Goal: Task Accomplishment & Management: Complete application form

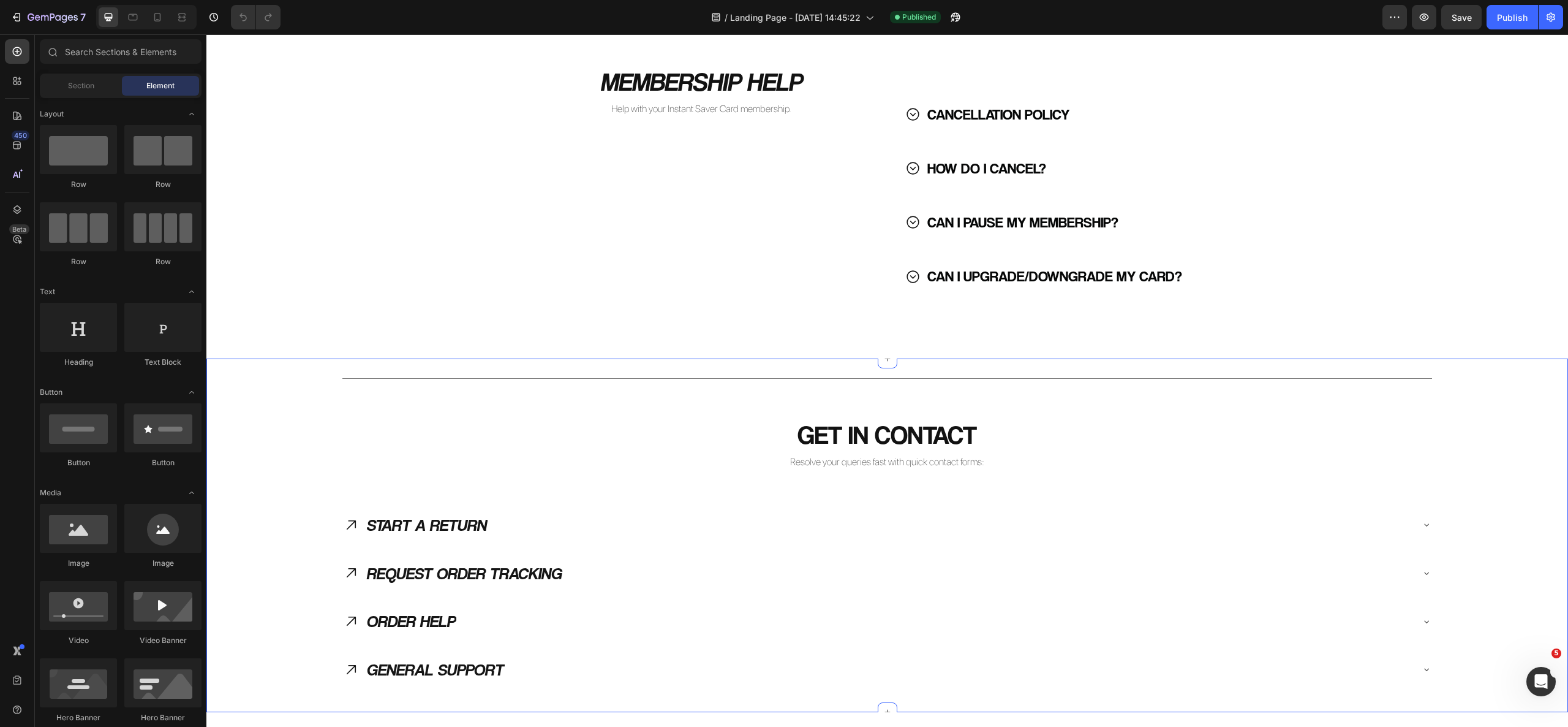
scroll to position [1569, 0]
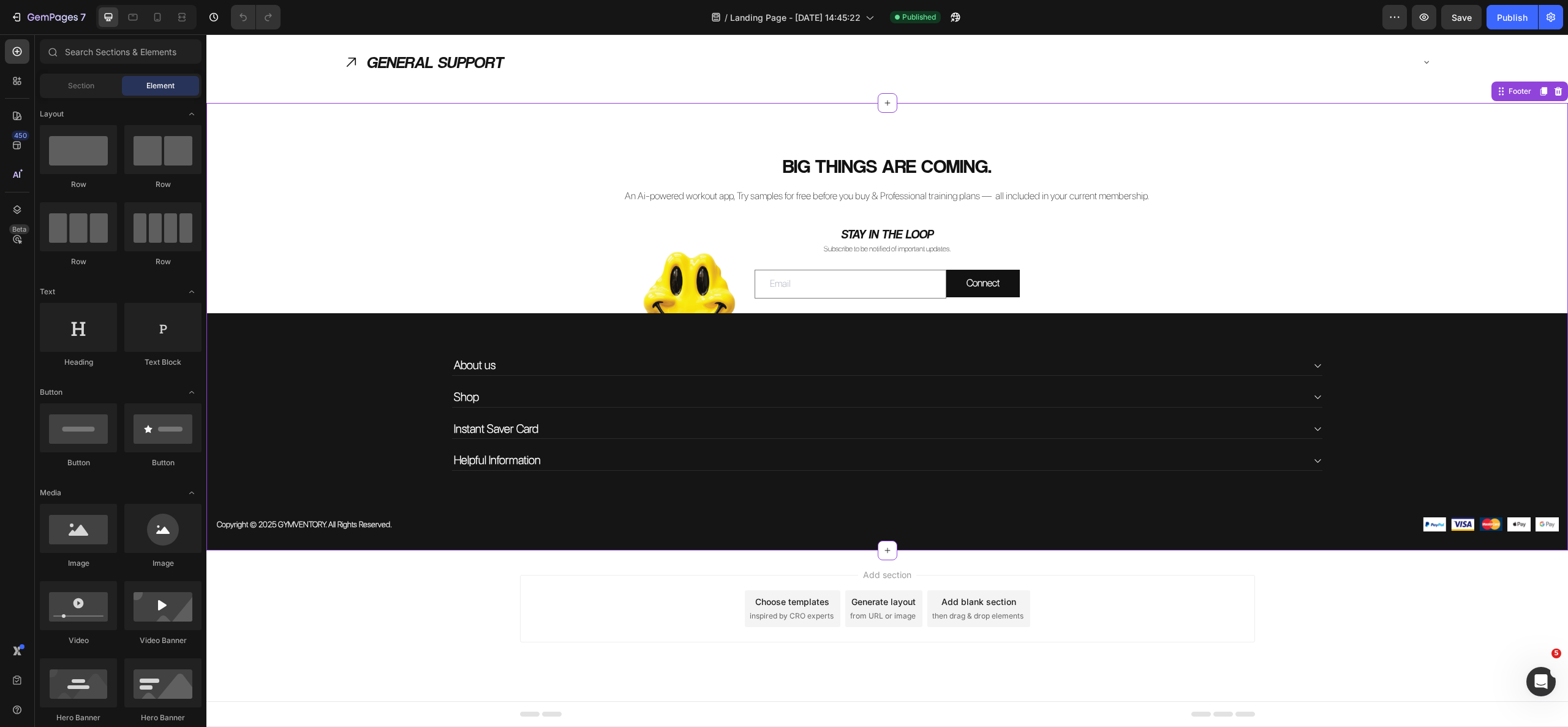
click at [807, 272] on input "email" at bounding box center [850, 283] width 192 height 29
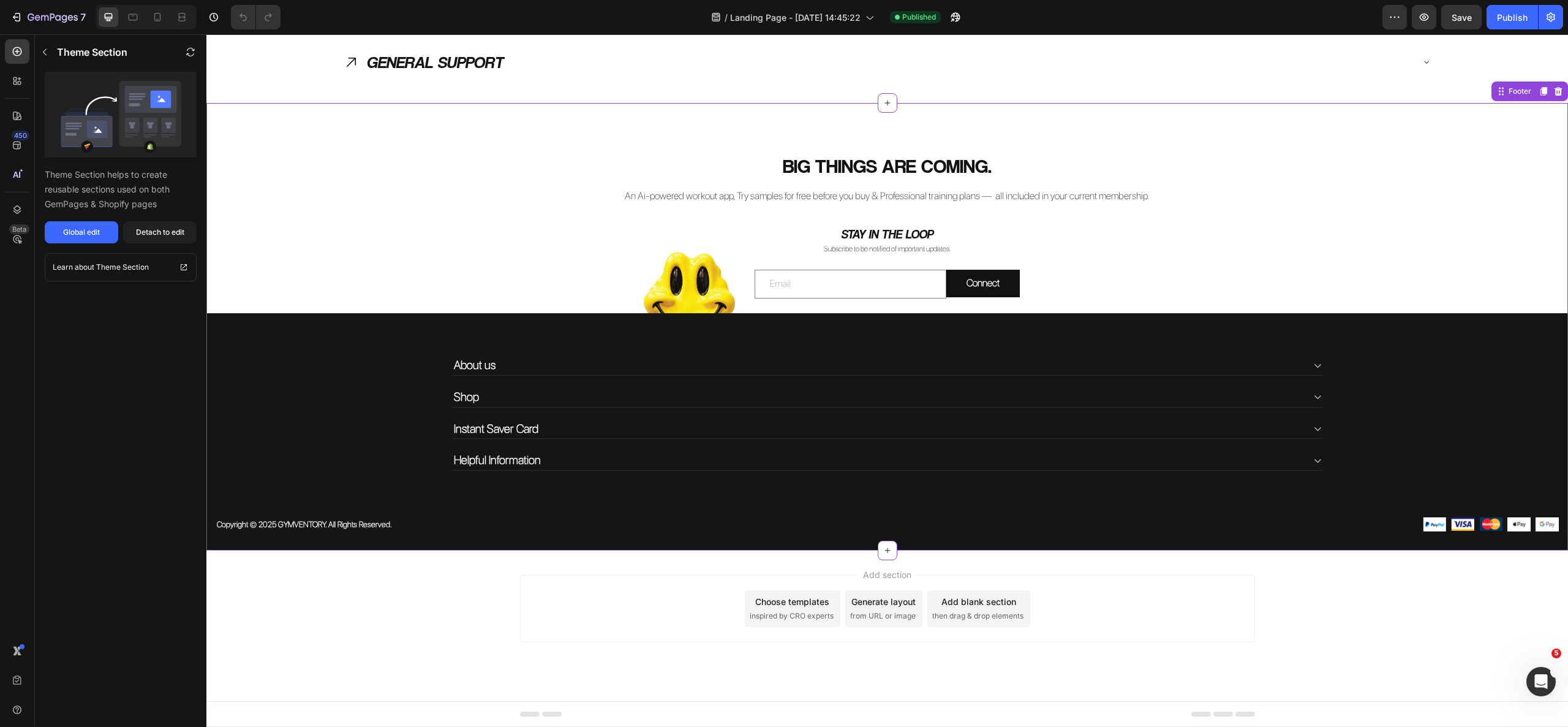
click at [1244, 225] on h2 "STAY IN THE LOOP" at bounding box center [887, 234] width 735 height 18
click at [1113, 258] on div "Email Field Connect Submit Button Row Newsletter" at bounding box center [887, 283] width 735 height 58
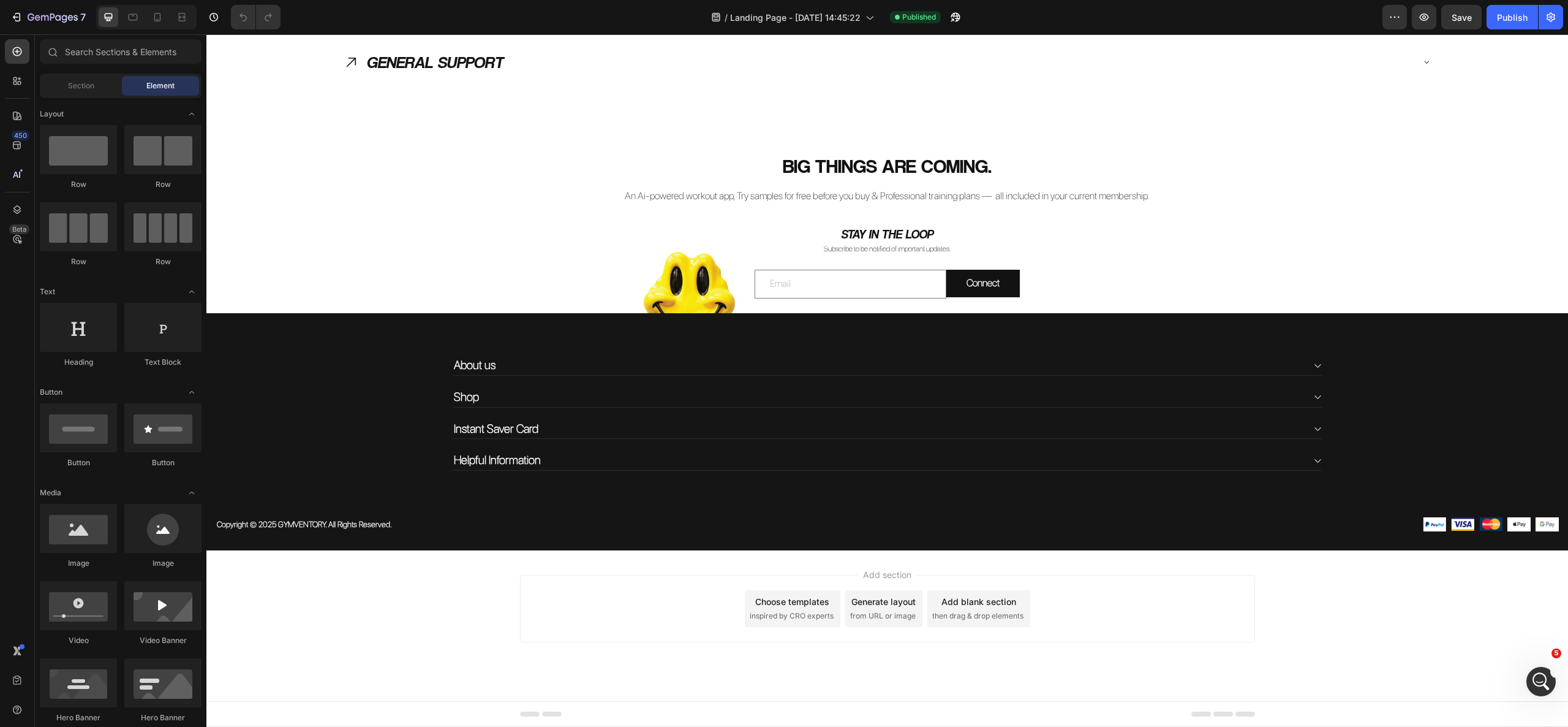
scroll to position [1207, 0]
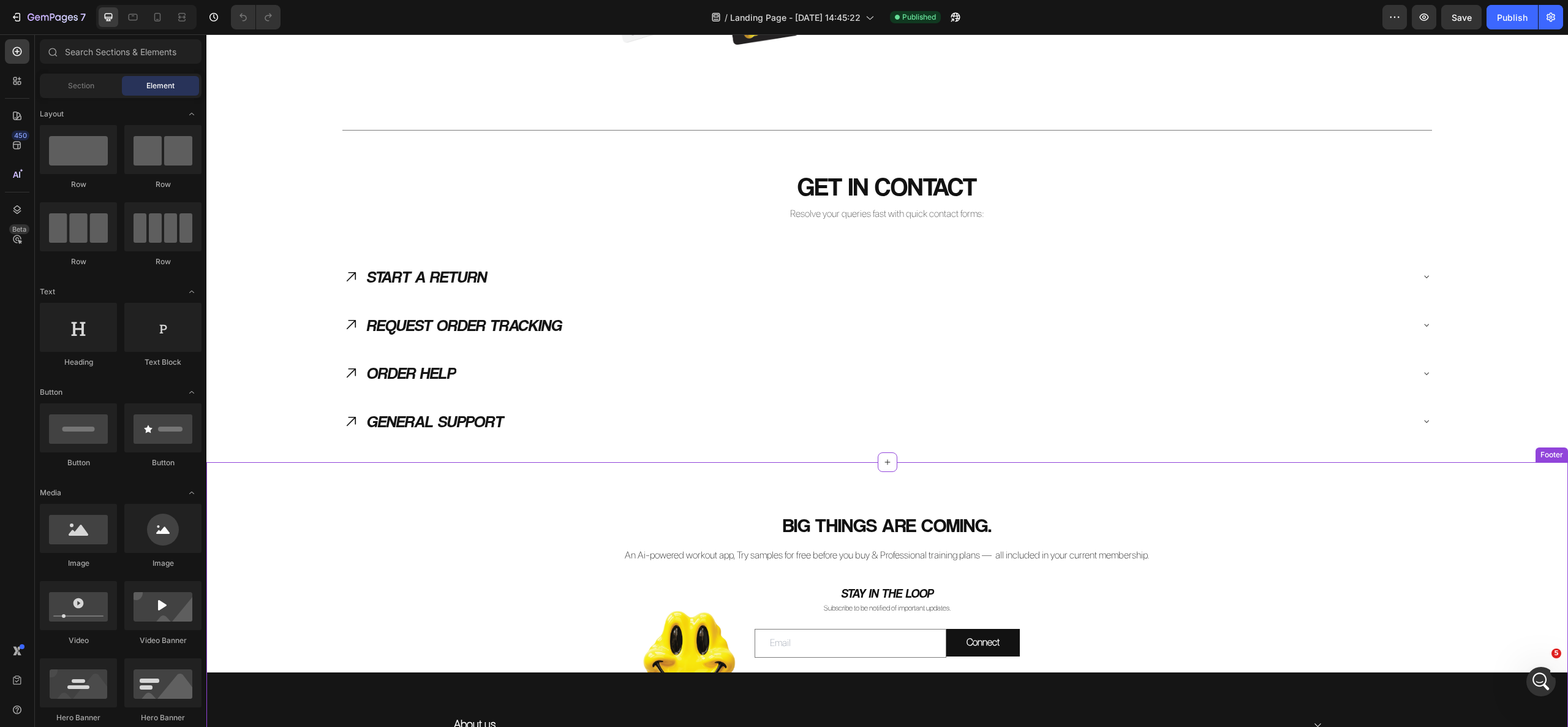
click at [1157, 546] on div "BIG THINGS ARE COMING. Heading An Ai-powered workout app, Try samples for free …" at bounding box center [887, 709] width 1361 height 398
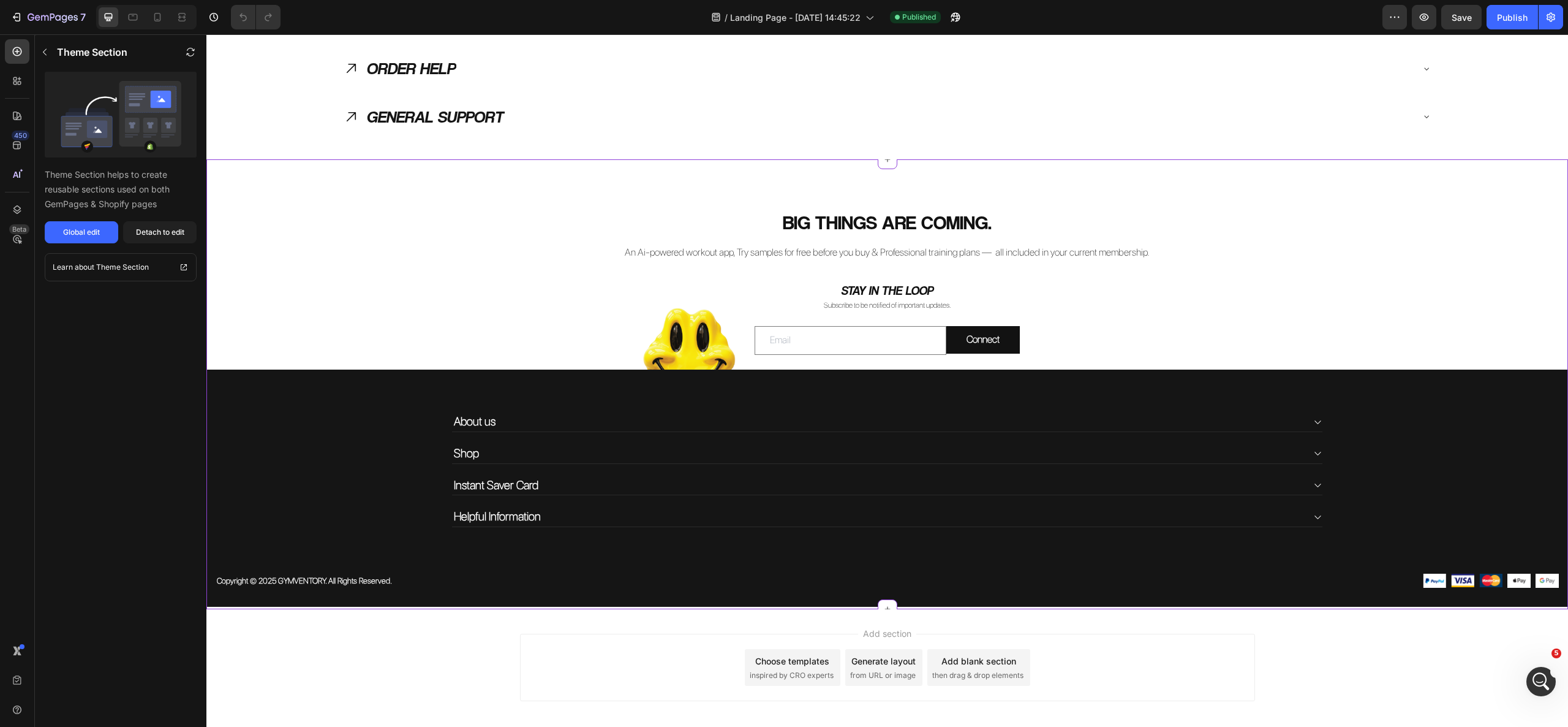
scroll to position [1569, 0]
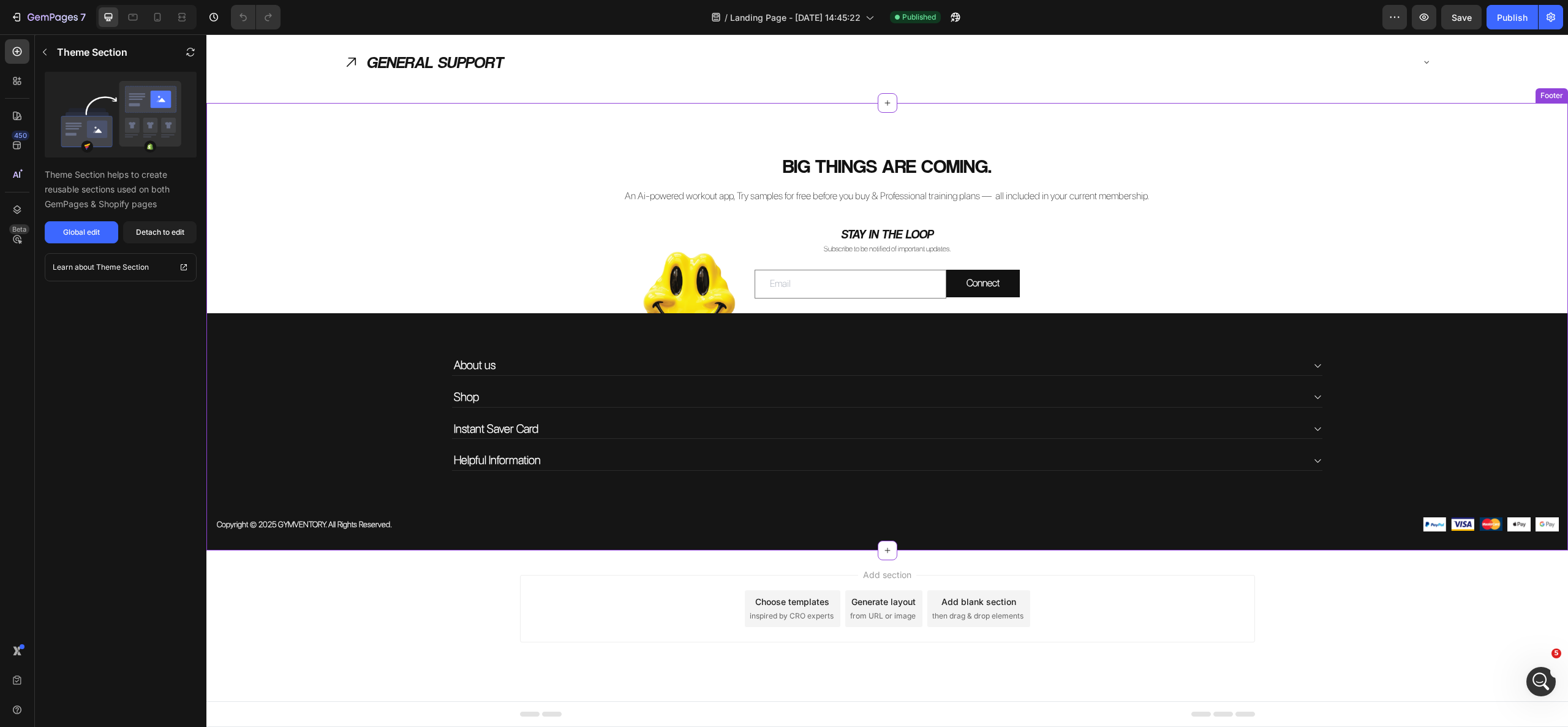
click at [817, 288] on input "email" at bounding box center [850, 283] width 192 height 29
click at [1063, 258] on div "Email Field Connect Submit Button Row Newsletter" at bounding box center [887, 283] width 735 height 58
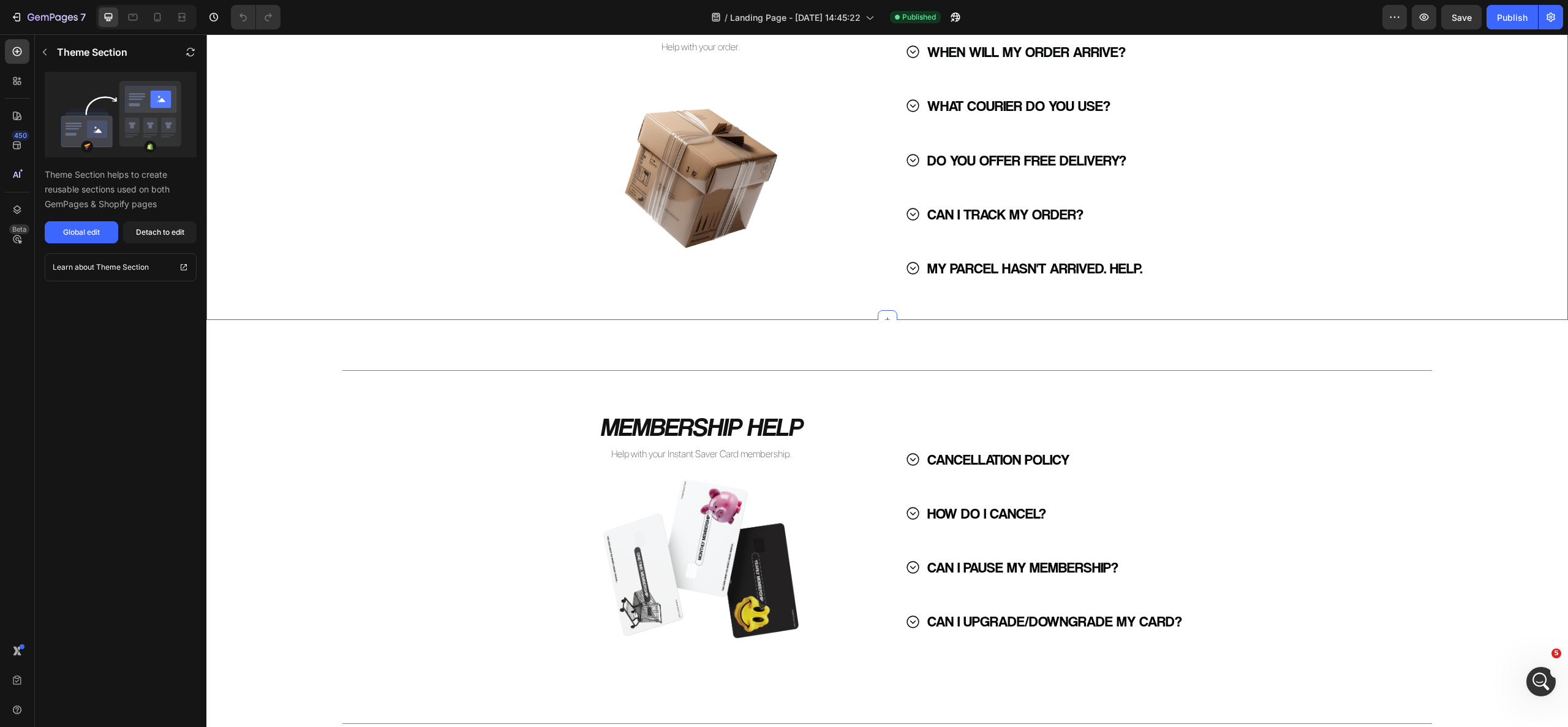
scroll to position [613, 0]
click at [906, 463] on icon at bounding box center [913, 459] width 16 height 16
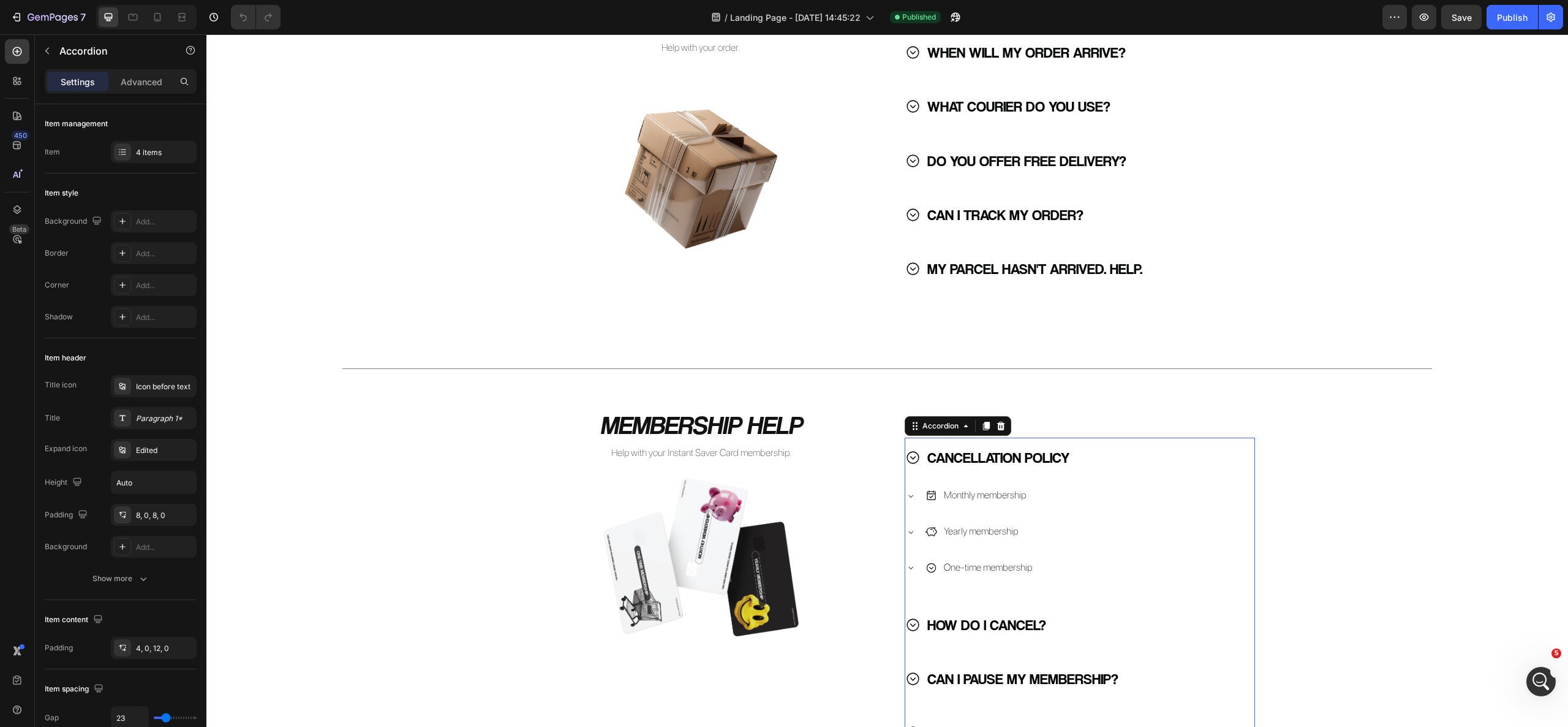
click at [906, 463] on icon at bounding box center [913, 457] width 16 height 16
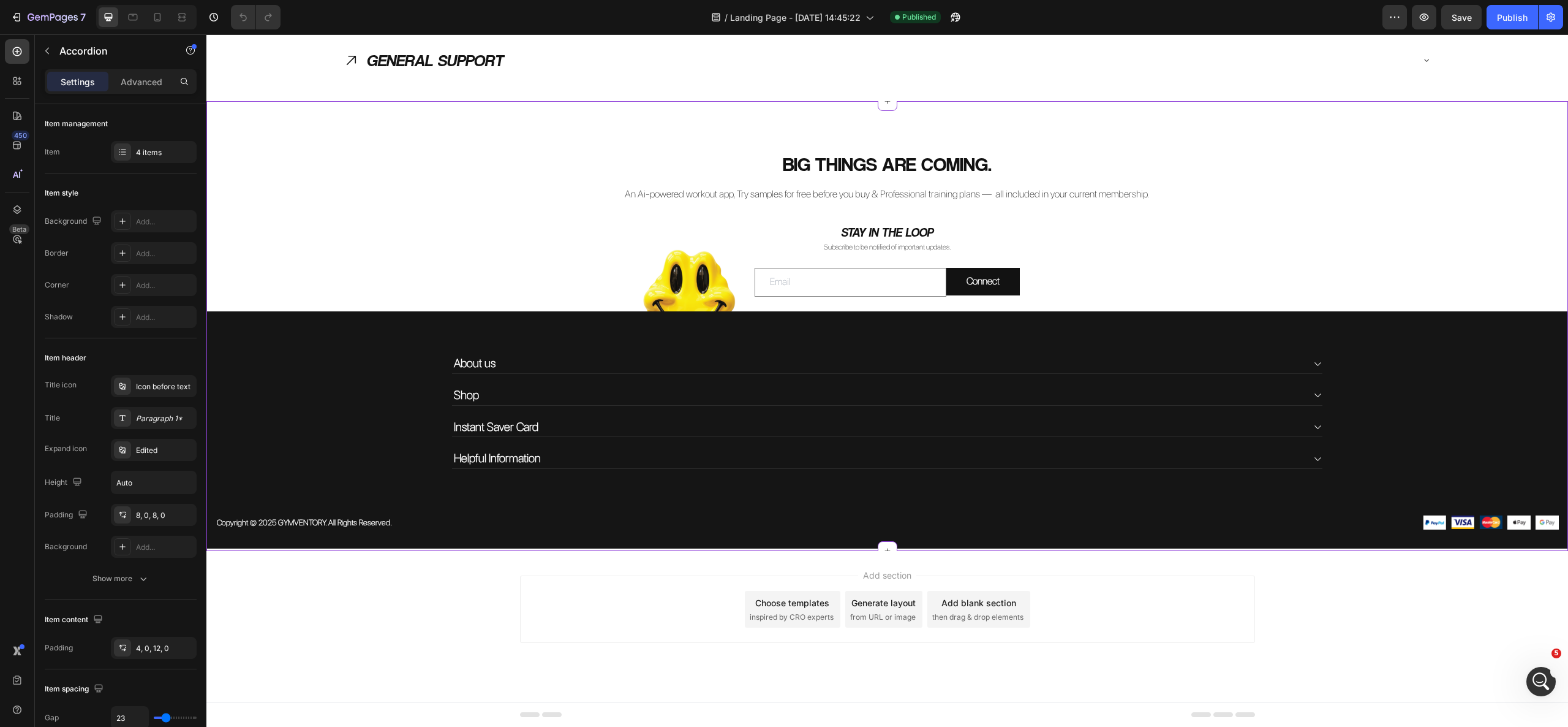
scroll to position [1569, 0]
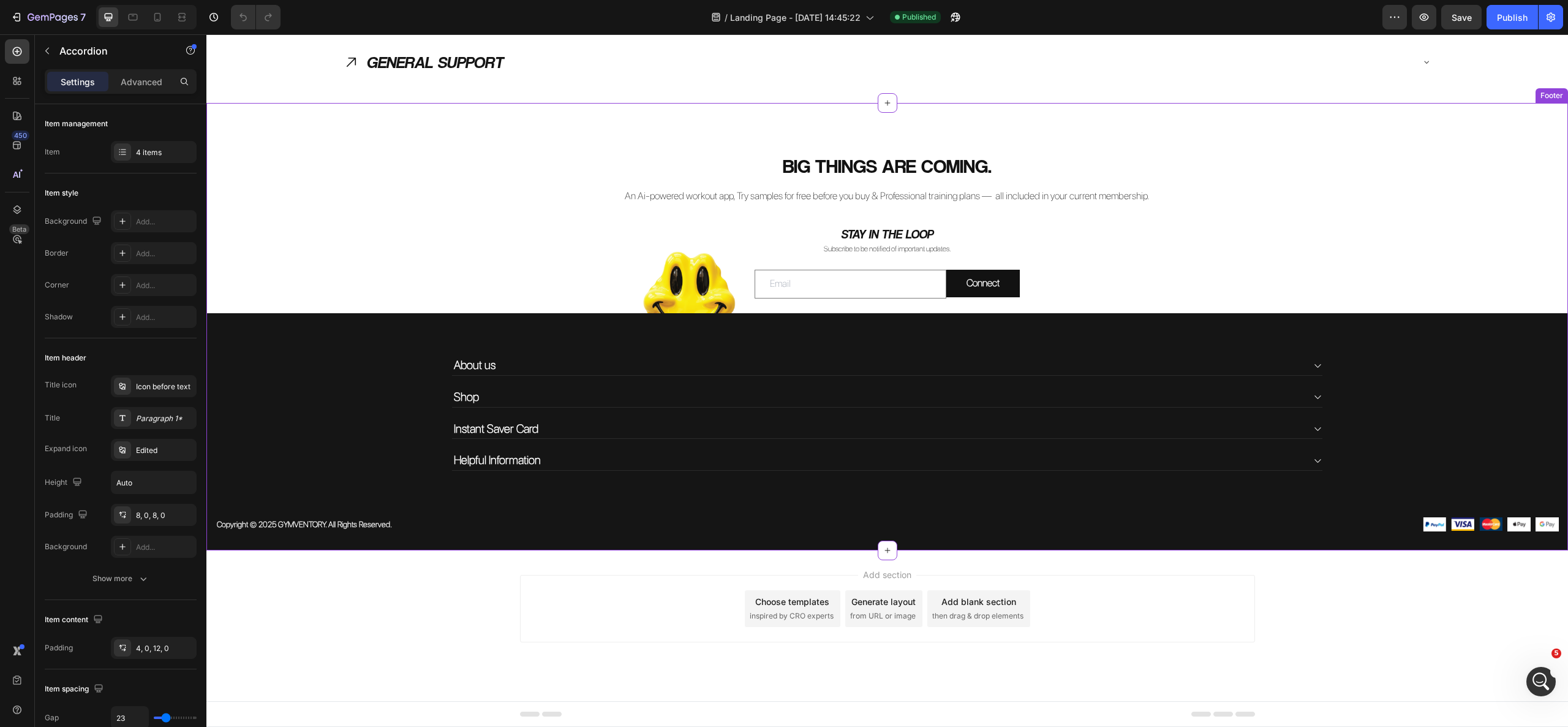
drag, startPoint x: 828, startPoint y: 291, endPoint x: 804, endPoint y: 296, distance: 24.5
click at [828, 291] on input "email" at bounding box center [850, 283] width 192 height 29
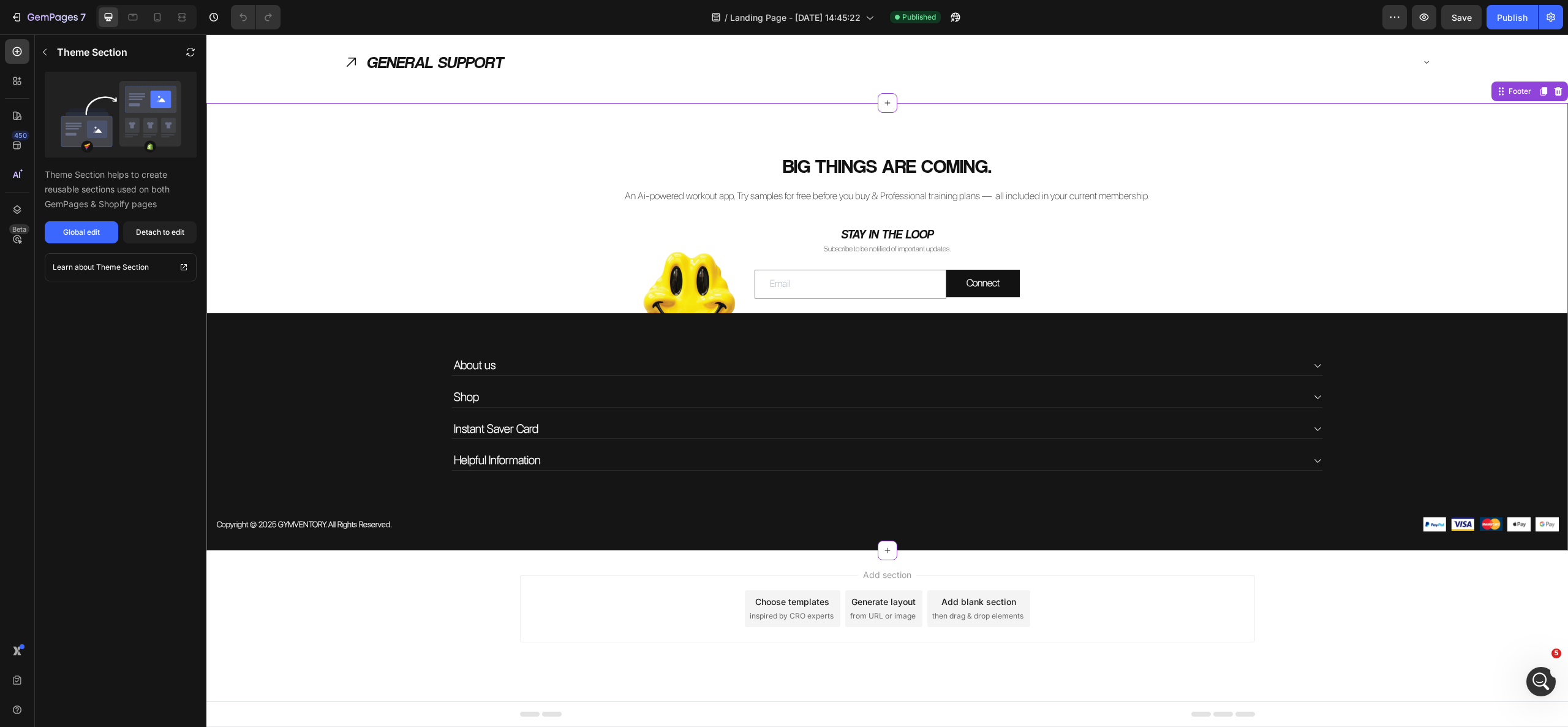
click at [669, 283] on div "Email Field Connect Submit Button Row" at bounding box center [887, 283] width 716 height 29
click at [856, 276] on input "email" at bounding box center [850, 283] width 192 height 29
click at [922, 220] on div "STAY IN THE LOOP Heading Subscribe to be notified of important updates. Heading…" at bounding box center [887, 260] width 735 height 107
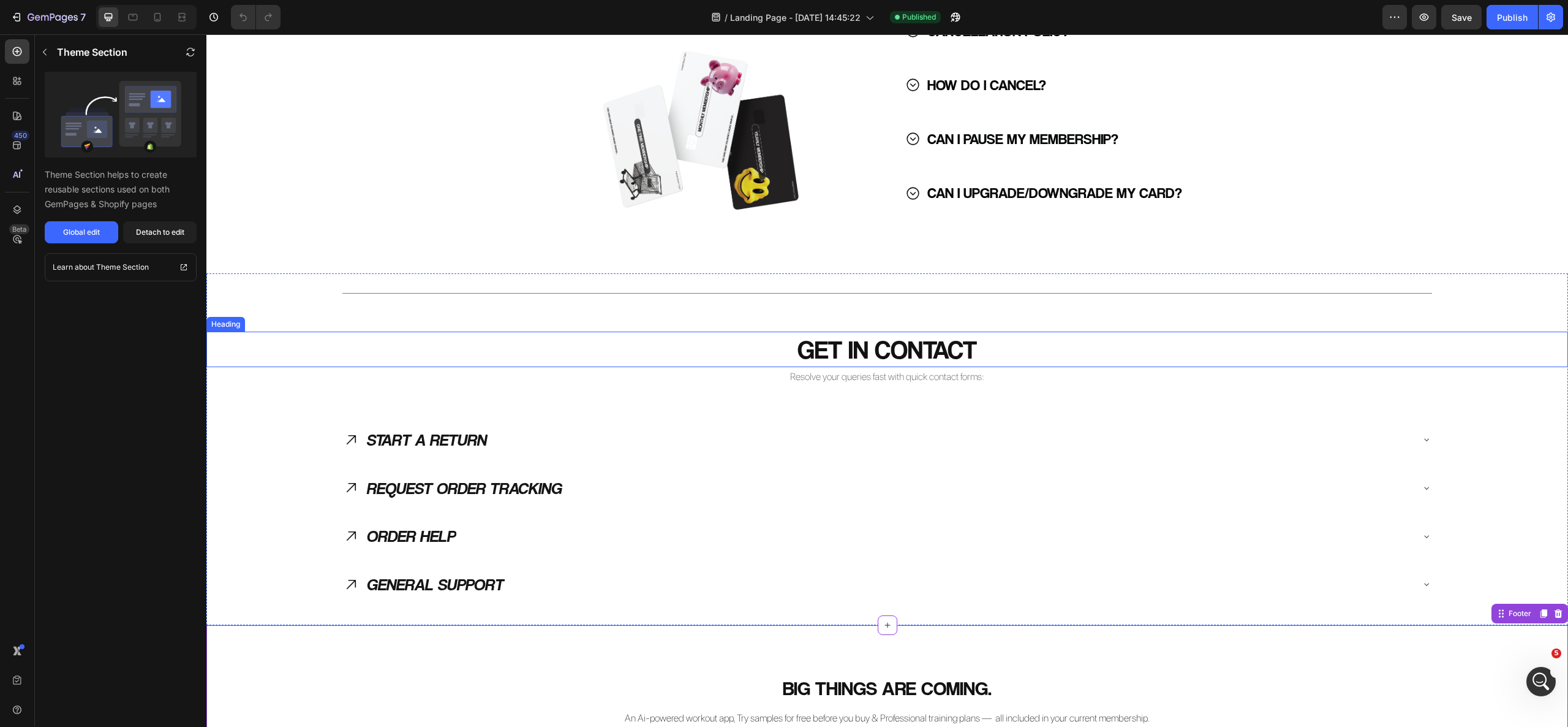
scroll to position [1079, 0]
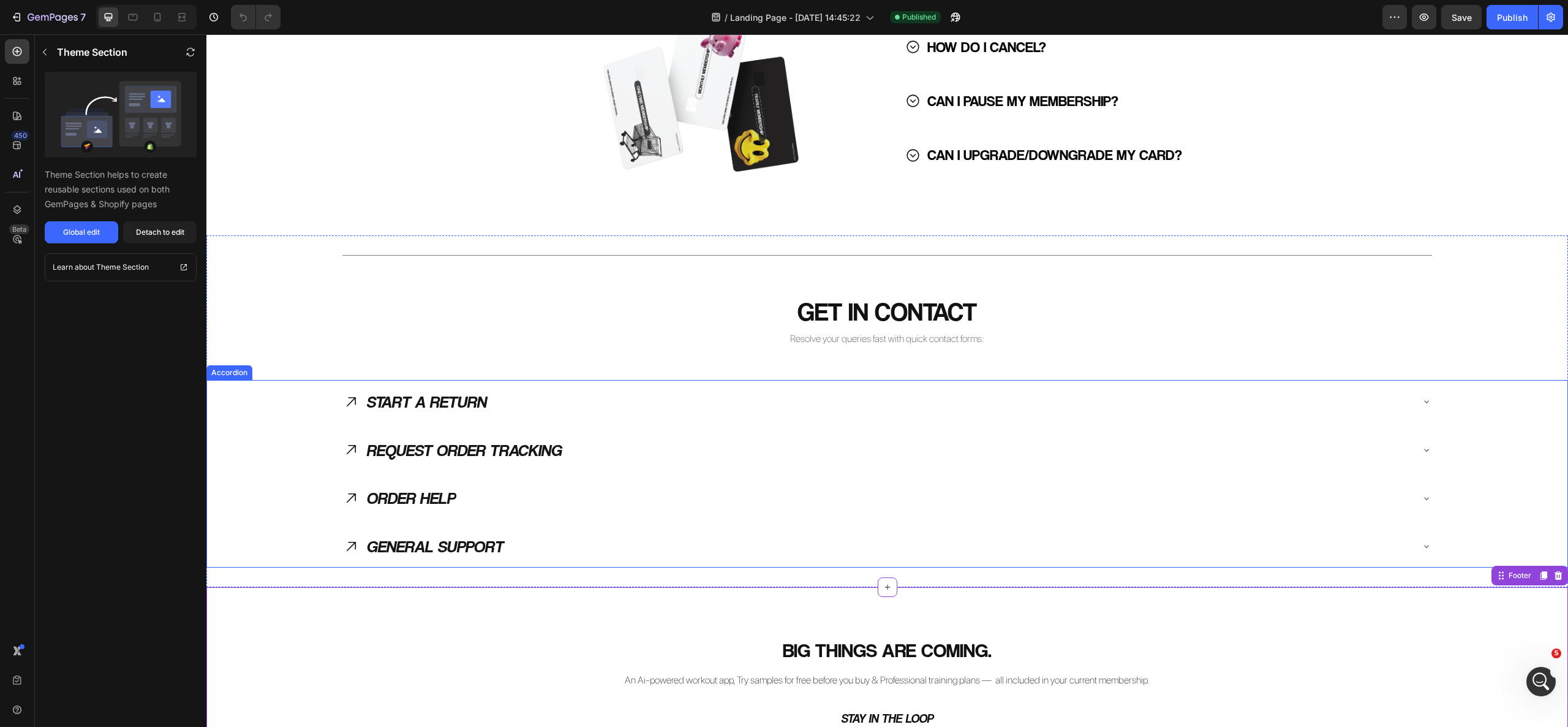
click at [451, 399] on p "START A RETURN" at bounding box center [426, 401] width 120 height 30
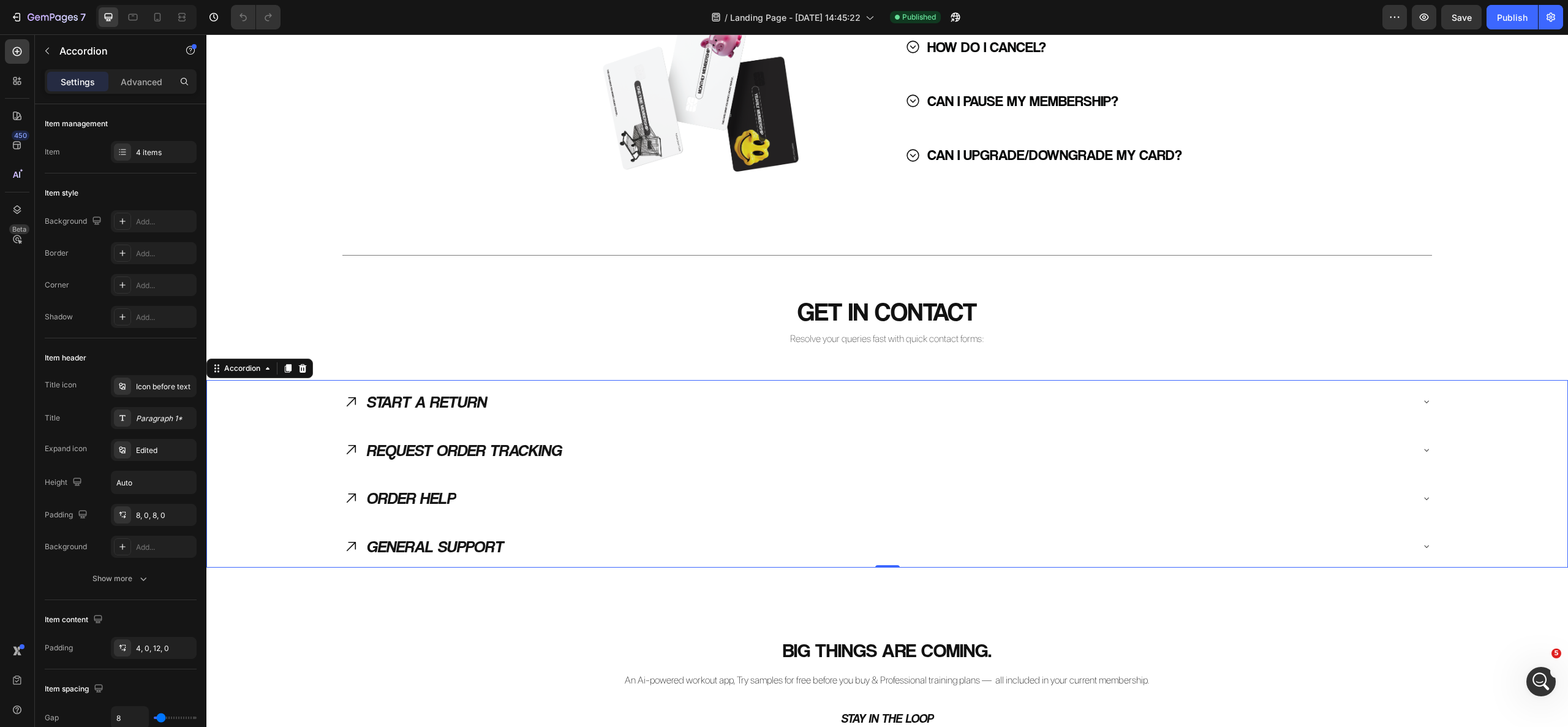
click at [418, 446] on p "REQUEST ORDER TRACKING" at bounding box center [464, 449] width 196 height 30
click at [590, 492] on div "ORDER HELP" at bounding box center [877, 497] width 1069 height 34
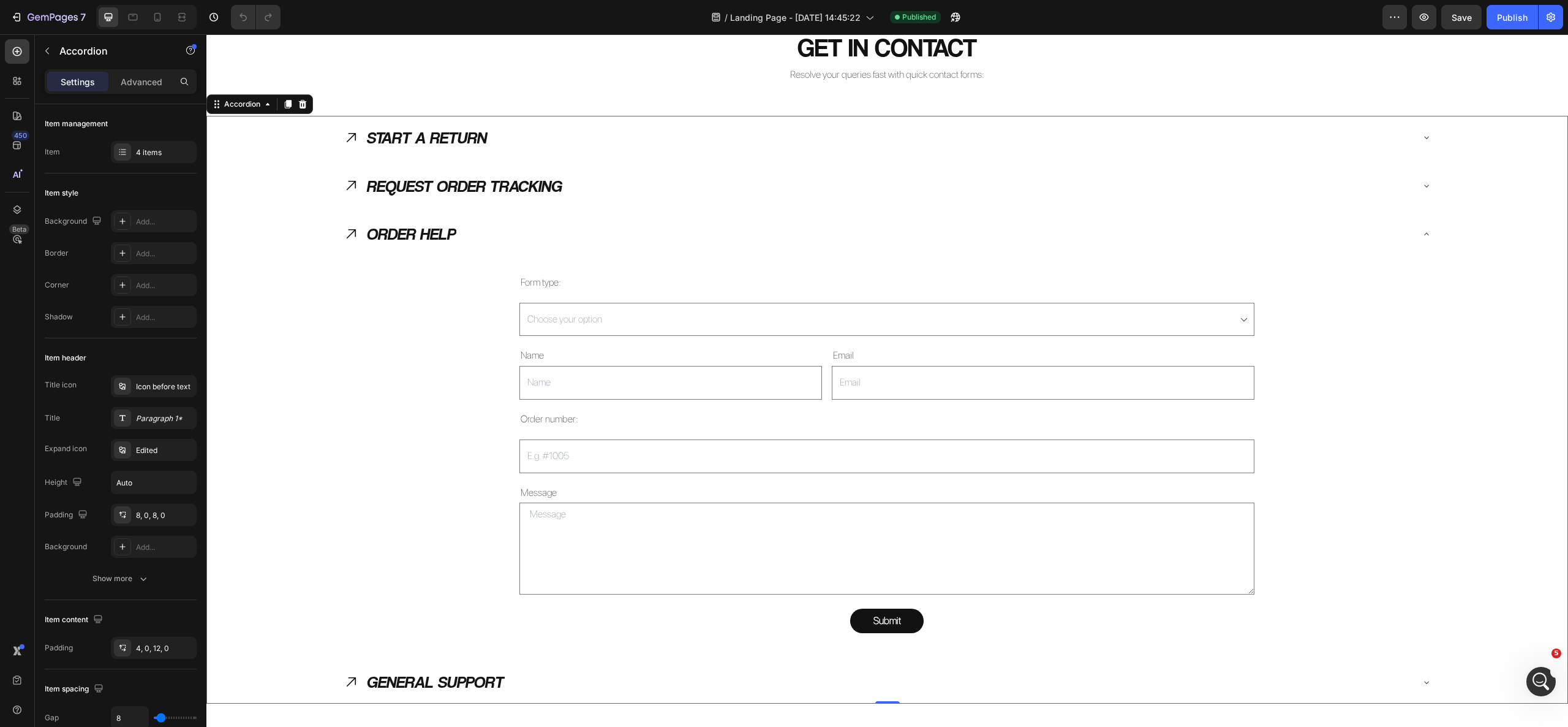
scroll to position [1448, 0]
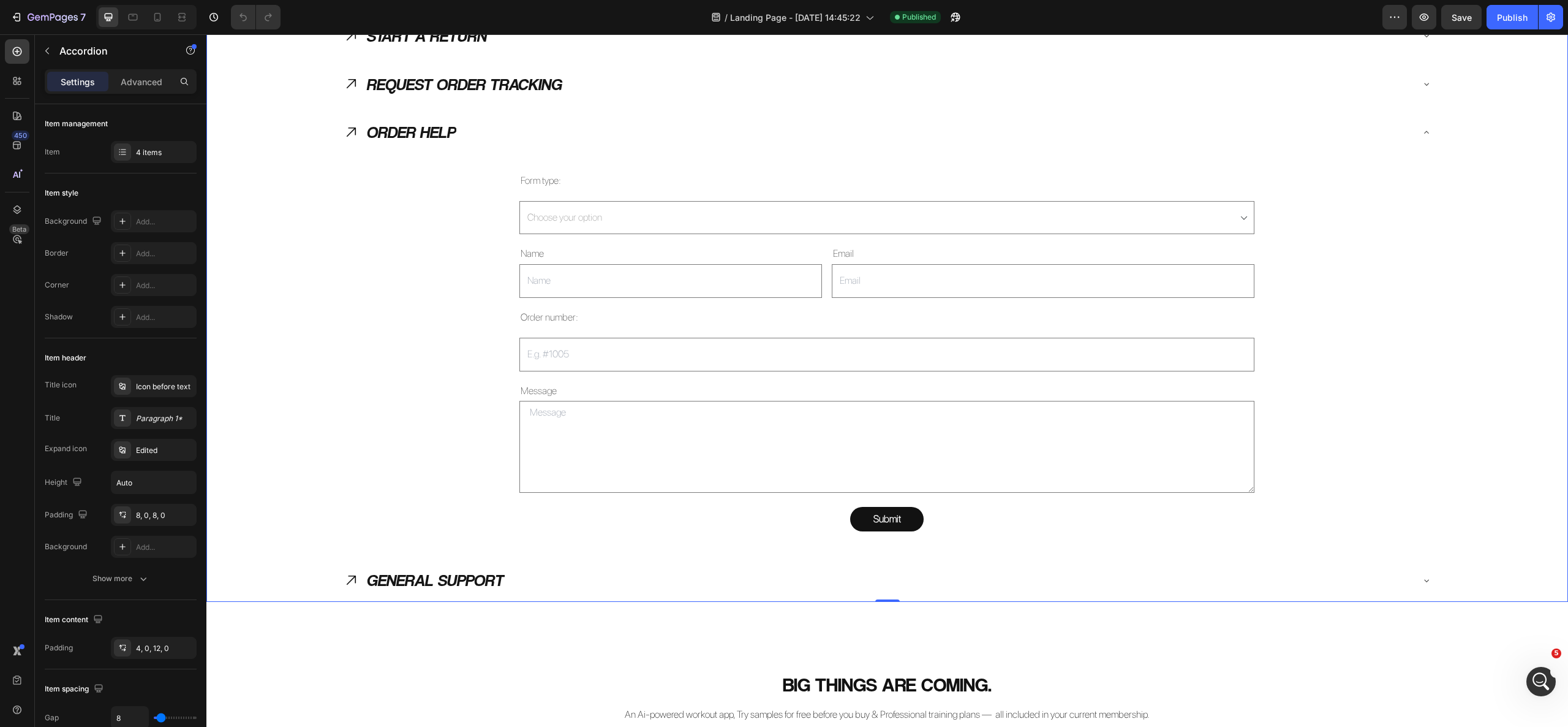
click at [528, 585] on div "GENERAL SUPPORT" at bounding box center [877, 579] width 1069 height 34
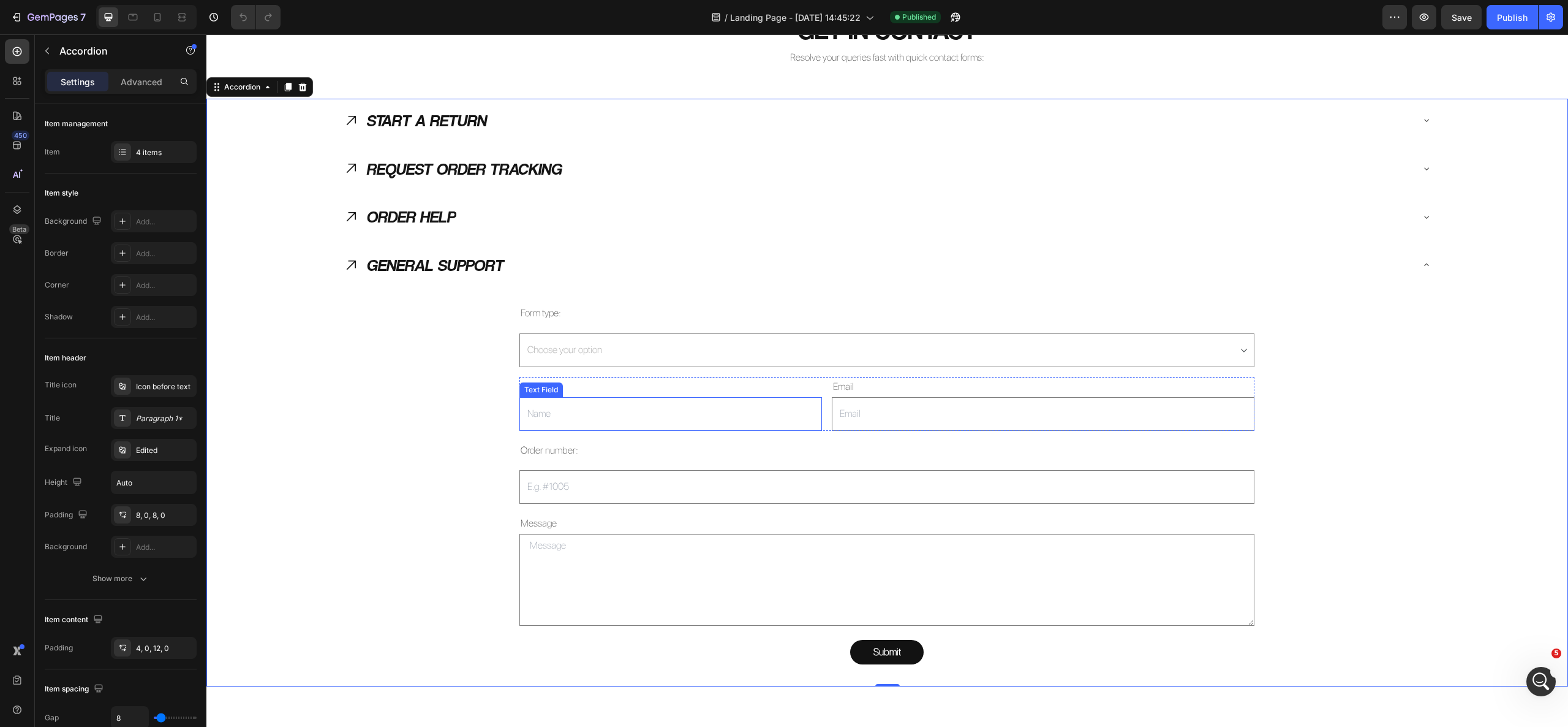
scroll to position [1325, 0]
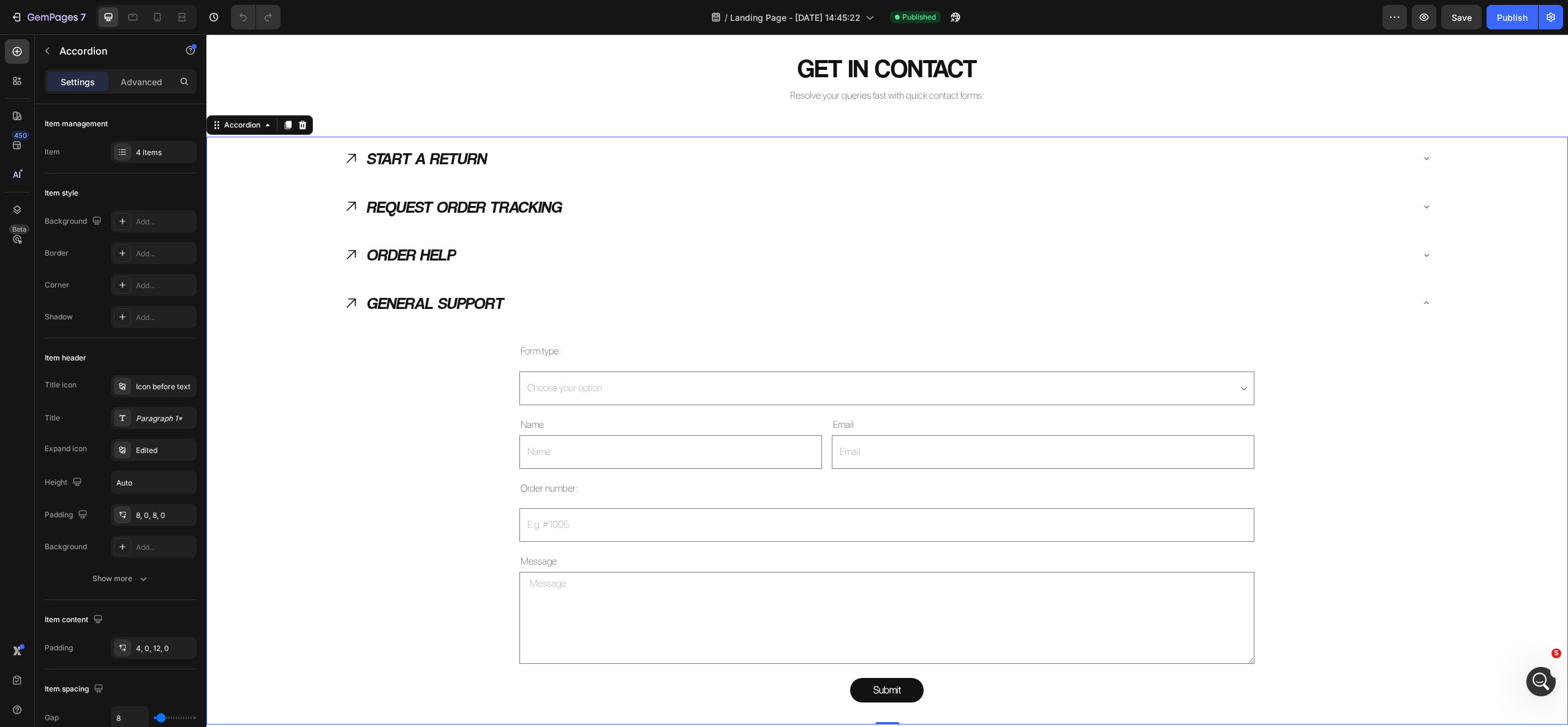
click at [579, 205] on div "REQUEST ORDER TRACKING" at bounding box center [877, 207] width 1069 height 34
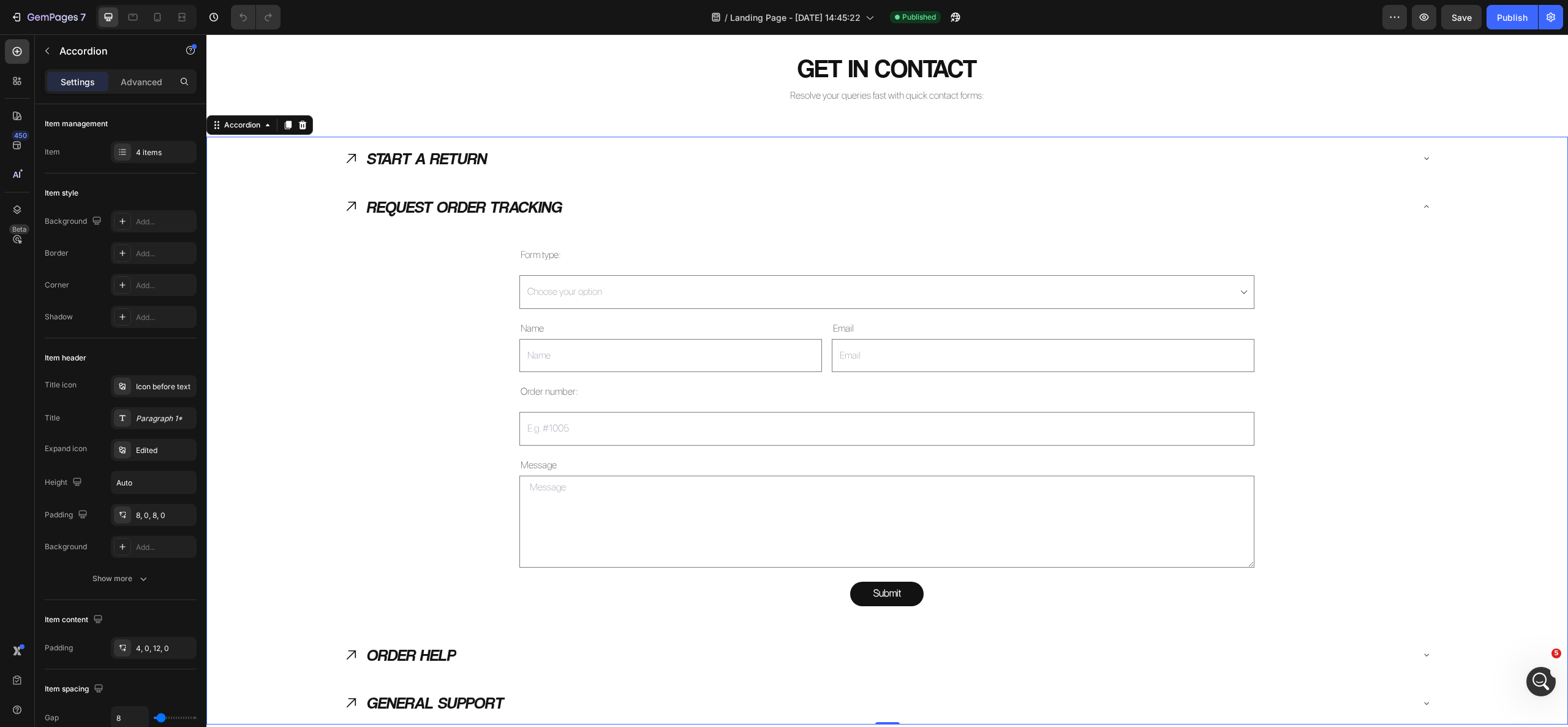
click at [626, 144] on div "START A RETURN" at bounding box center [877, 158] width 1069 height 34
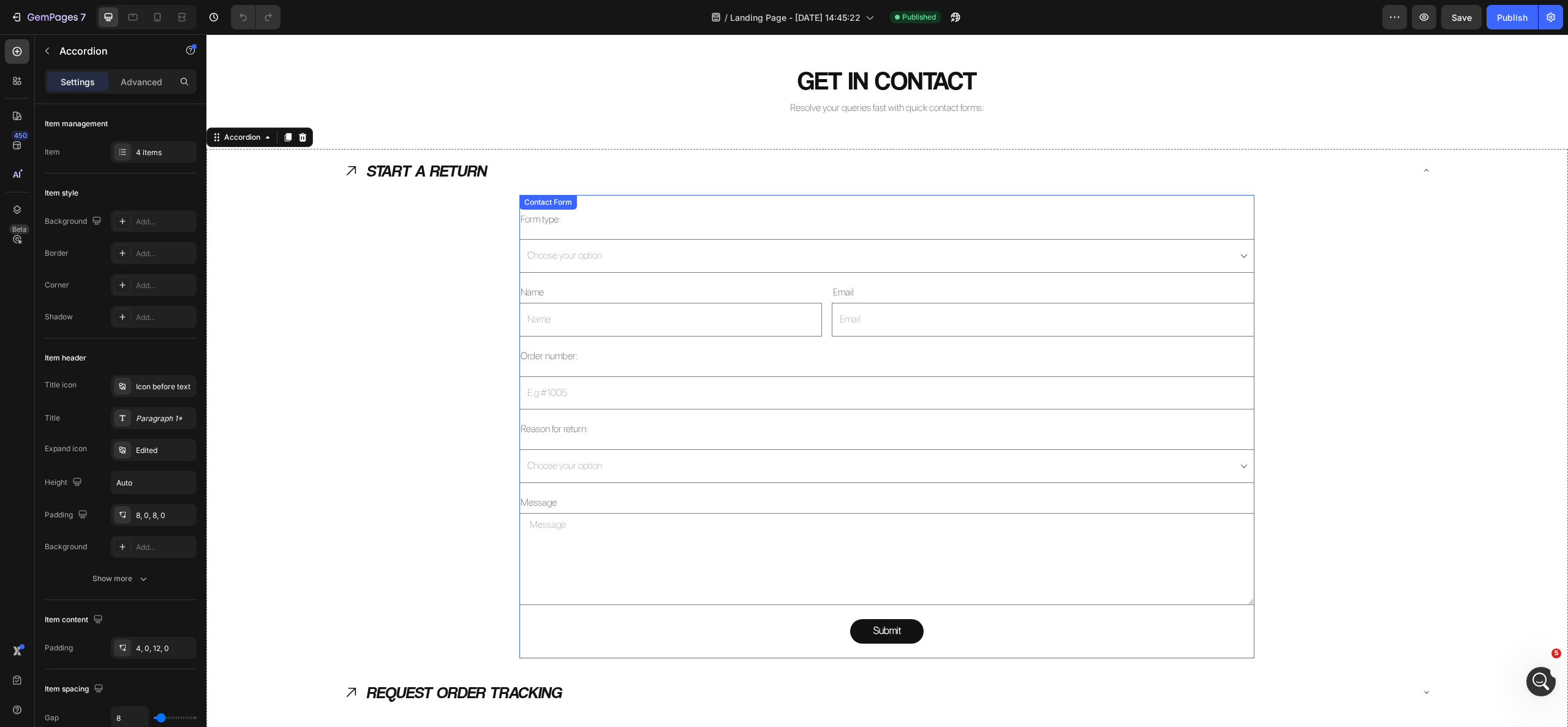
scroll to position [1309, 0]
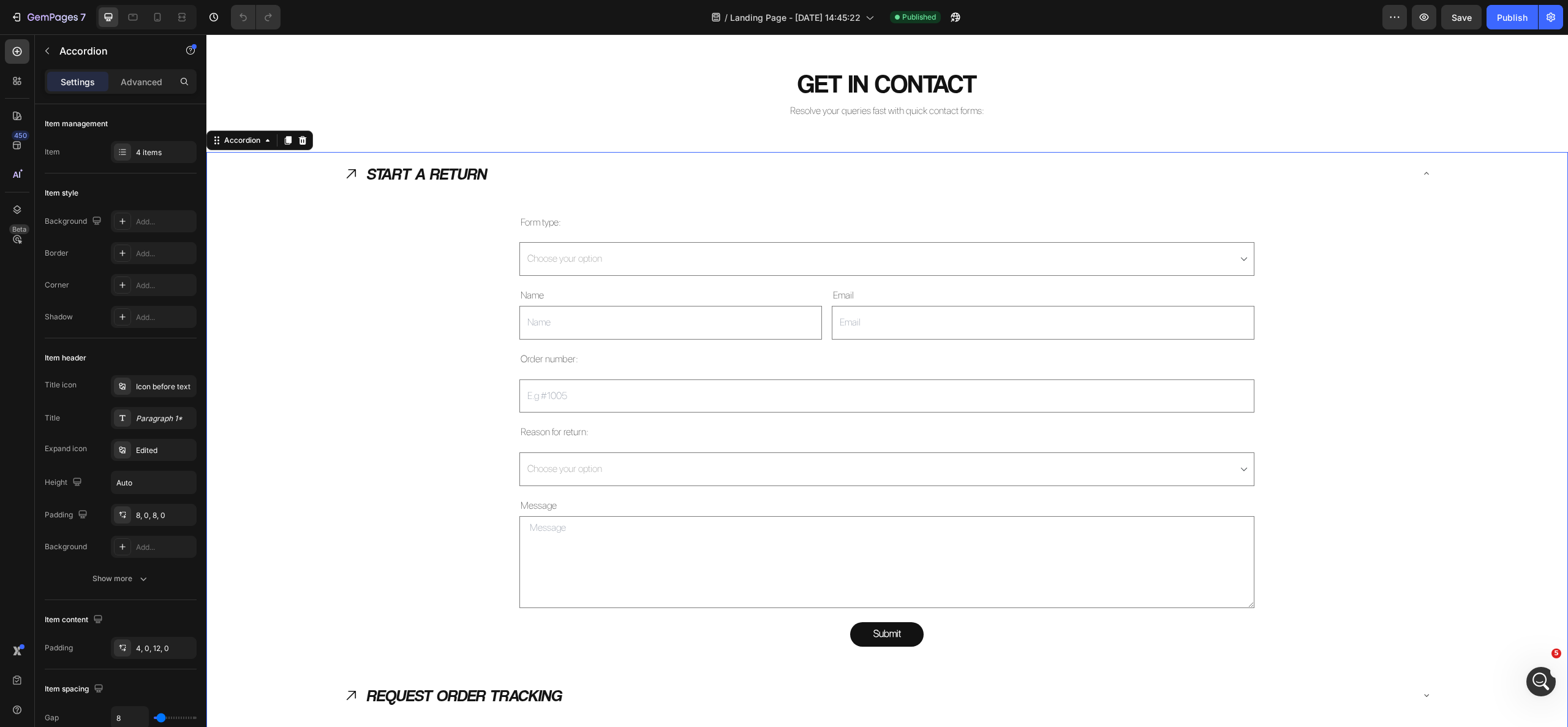
click at [541, 174] on div "START A RETURN" at bounding box center [877, 173] width 1069 height 34
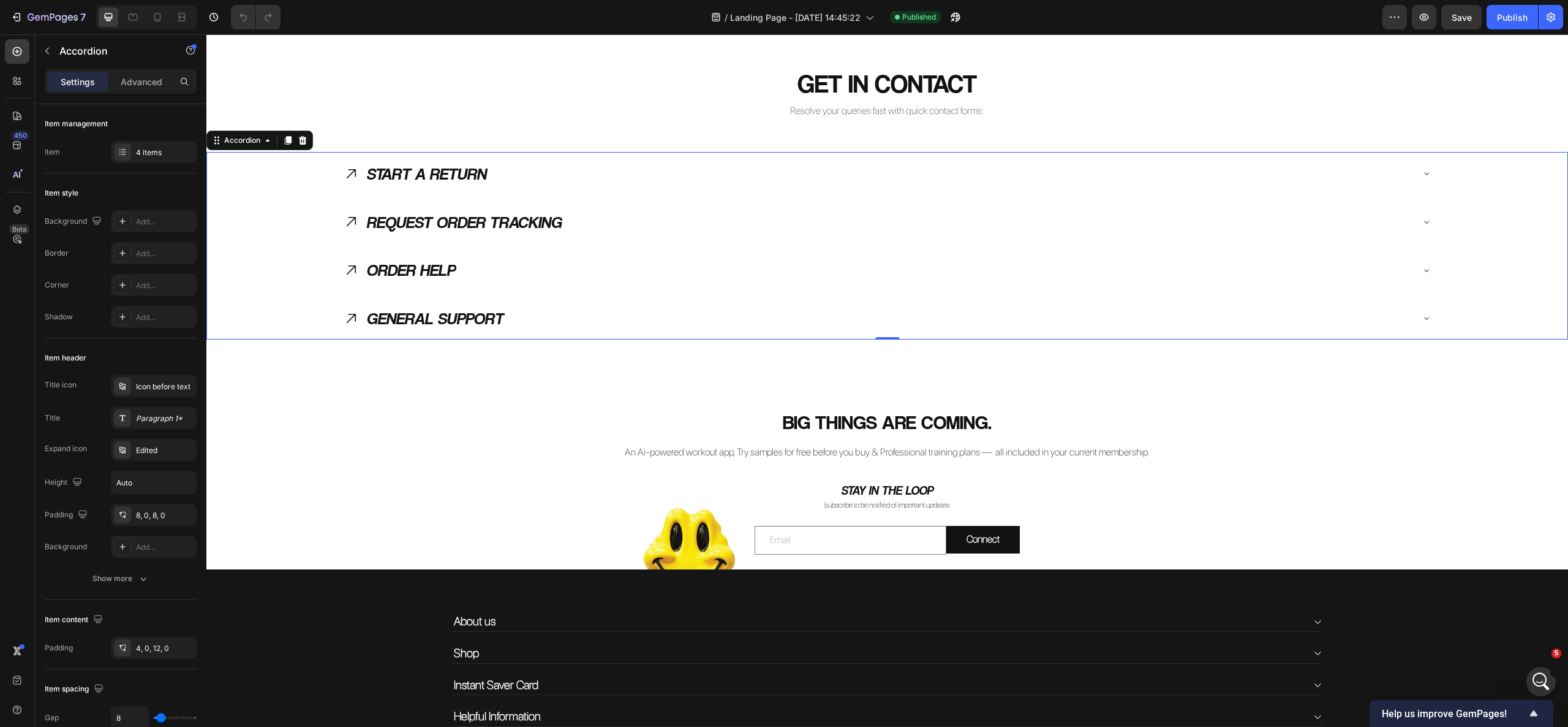
scroll to position [1064, 0]
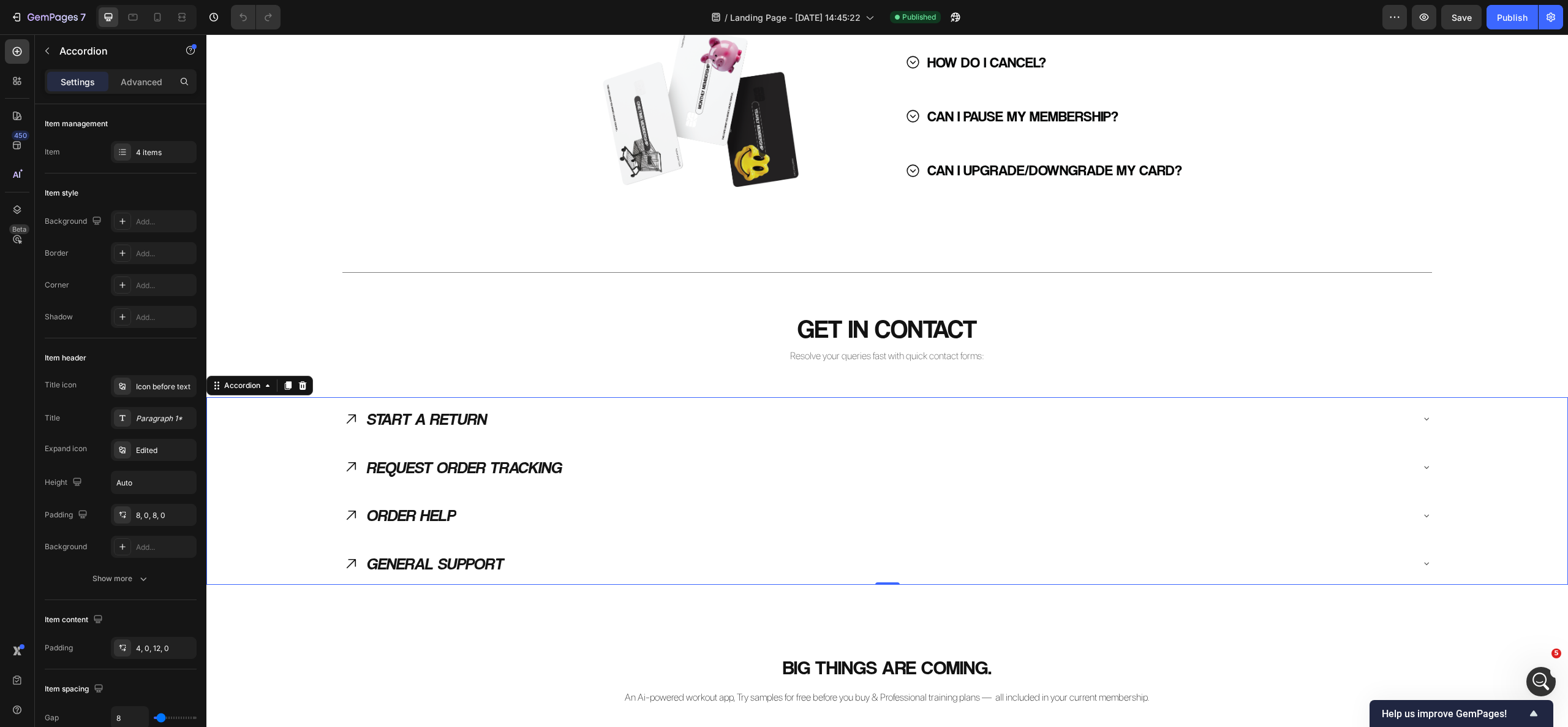
click at [626, 467] on div "REQUEST ORDER TRACKING" at bounding box center [877, 467] width 1069 height 34
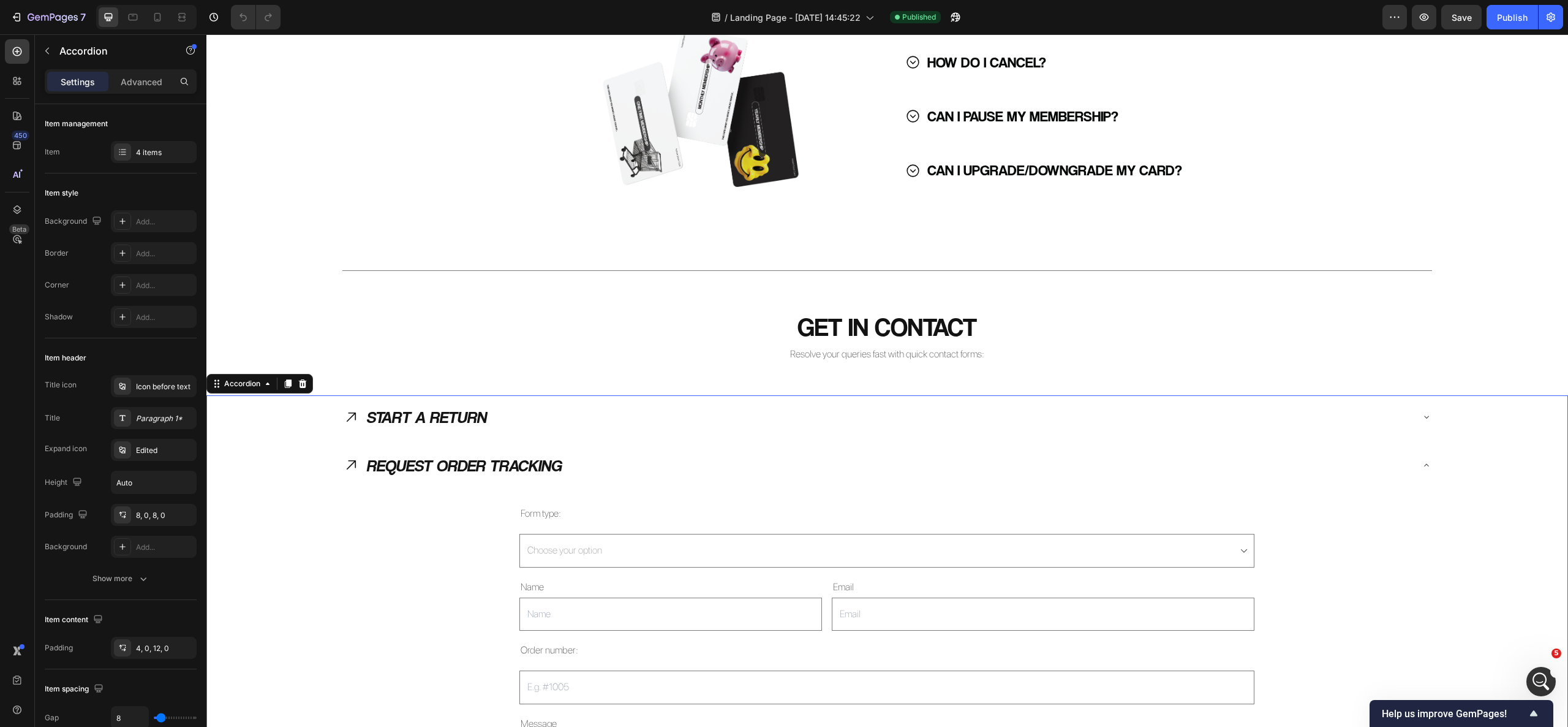
click at [626, 467] on div "REQUEST ORDER TRACKING" at bounding box center [877, 465] width 1069 height 34
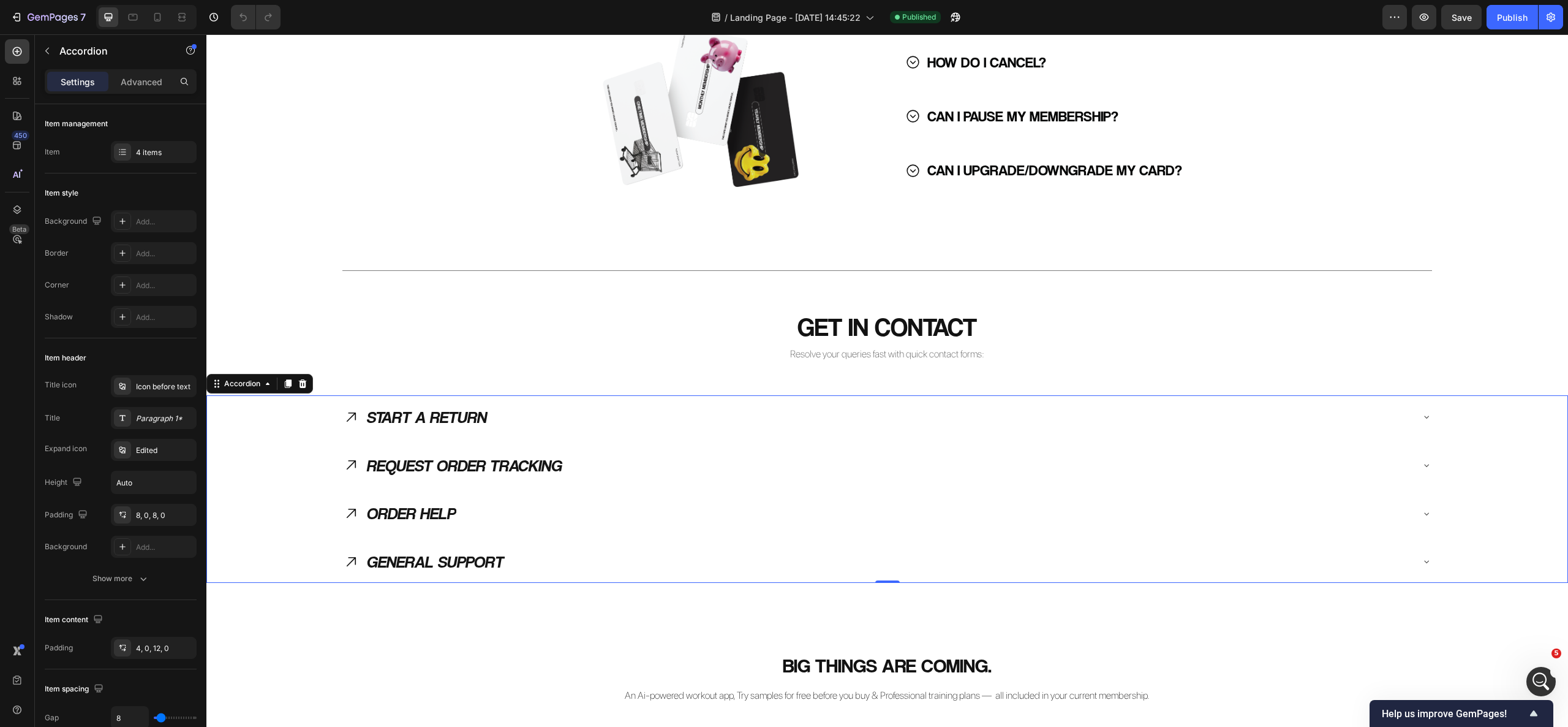
click at [684, 515] on div "ORDER HELP" at bounding box center [877, 513] width 1069 height 34
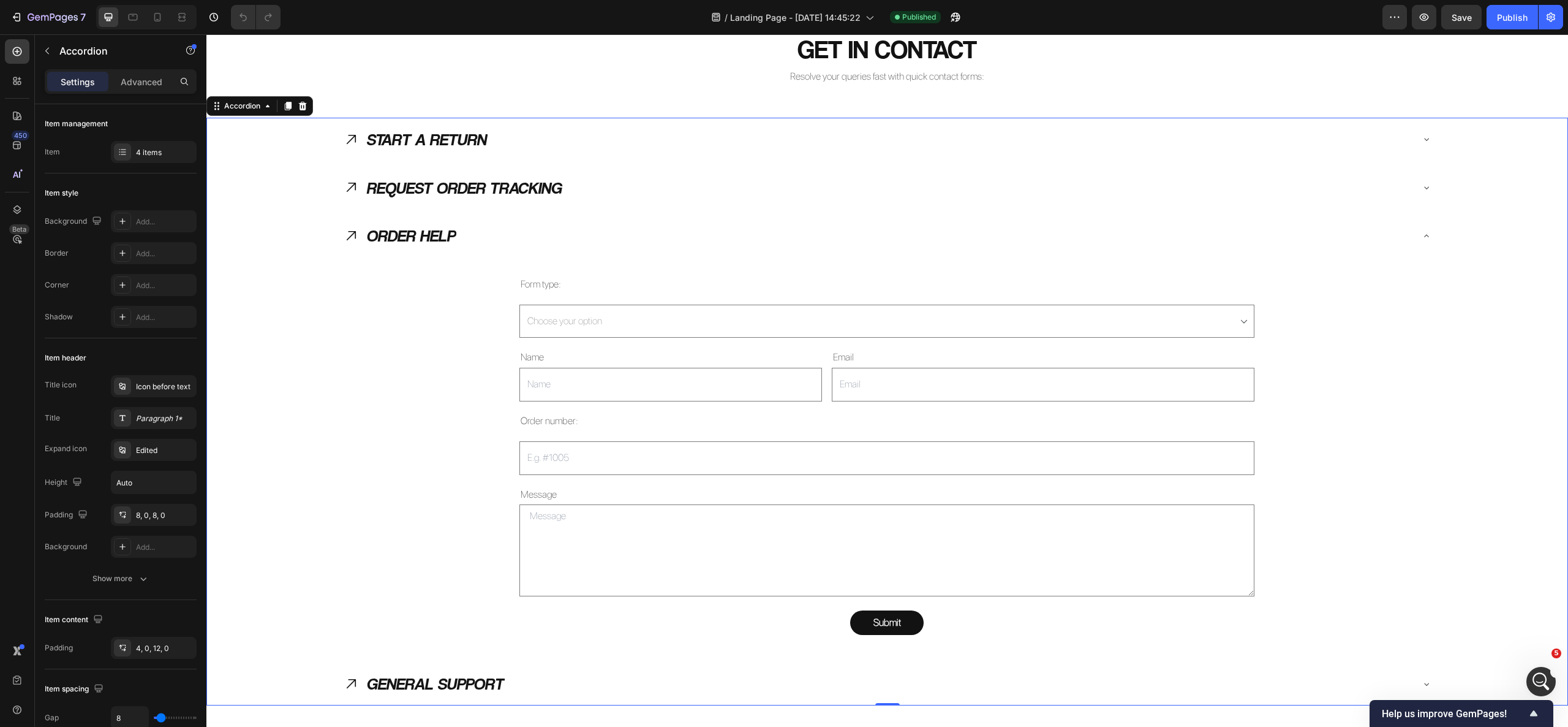
scroll to position [1432, 0]
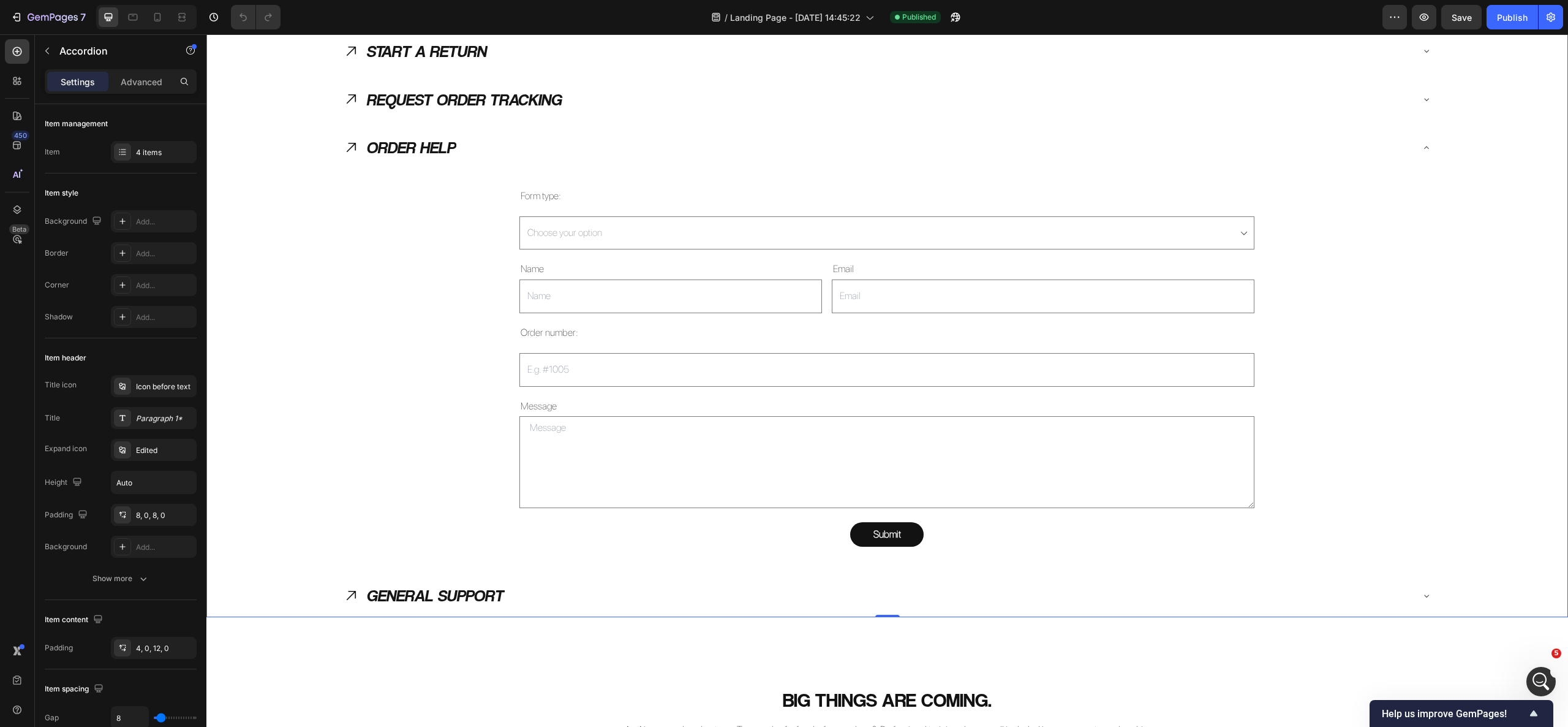
click at [553, 156] on div "ORDER HELP" at bounding box center [877, 147] width 1069 height 34
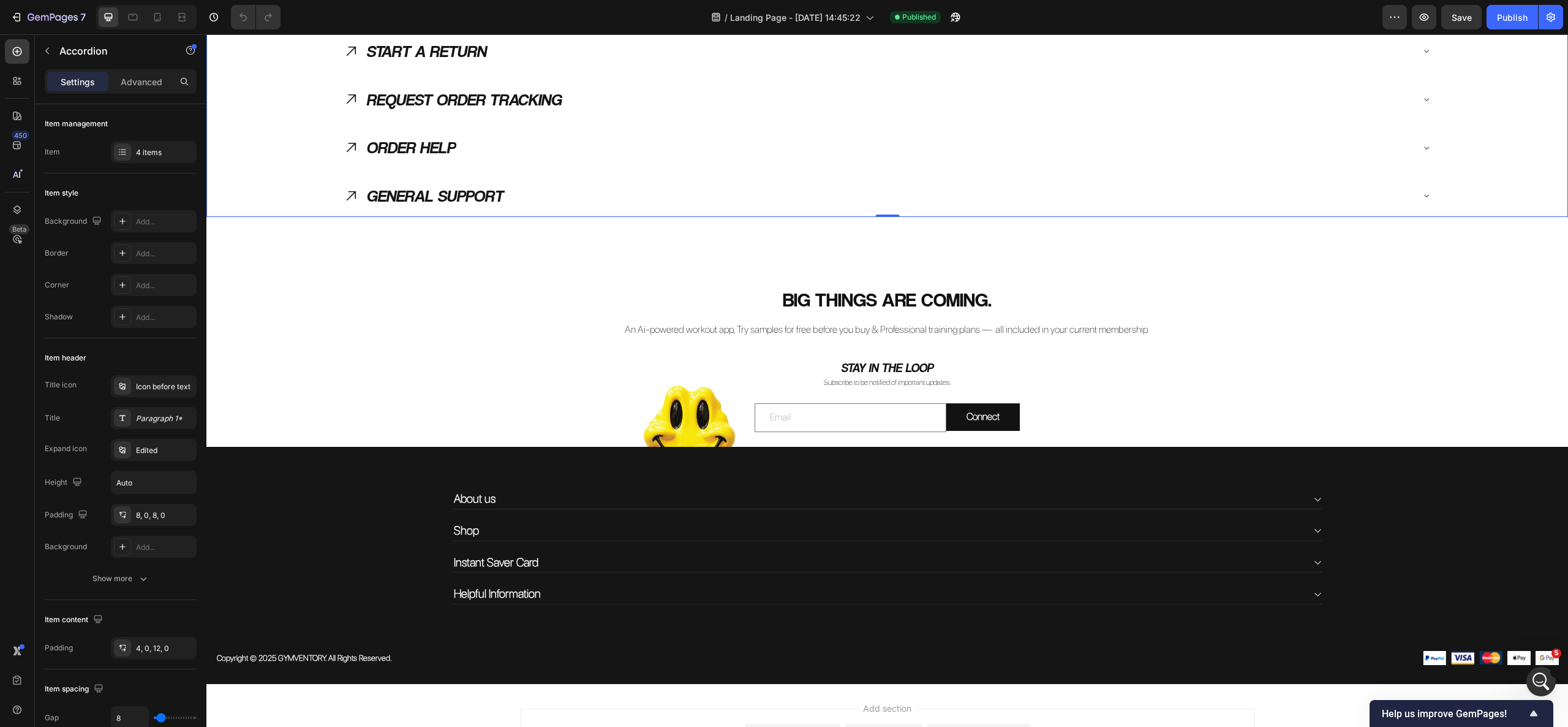
click at [584, 198] on div "GENERAL SUPPORT" at bounding box center [877, 196] width 1069 height 34
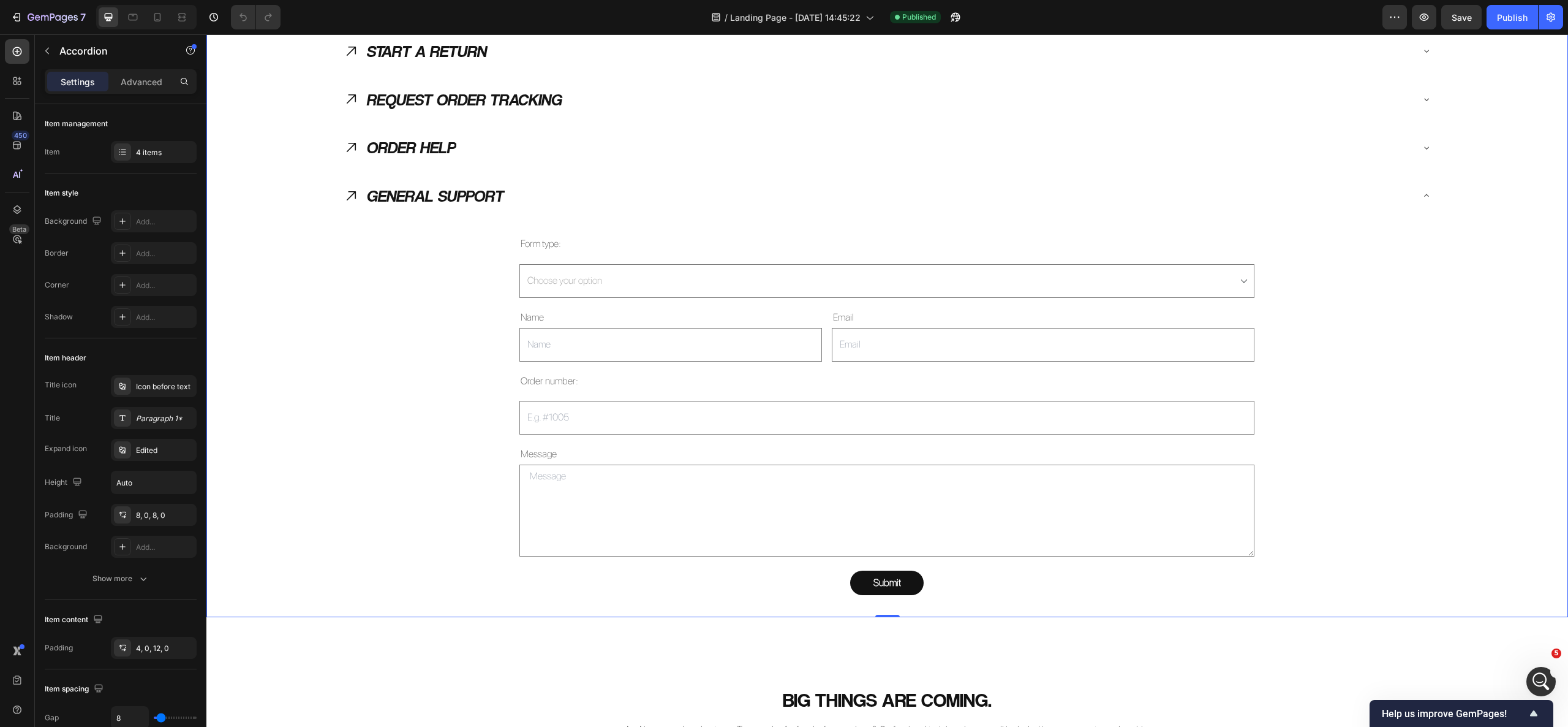
click at [584, 198] on div "GENERAL SUPPORT" at bounding box center [877, 196] width 1069 height 34
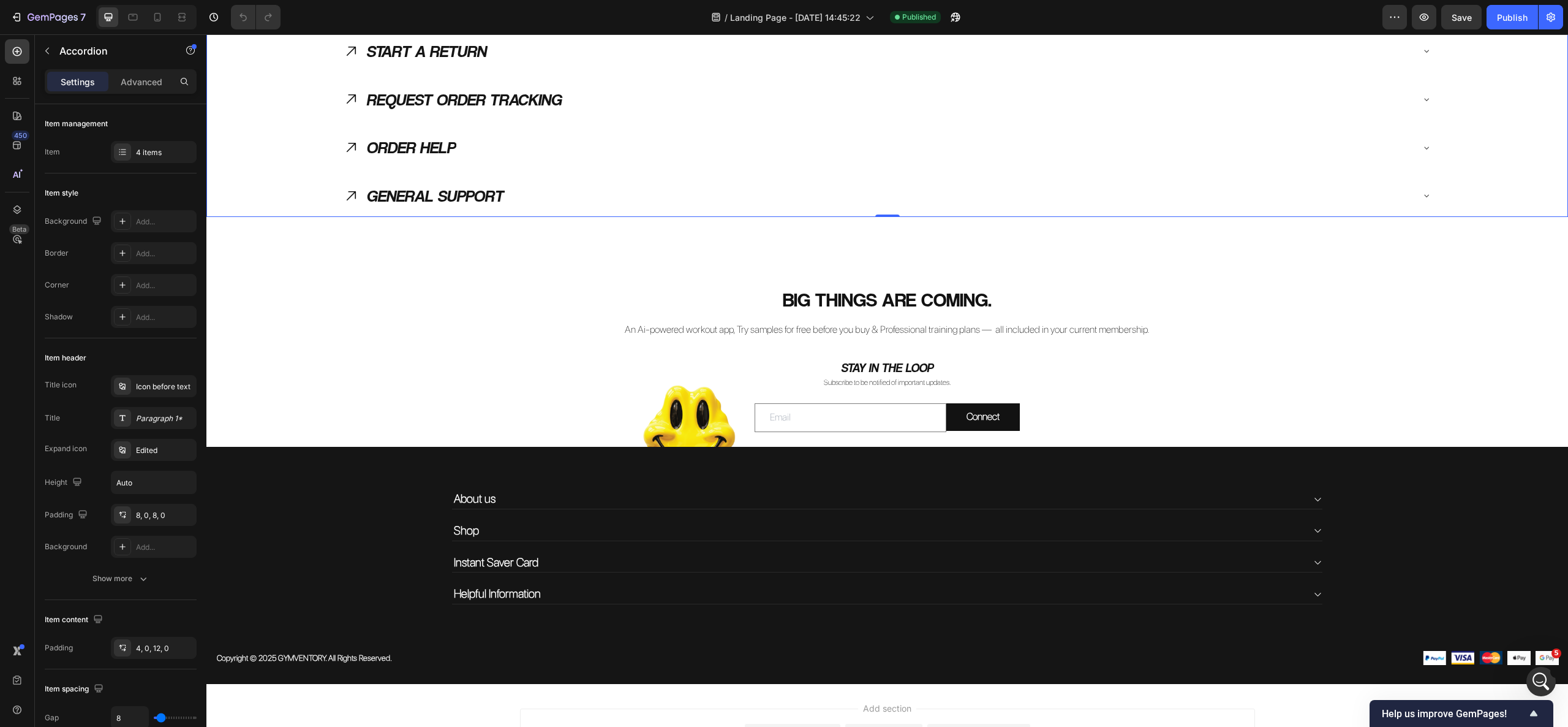
click at [586, 202] on div "GENERAL SUPPORT" at bounding box center [877, 196] width 1069 height 34
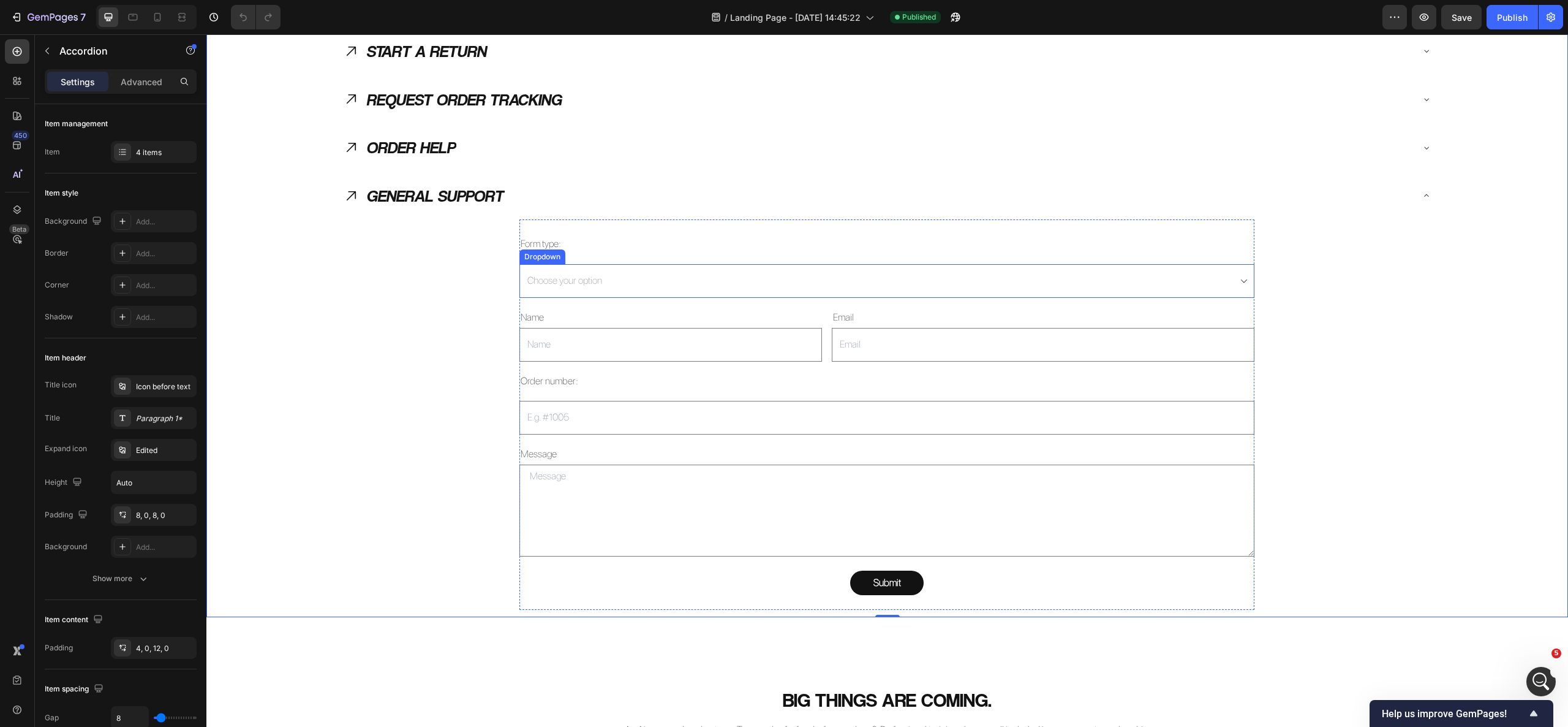
click at [623, 284] on select "Choose your option General Support" at bounding box center [886, 280] width 735 height 34
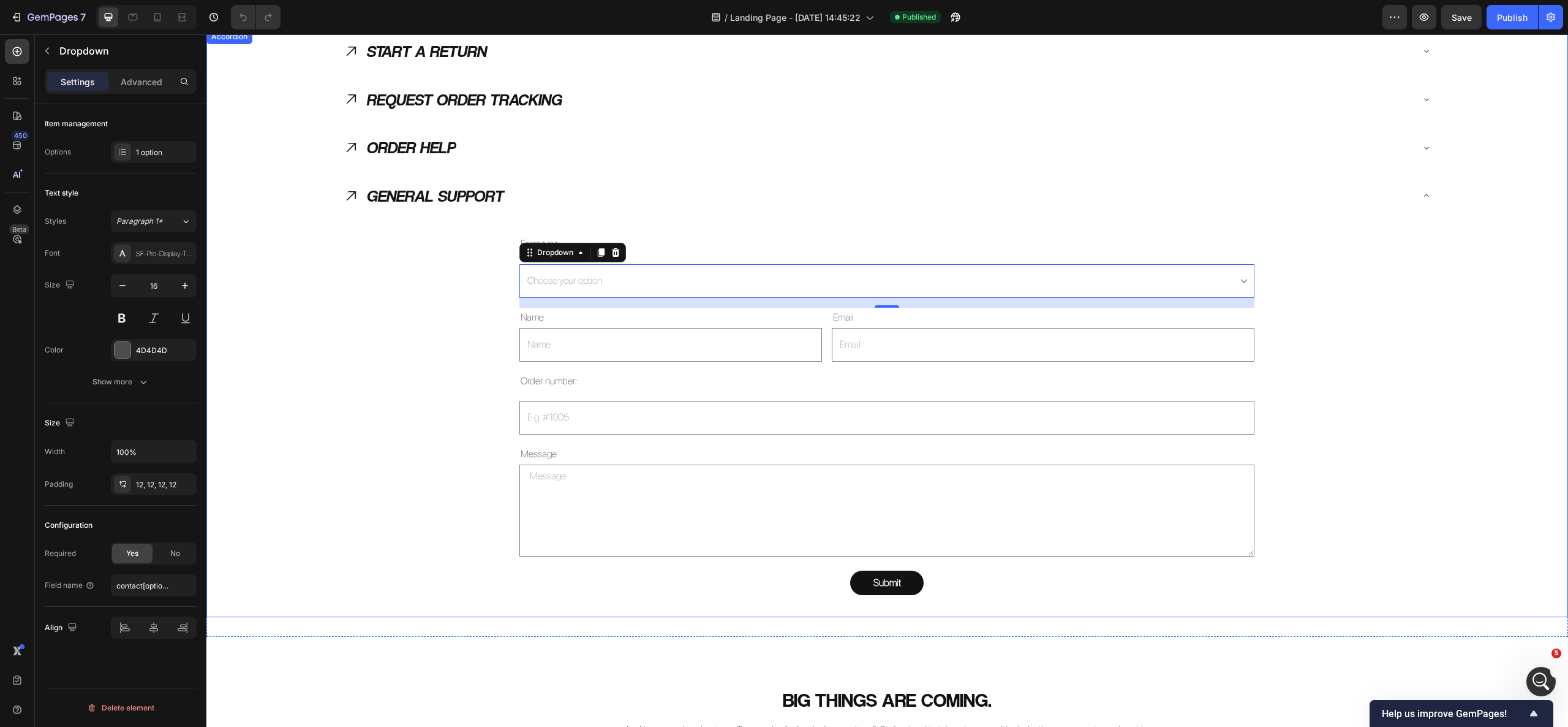
click at [458, 281] on div "Form type: Text Block Choose your option General Support Dropdown 16 Name Text …" at bounding box center [887, 414] width 1088 height 390
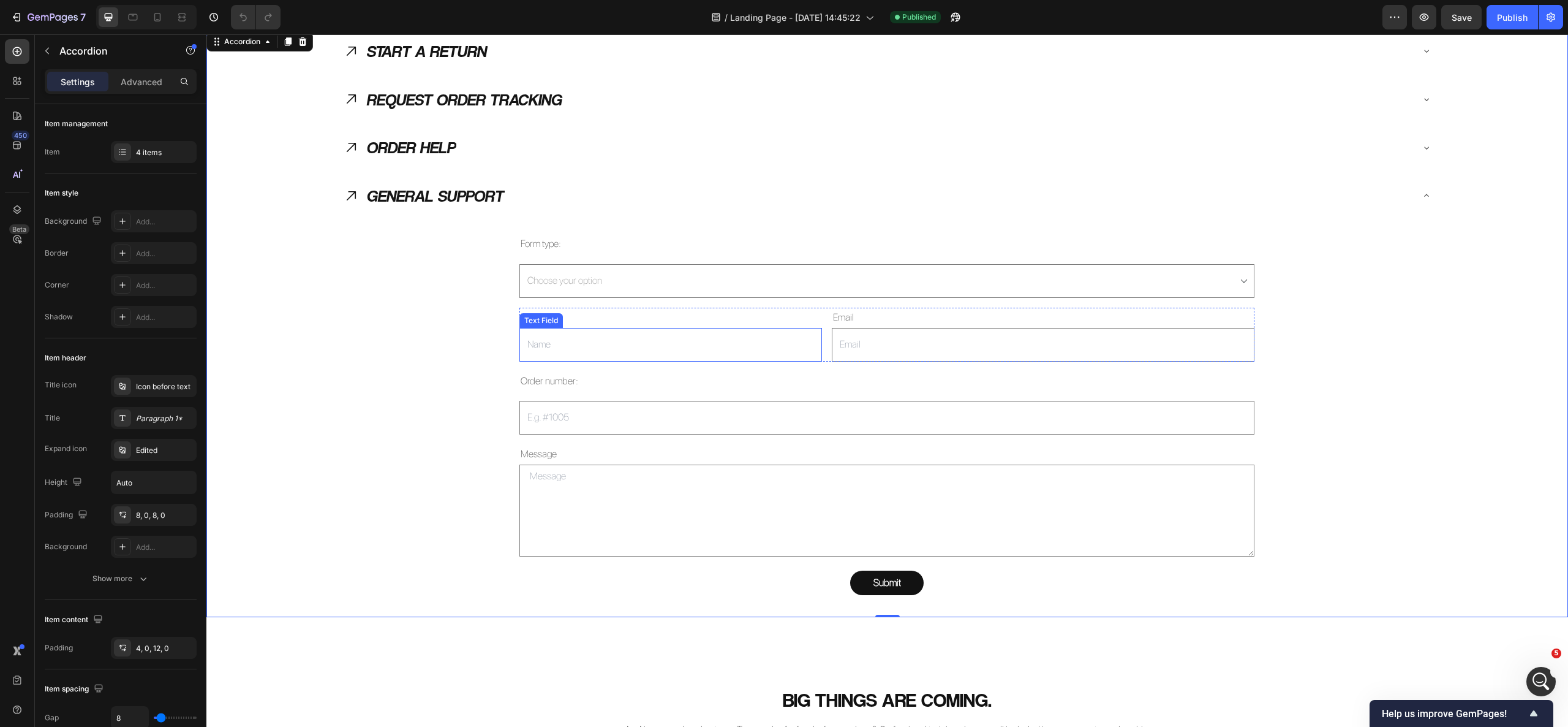
click at [619, 335] on input "text" at bounding box center [670, 344] width 302 height 34
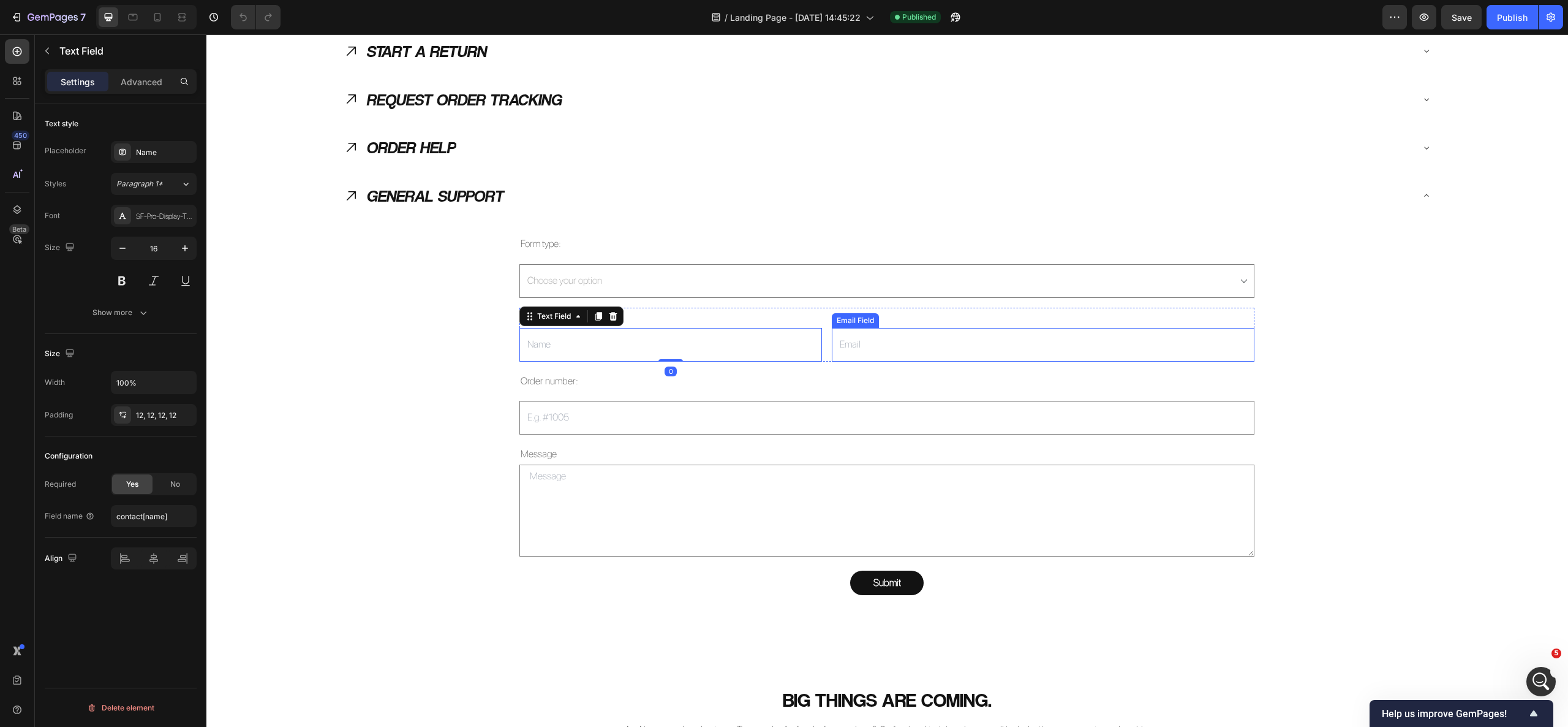
click at [893, 354] on input "email" at bounding box center [1043, 344] width 423 height 34
click at [653, 424] on input "text" at bounding box center [886, 417] width 735 height 34
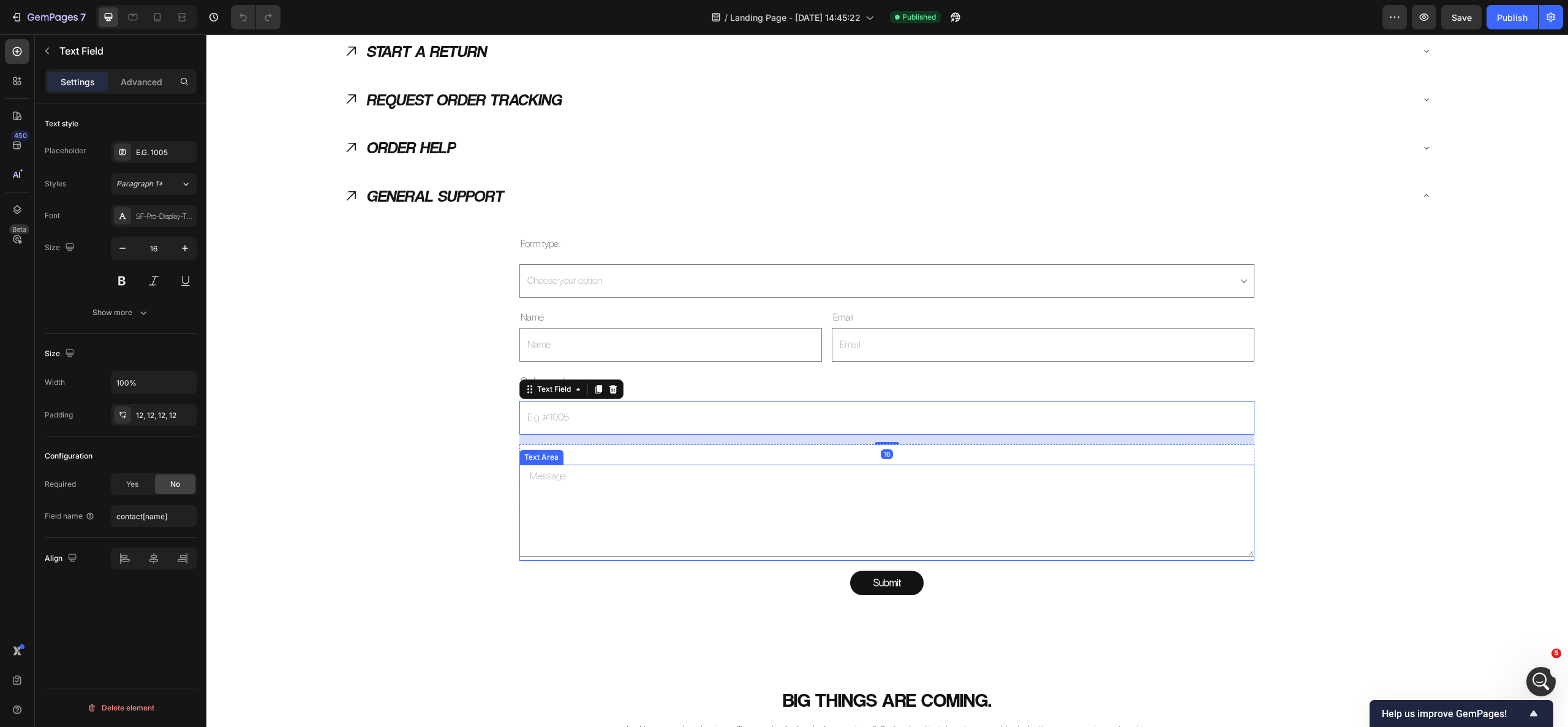
click at [576, 516] on textarea at bounding box center [886, 510] width 735 height 92
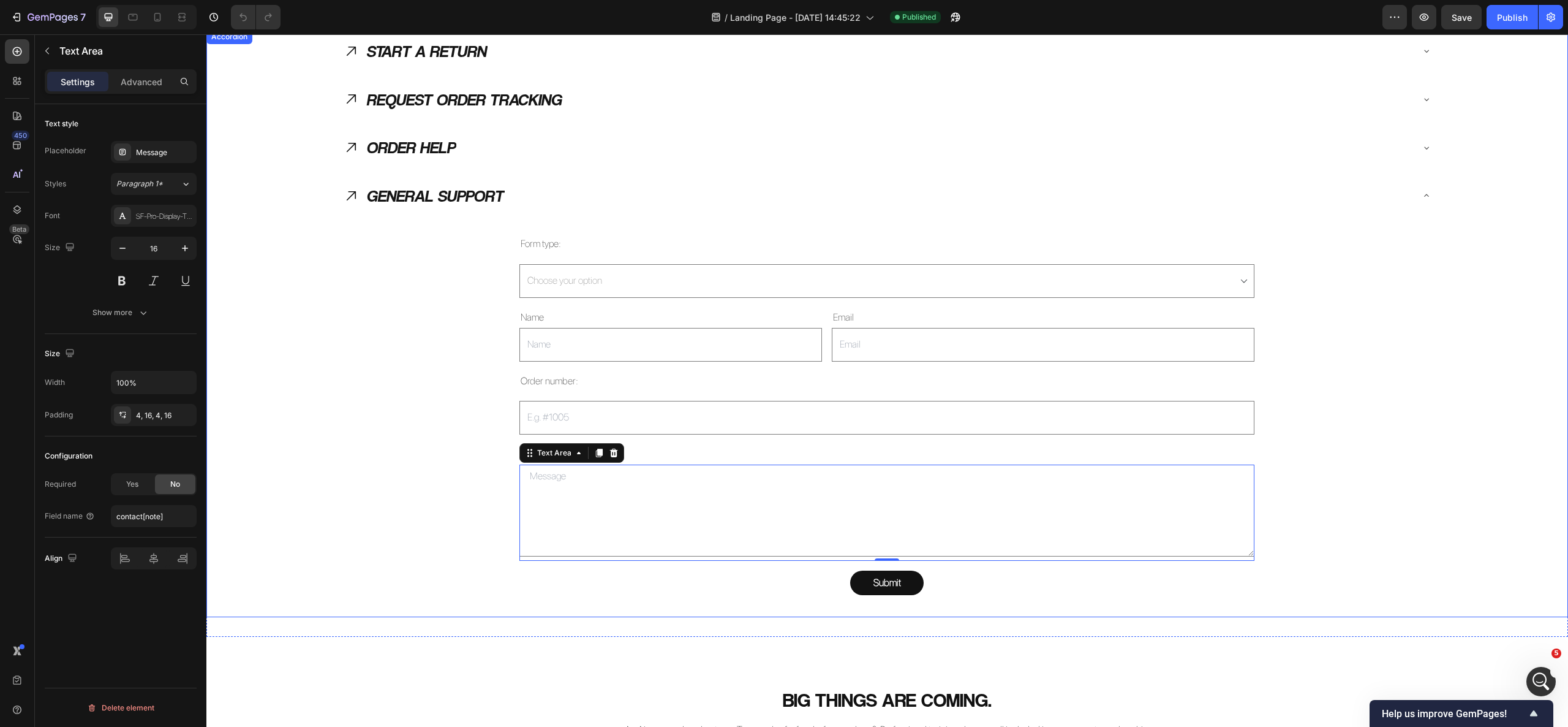
click at [363, 468] on div "Form type: Text Block Choose your option General Support Dropdown Name Text Blo…" at bounding box center [887, 414] width 1088 height 390
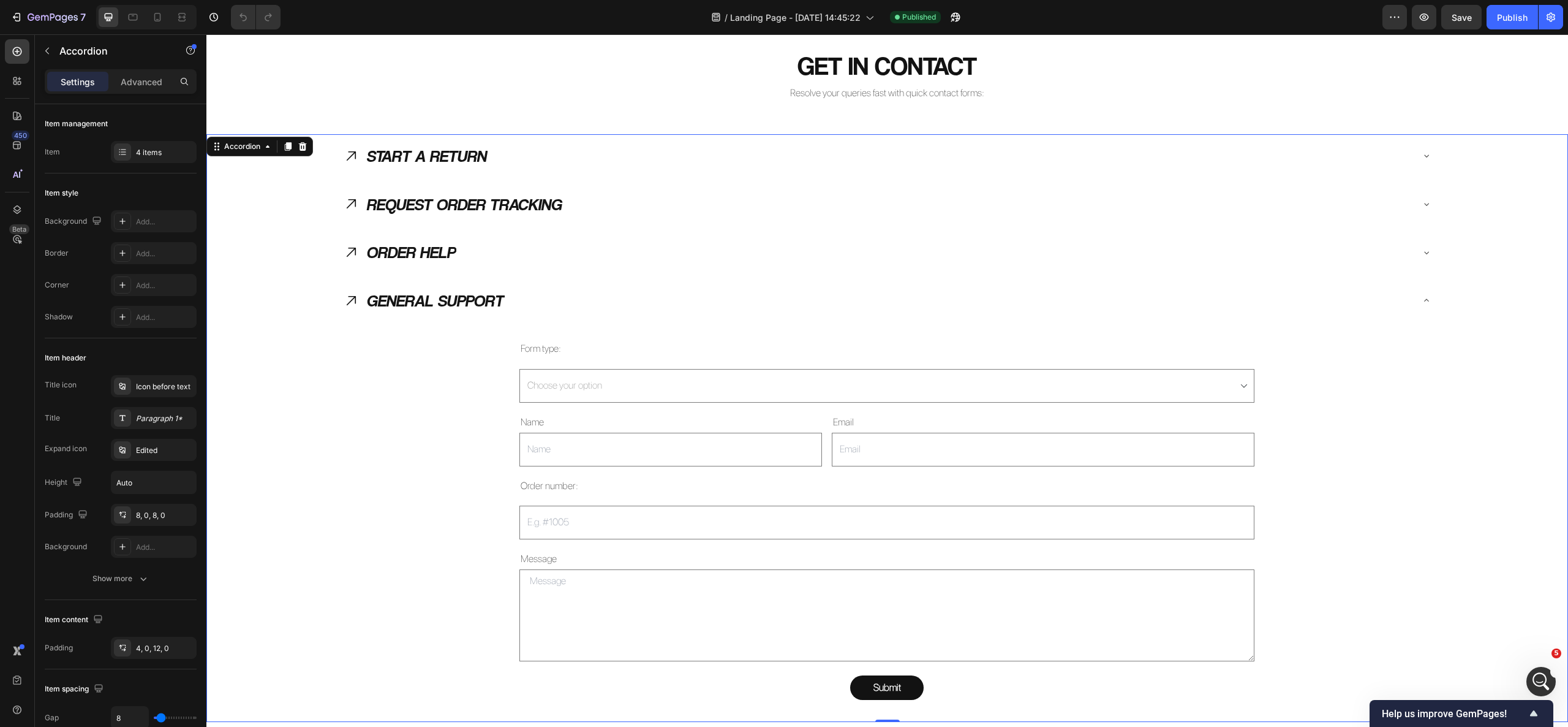
scroll to position [1186, 0]
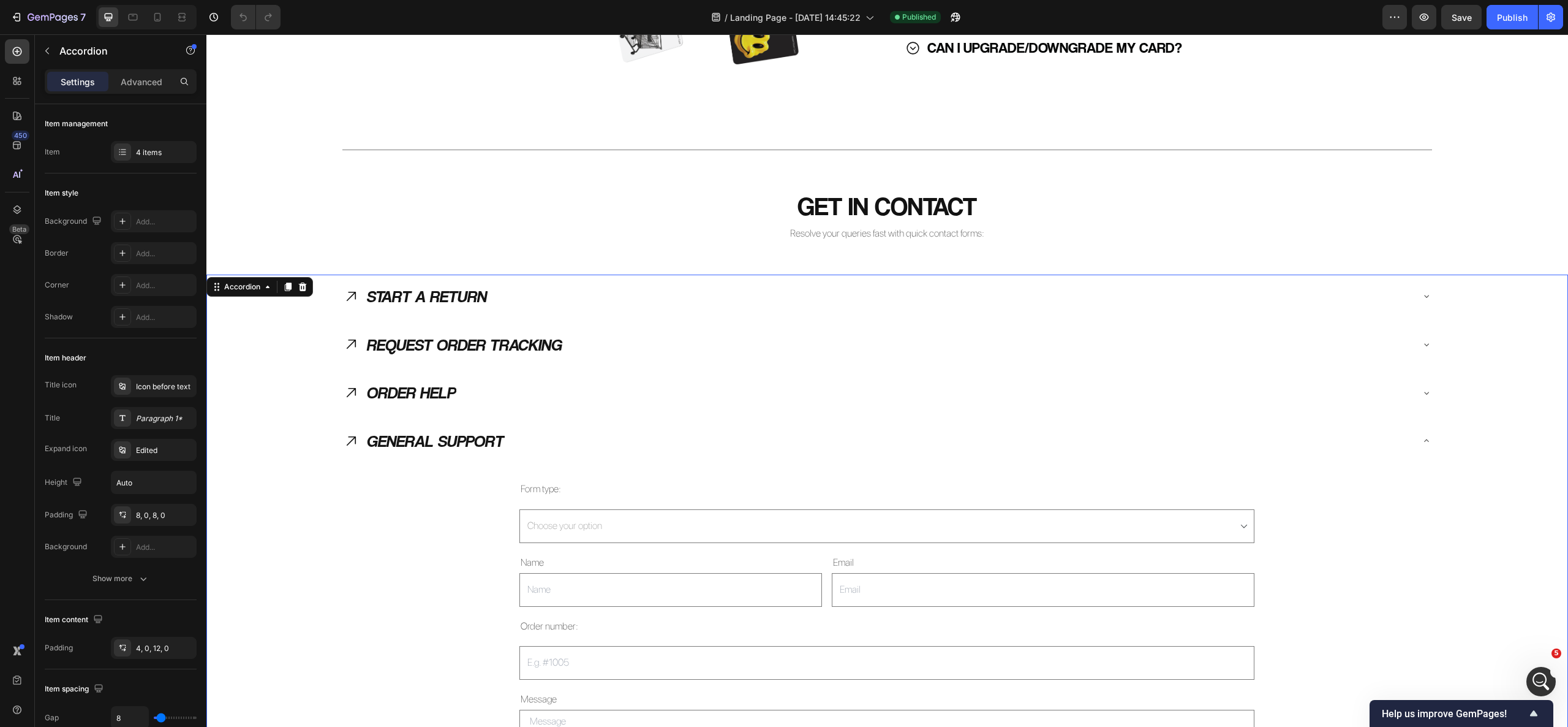
click at [541, 434] on div "GENERAL SUPPORT" at bounding box center [877, 441] width 1069 height 34
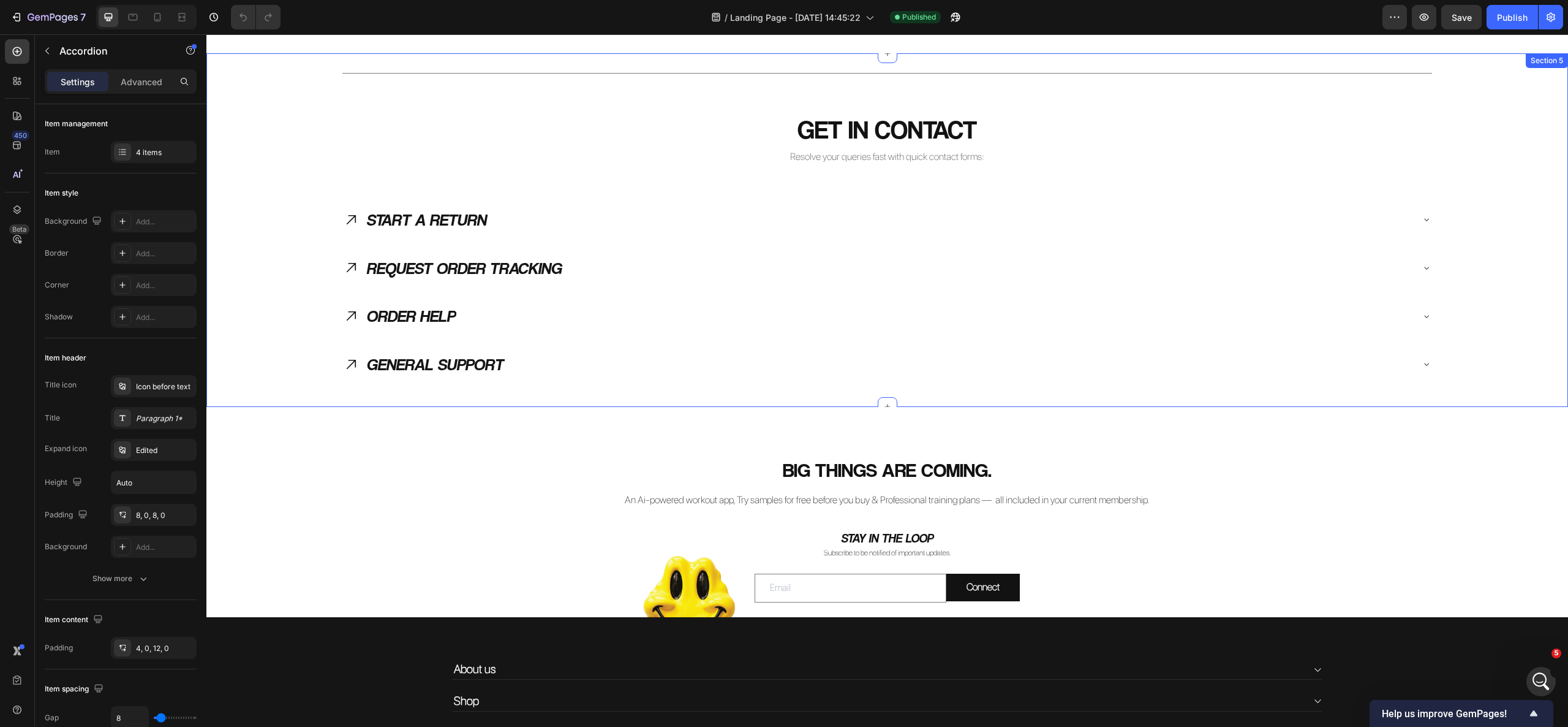
scroll to position [1225, 0]
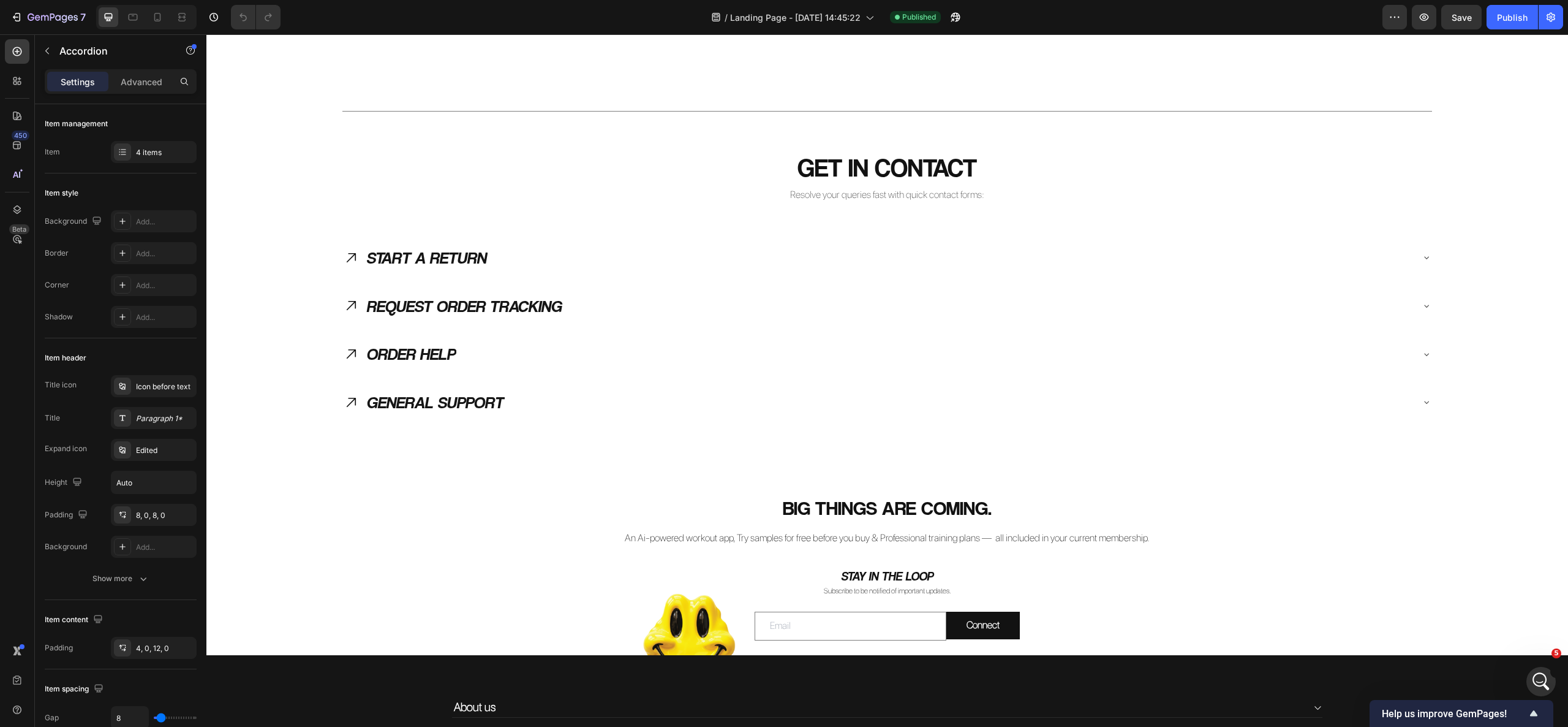
click at [570, 251] on div "START A RETURN" at bounding box center [877, 257] width 1069 height 34
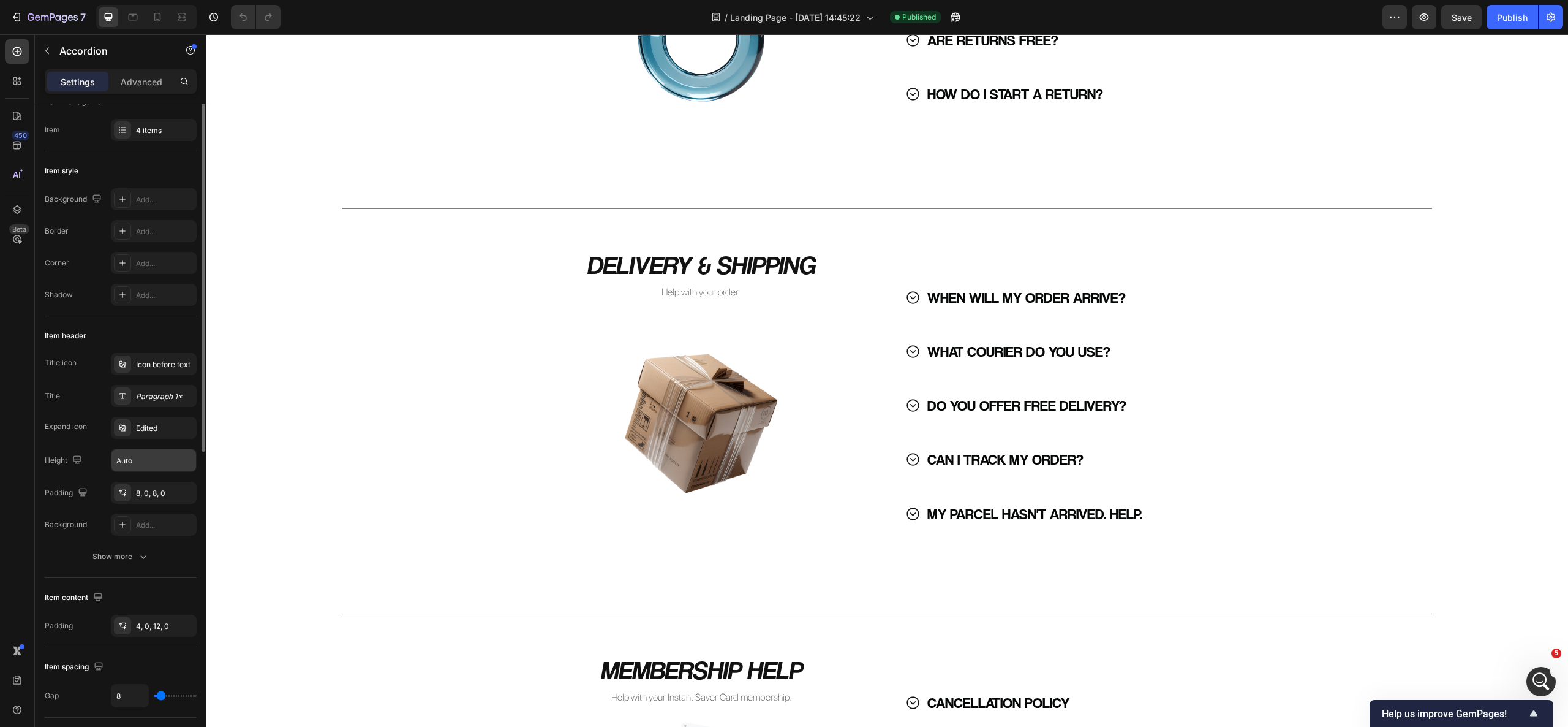
scroll to position [0, 0]
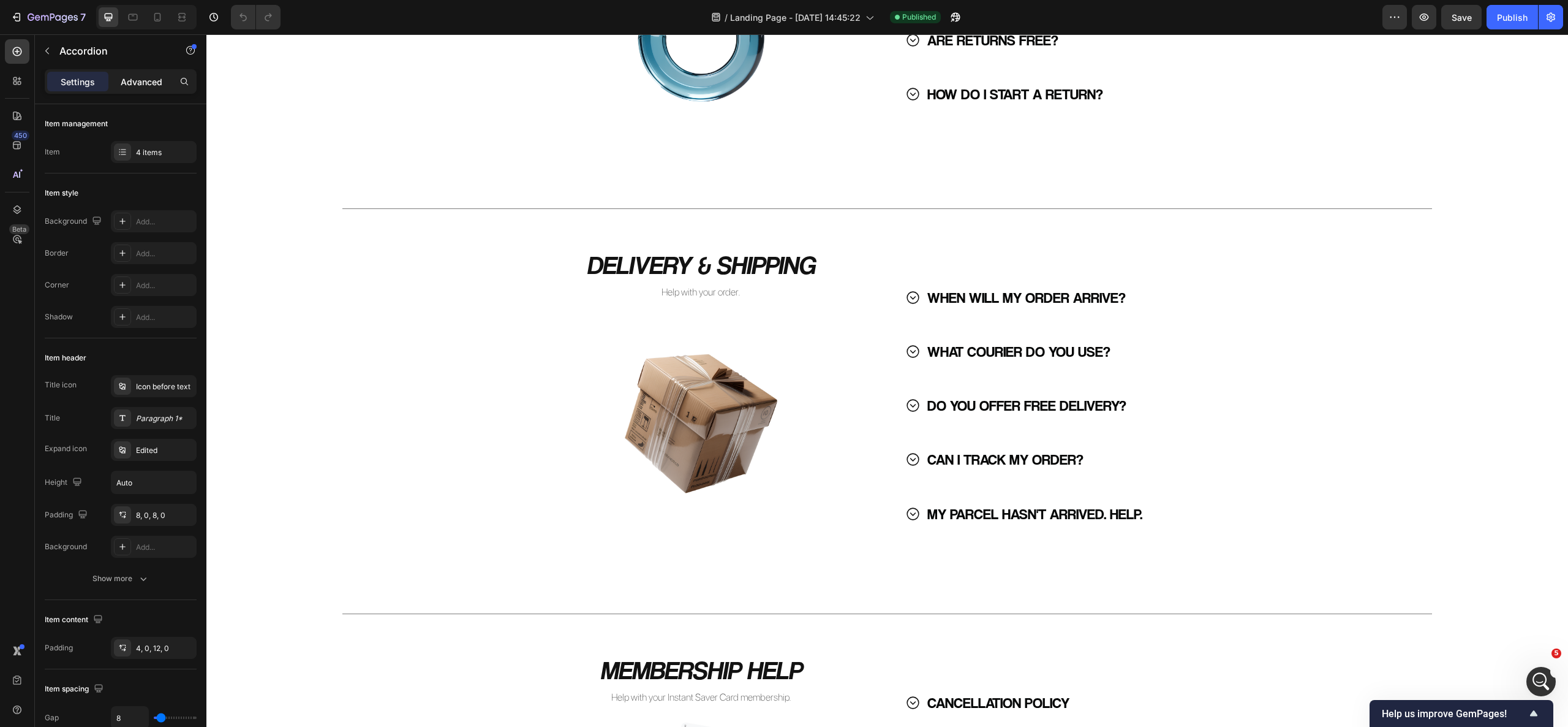
click at [145, 90] on div "Advanced" at bounding box center [141, 81] width 61 height 19
type input "100%"
type input "100"
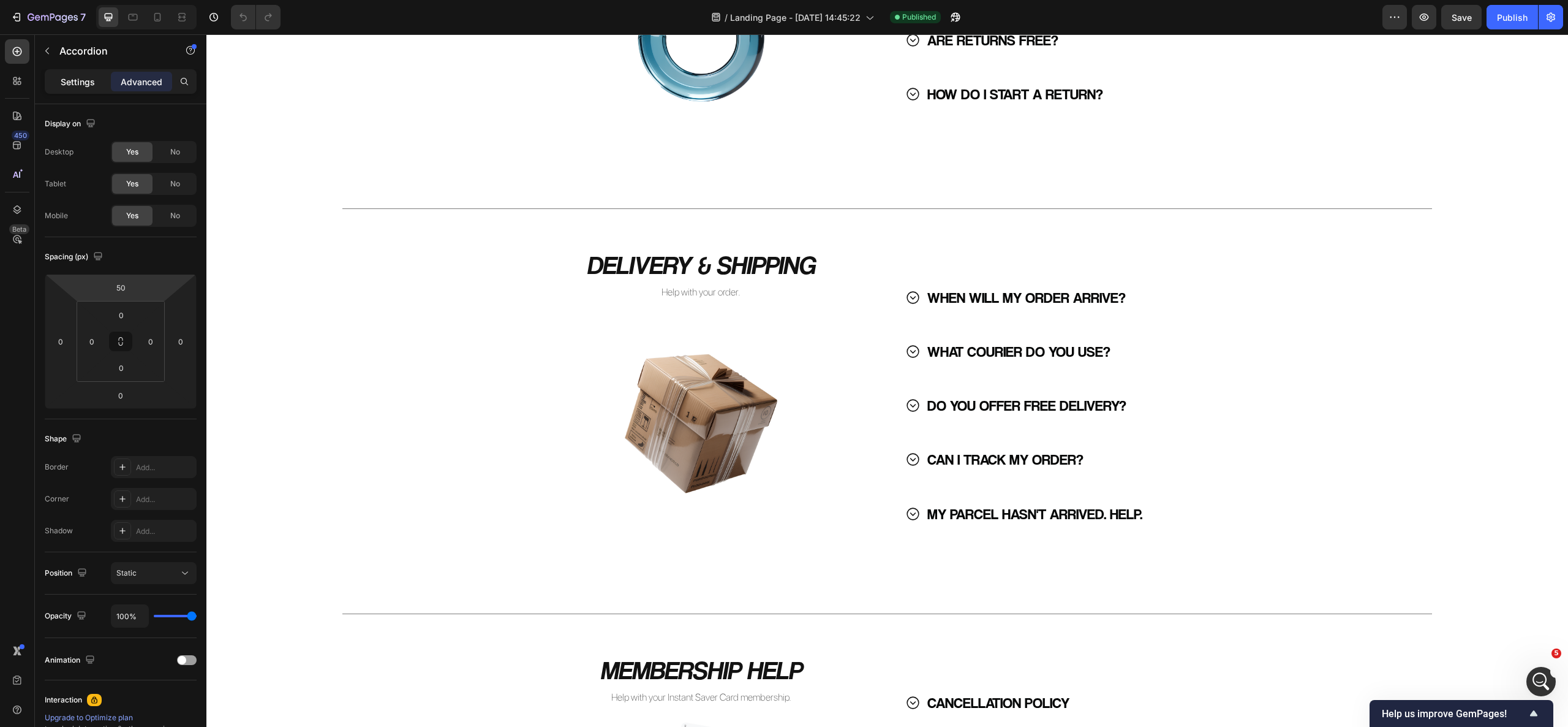
click at [81, 83] on p "Settings" at bounding box center [77, 82] width 34 height 13
type input "8"
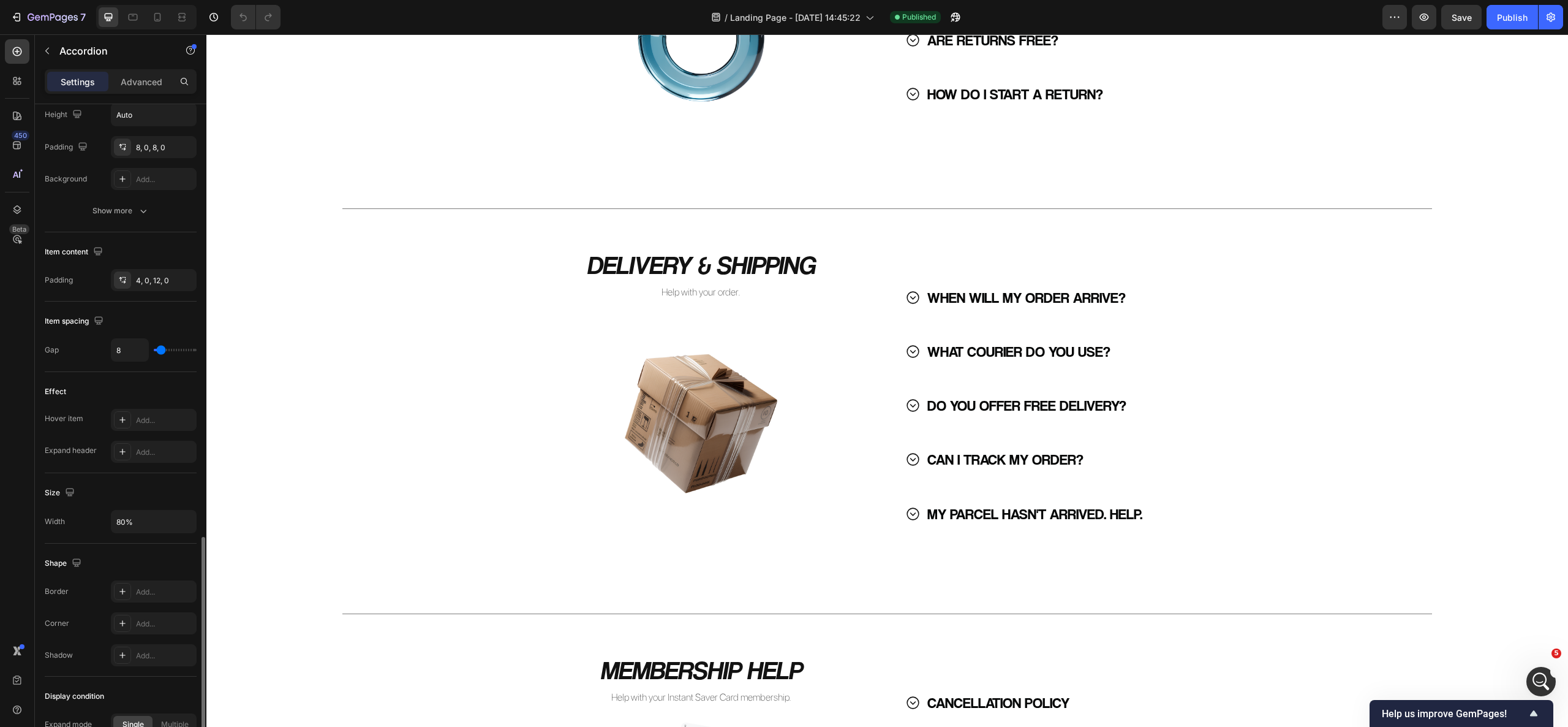
scroll to position [512, 0]
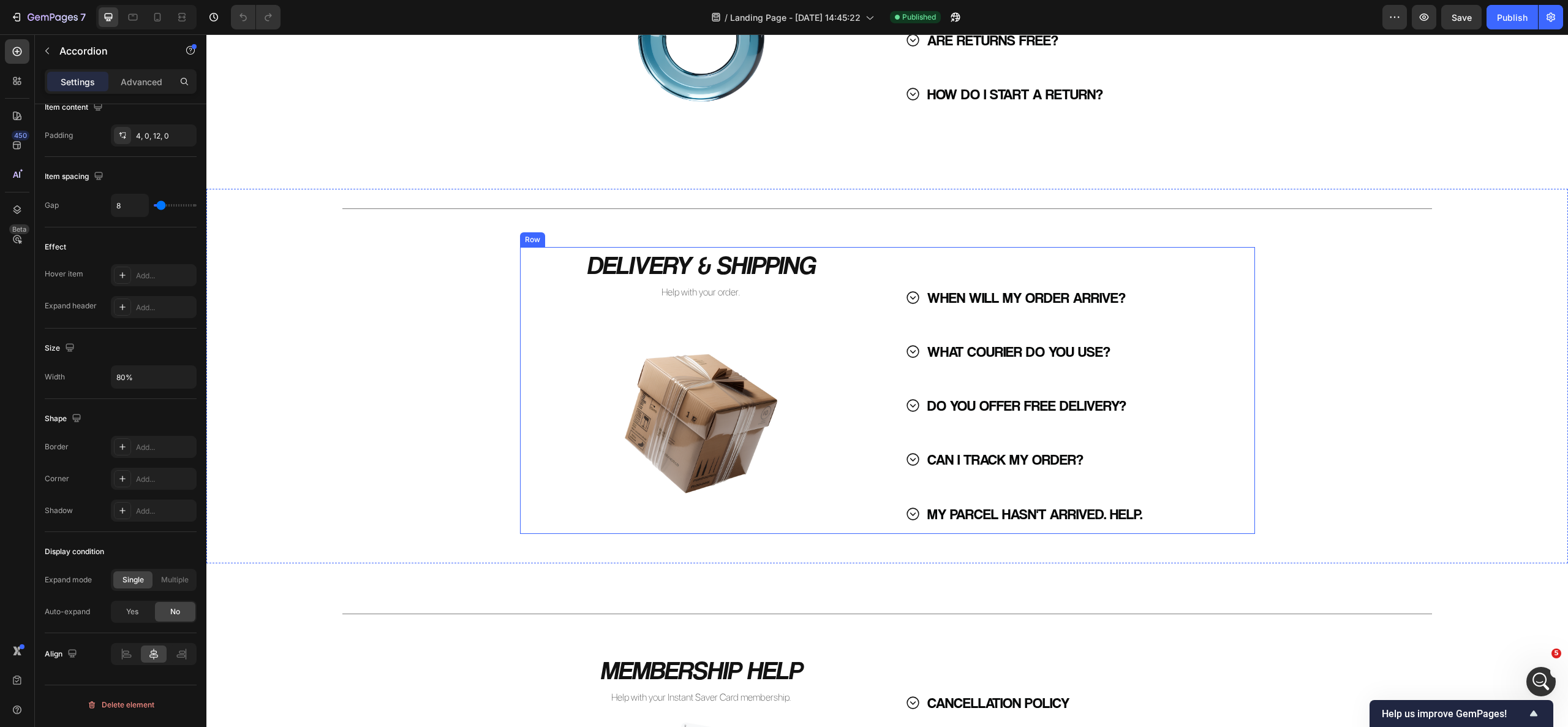
click at [920, 269] on div "WHEN WILL MY ORDER ARRIVE? WHAT COURIER DO YOU USE? DO YOU OFFER FREE DELIVERY?…" at bounding box center [1074, 390] width 362 height 287
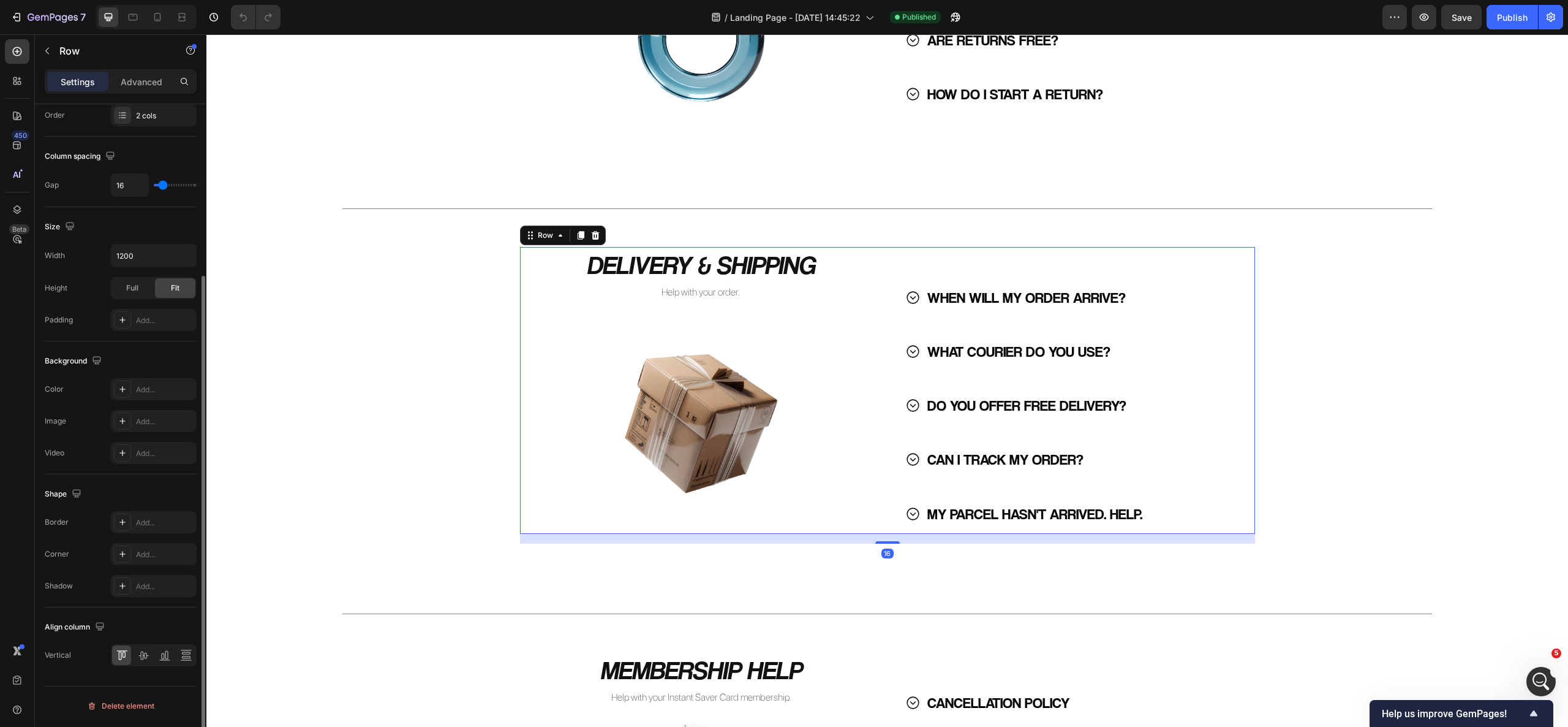
scroll to position [0, 0]
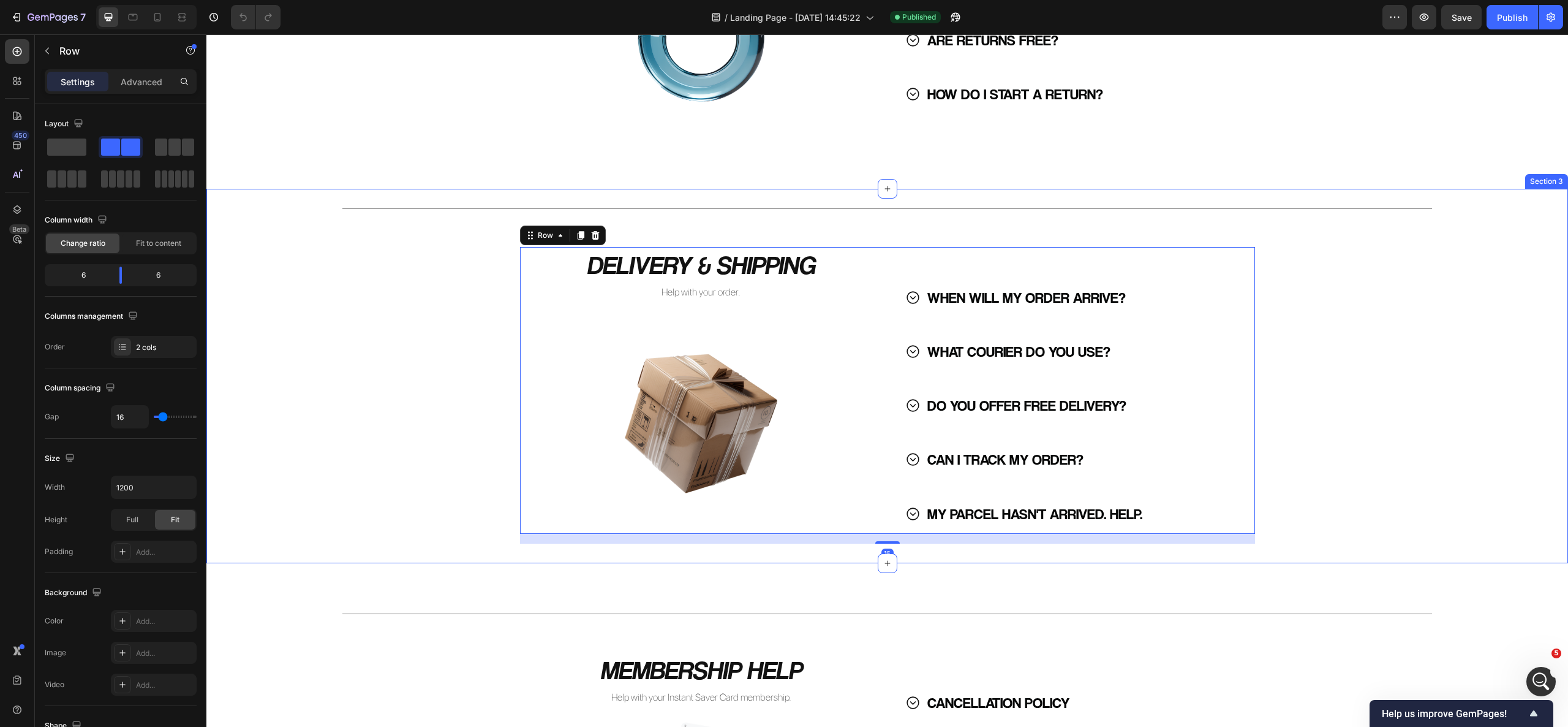
click at [1422, 296] on div "Title Line DELIVERY & SHIPPING Heading Help with your order. Text Block Image W…" at bounding box center [887, 375] width 1361 height 335
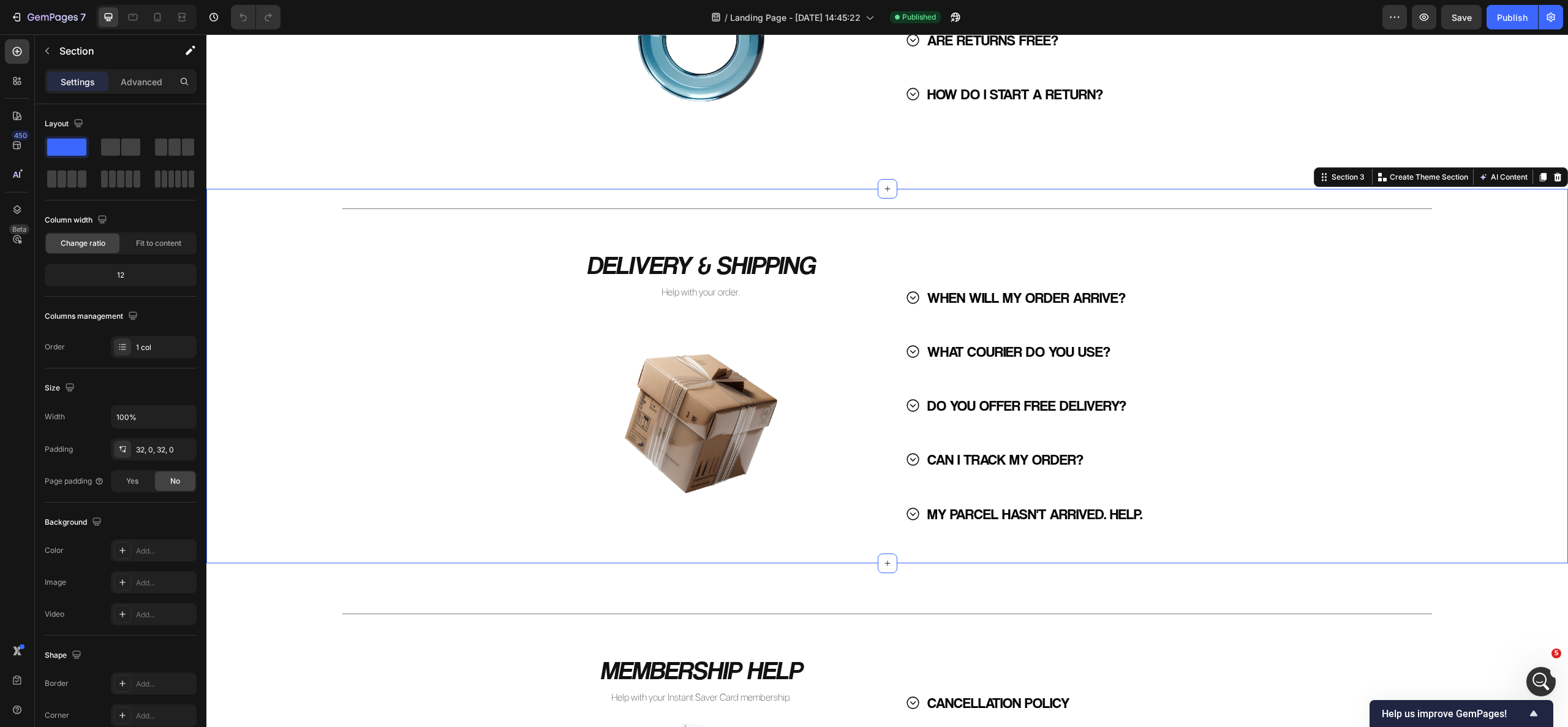
click at [1055, 243] on div "Title Line DELIVERY & SHIPPING Heading Help with your order. Text Block Image W…" at bounding box center [887, 375] width 1361 height 335
click at [1074, 265] on div "WHEN WILL MY ORDER ARRIVE? WHAT COURIER DO YOU USE? DO YOU OFFER FREE DELIVERY?…" at bounding box center [1074, 390] width 362 height 287
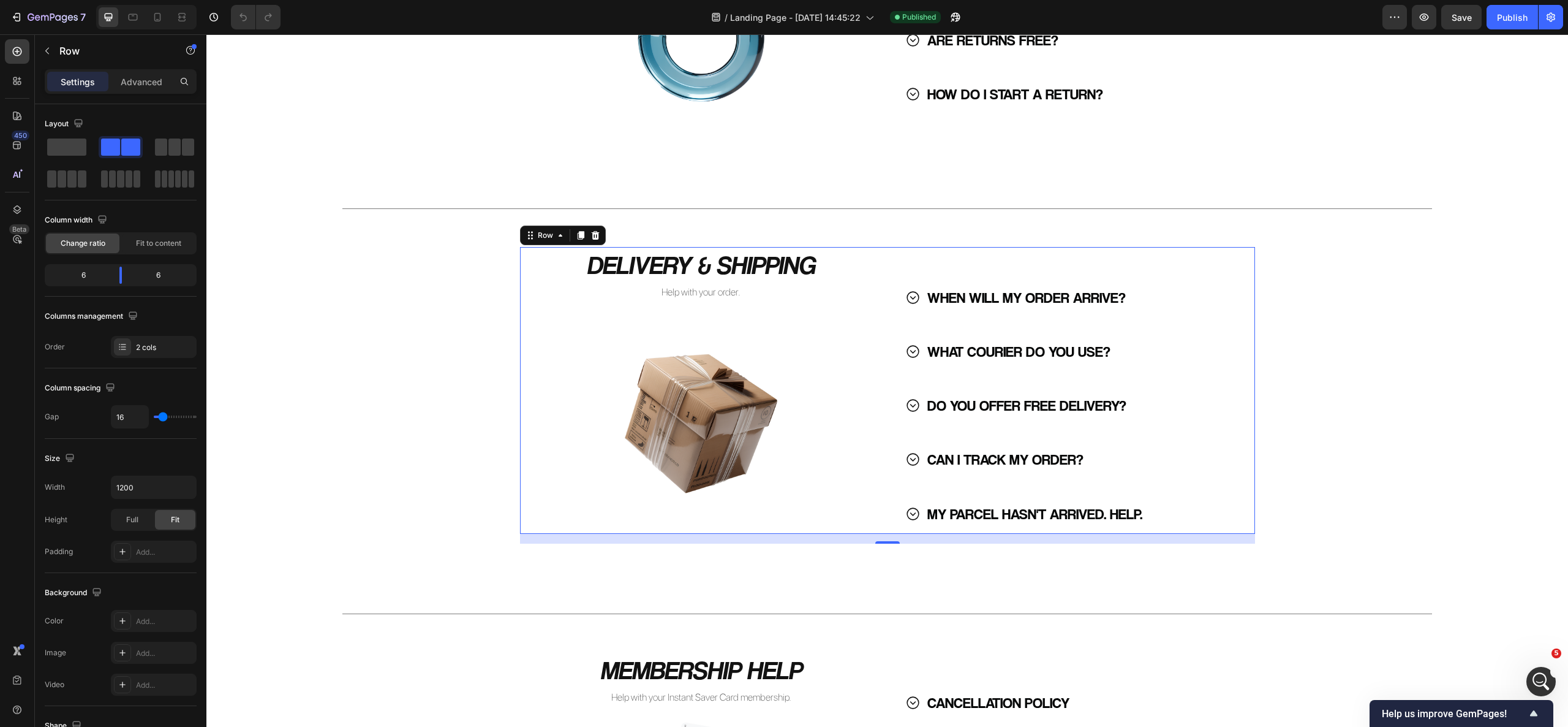
click at [1180, 264] on div "WHEN WILL MY ORDER ARRIVE? WHAT COURIER DO YOU USE? DO YOU OFFER FREE DELIVERY?…" at bounding box center [1074, 390] width 362 height 287
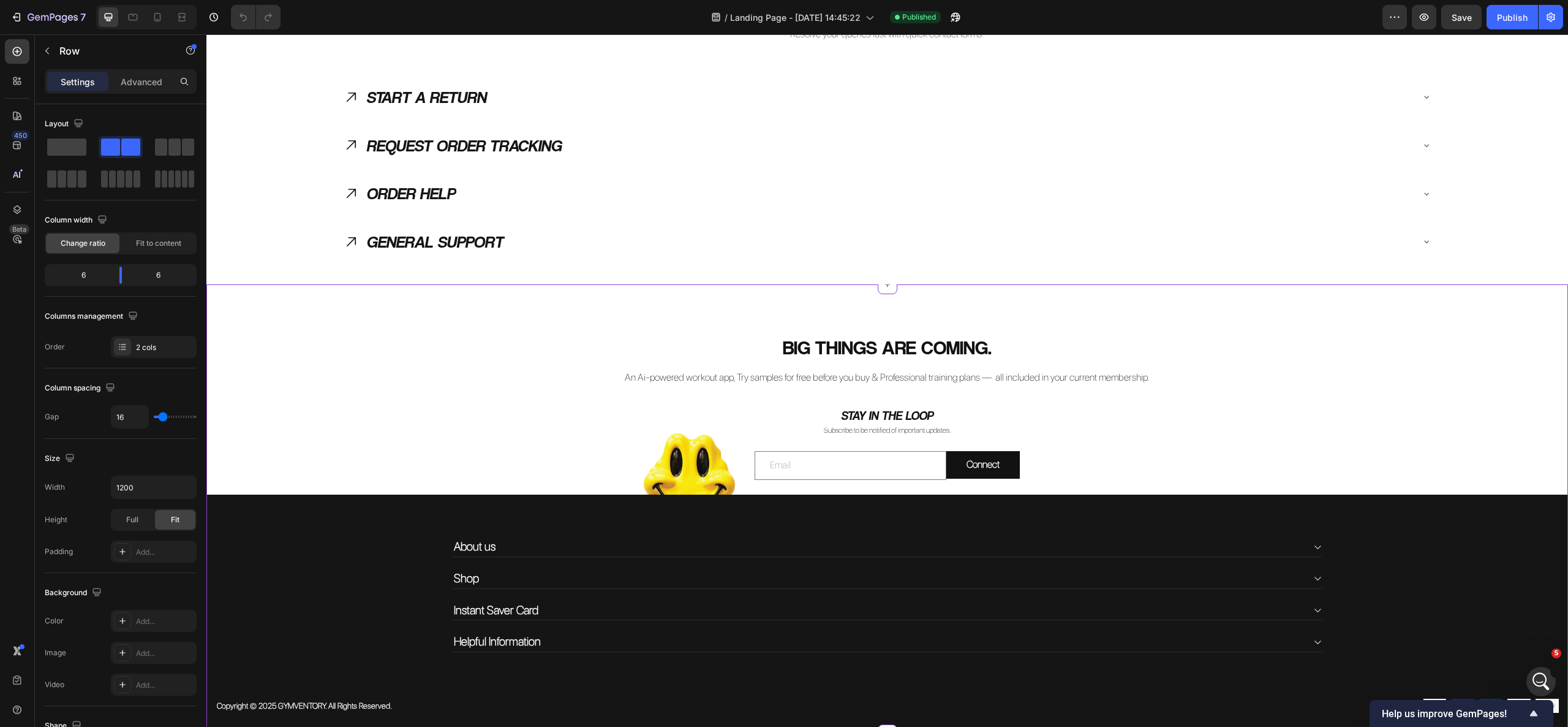
scroll to position [1348, 0]
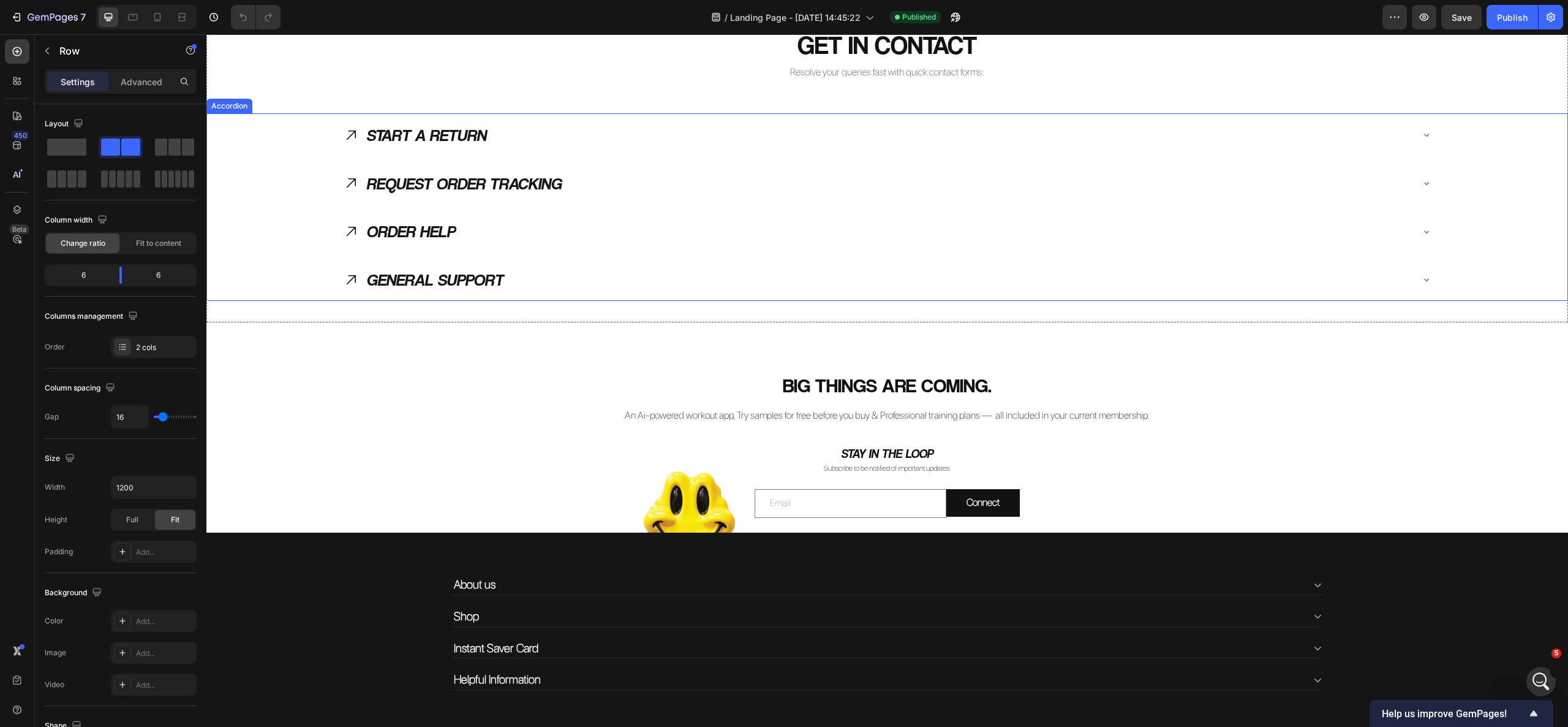
click at [563, 122] on div "START A RETURN" at bounding box center [877, 135] width 1069 height 34
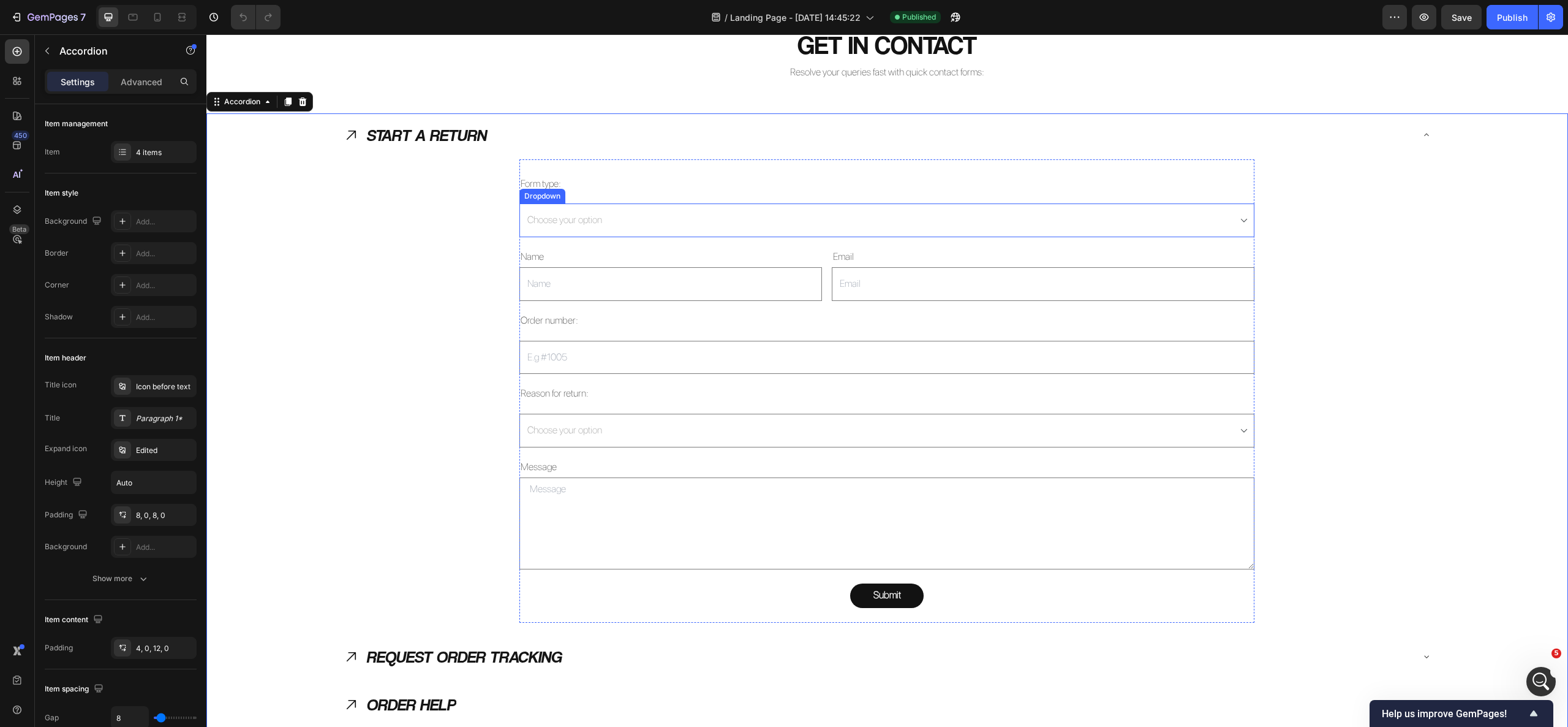
click at [594, 220] on select "Choose your option Request Return" at bounding box center [886, 220] width 735 height 34
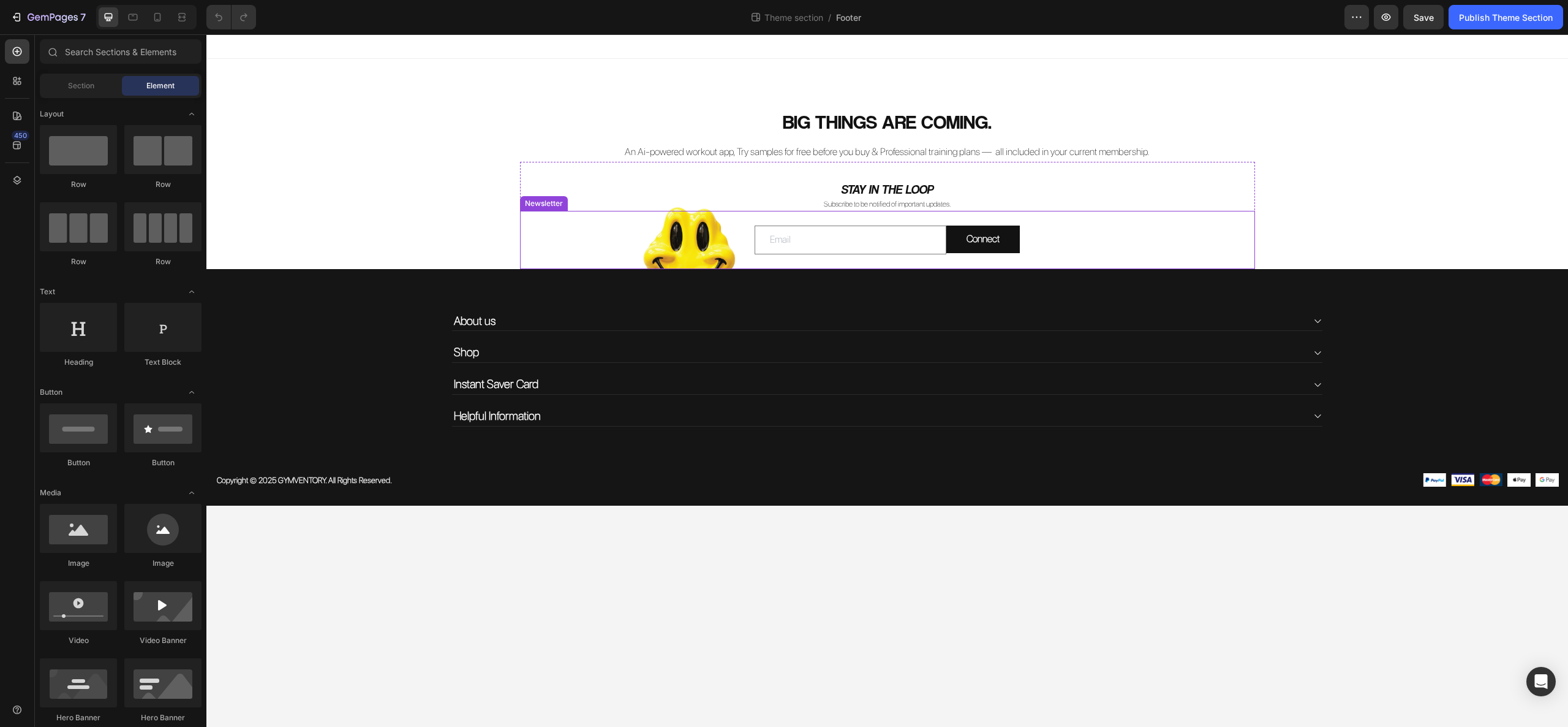
click at [1102, 228] on div "Email Field Connect Submit Button Row" at bounding box center [887, 239] width 716 height 29
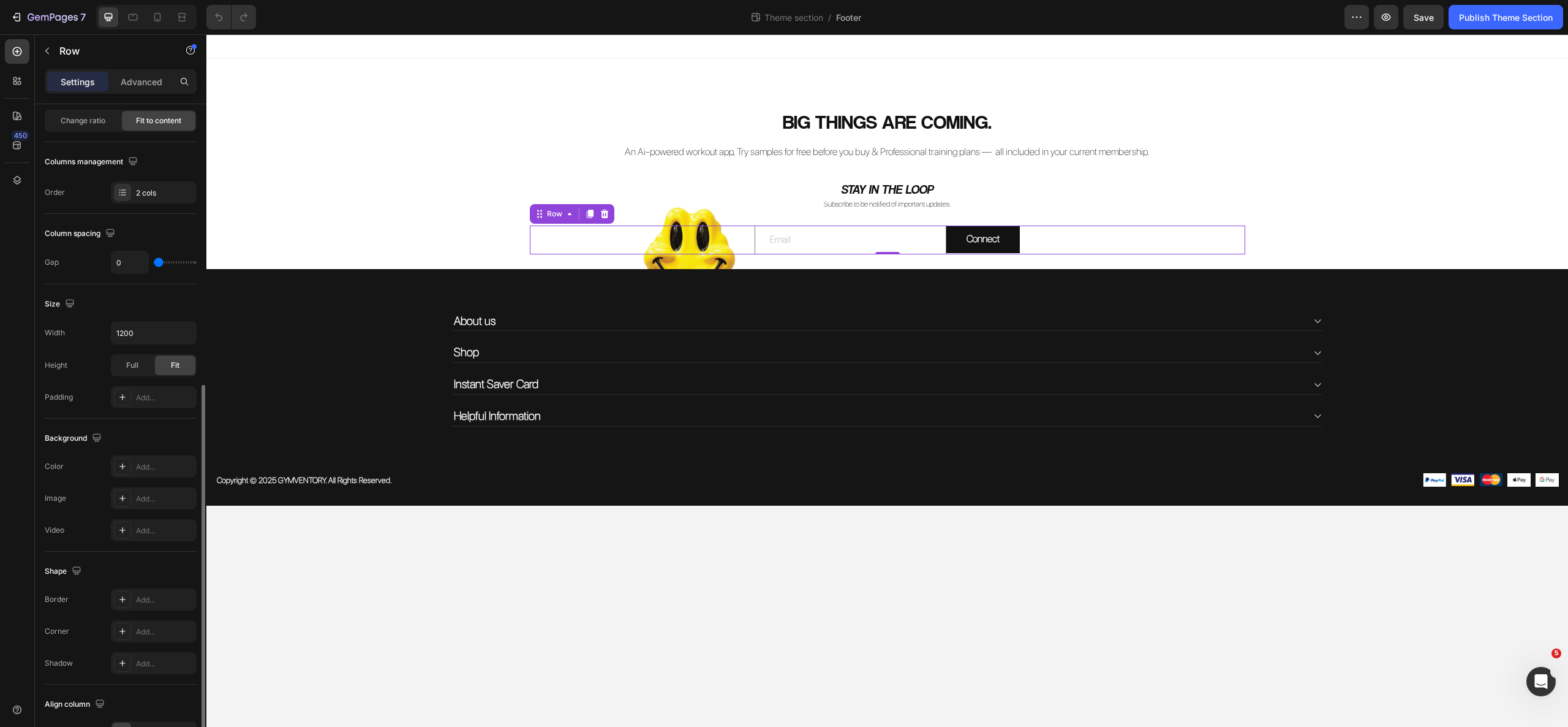
scroll to position [232, 0]
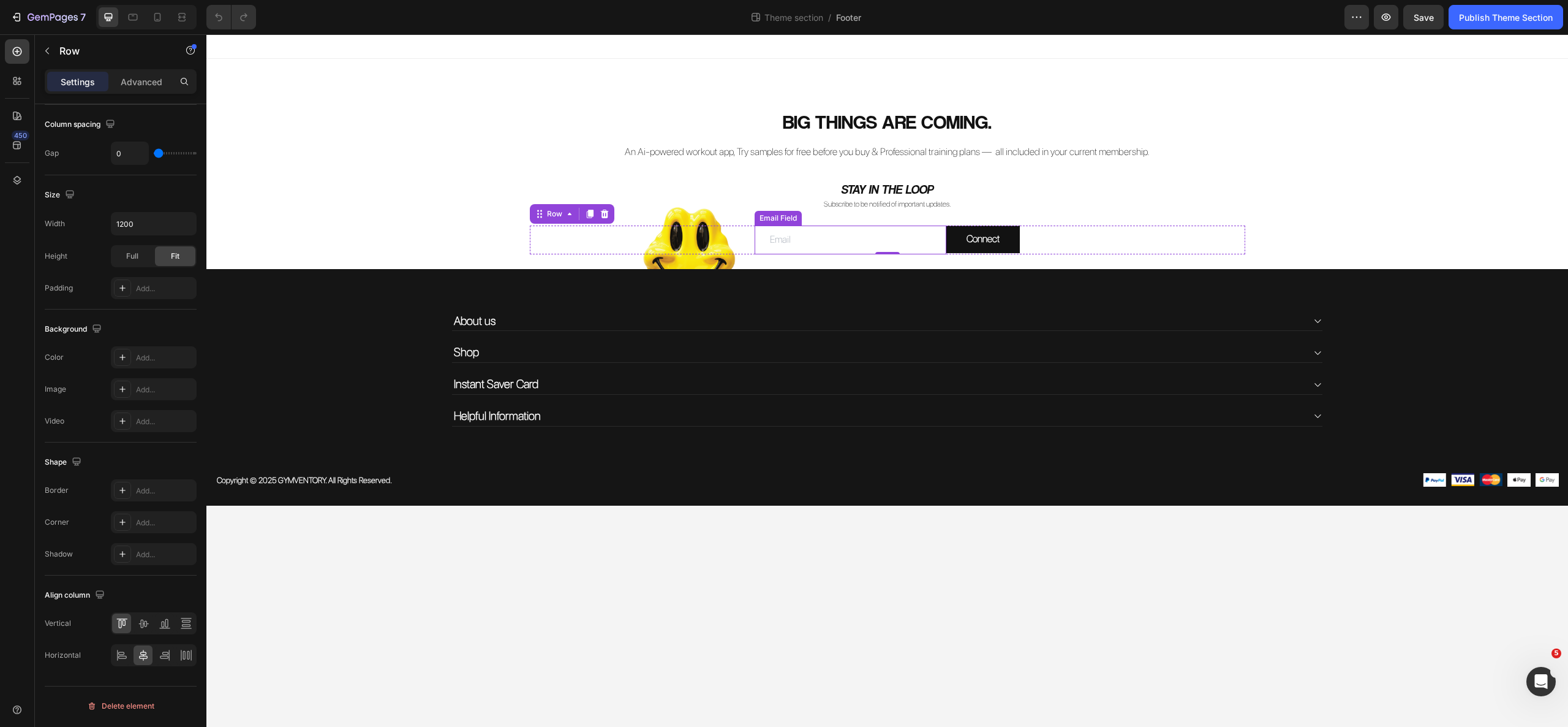
click at [865, 228] on input "email" at bounding box center [850, 239] width 192 height 29
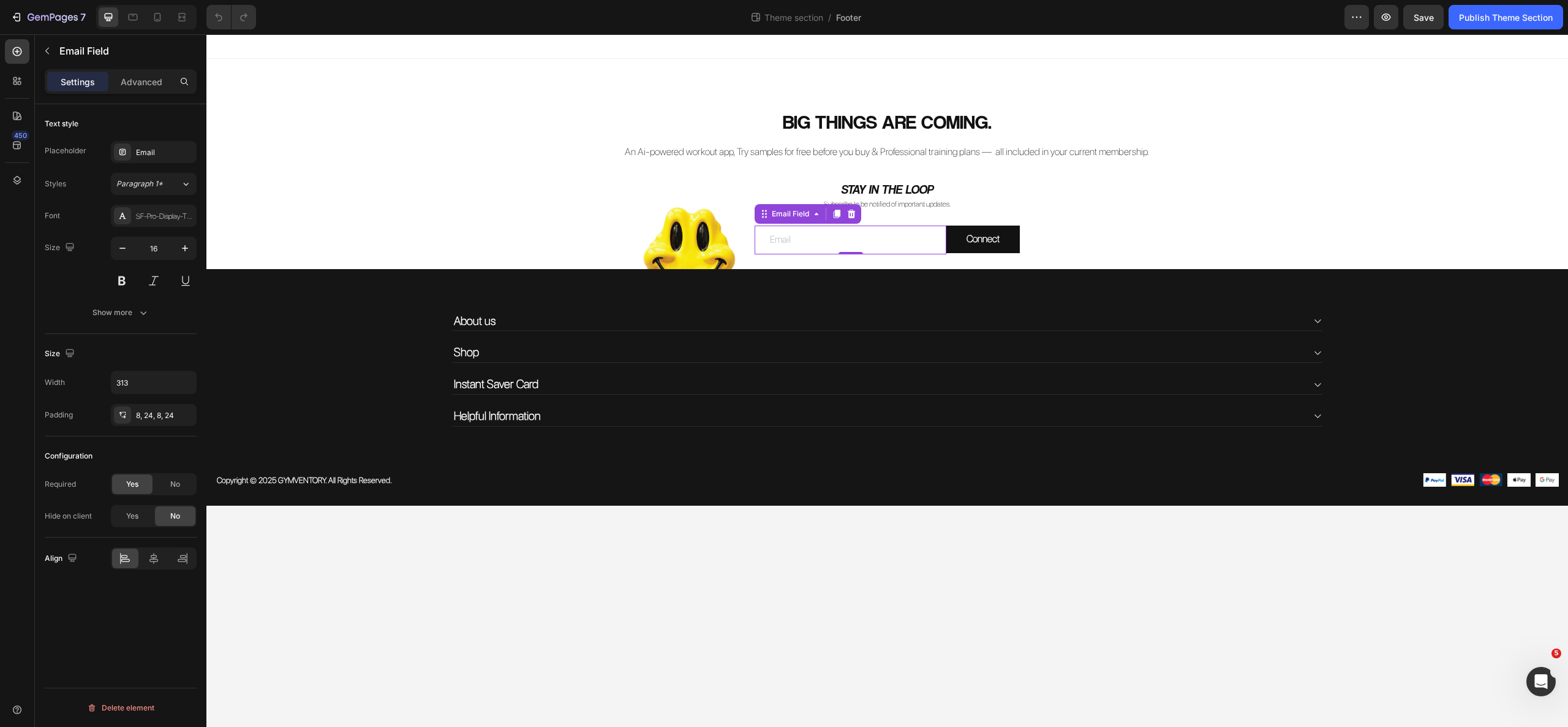
click at [94, 620] on div "Text style Placeholder Email Styles Paragraph 1* Font SF-Pro-Display-Thin Size …" at bounding box center [121, 433] width 172 height 658
click at [137, 80] on p "Advanced" at bounding box center [141, 82] width 42 height 13
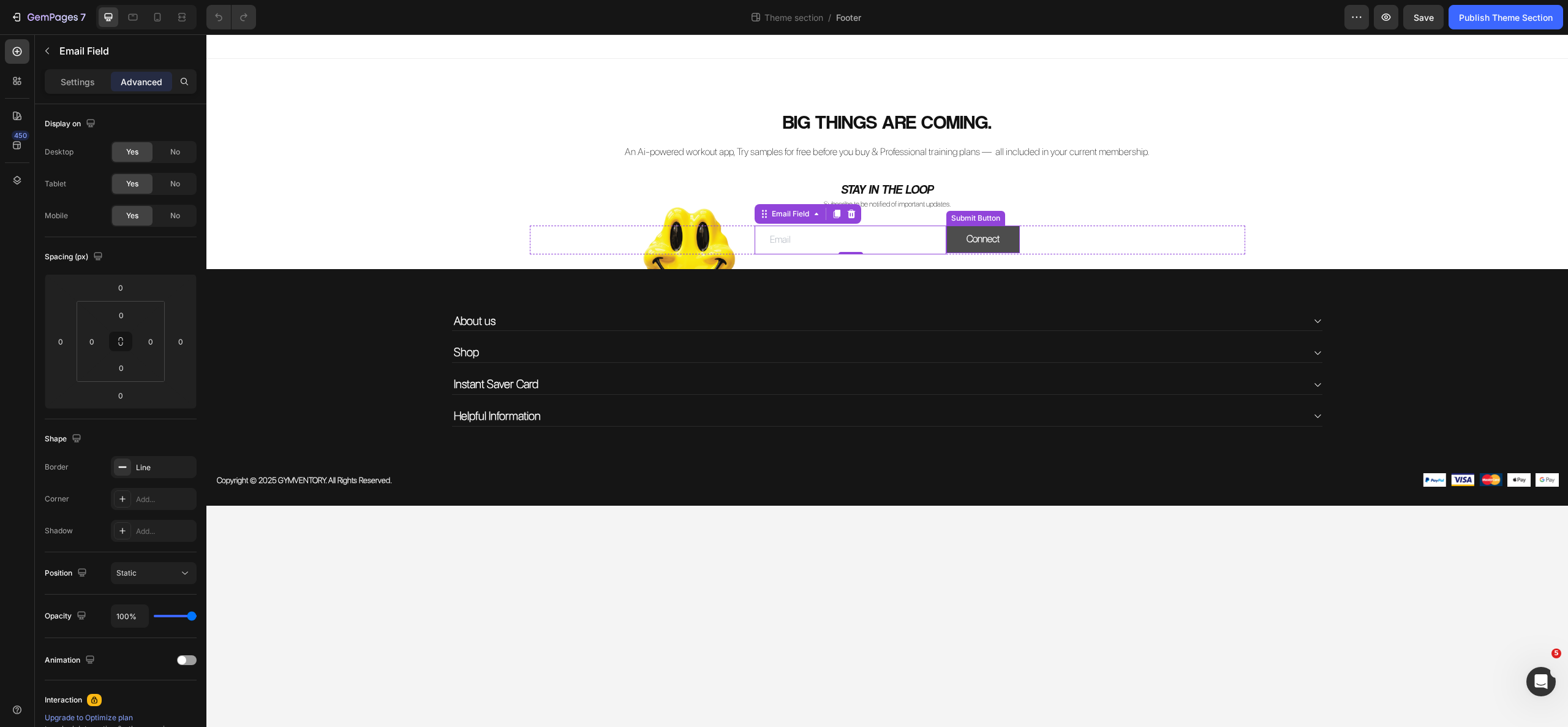
click at [1008, 243] on button "Connect" at bounding box center [983, 239] width 74 height 28
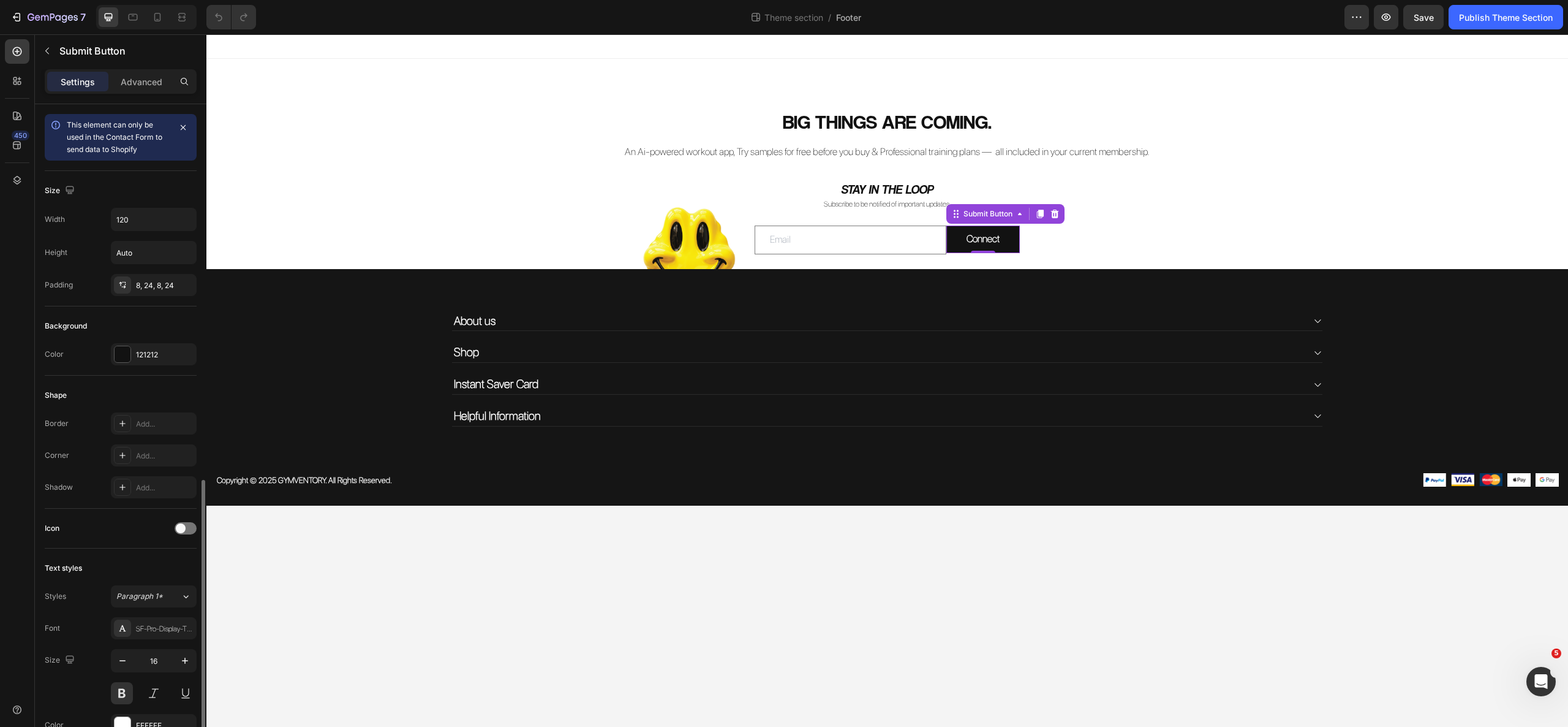
scroll to position [214, 0]
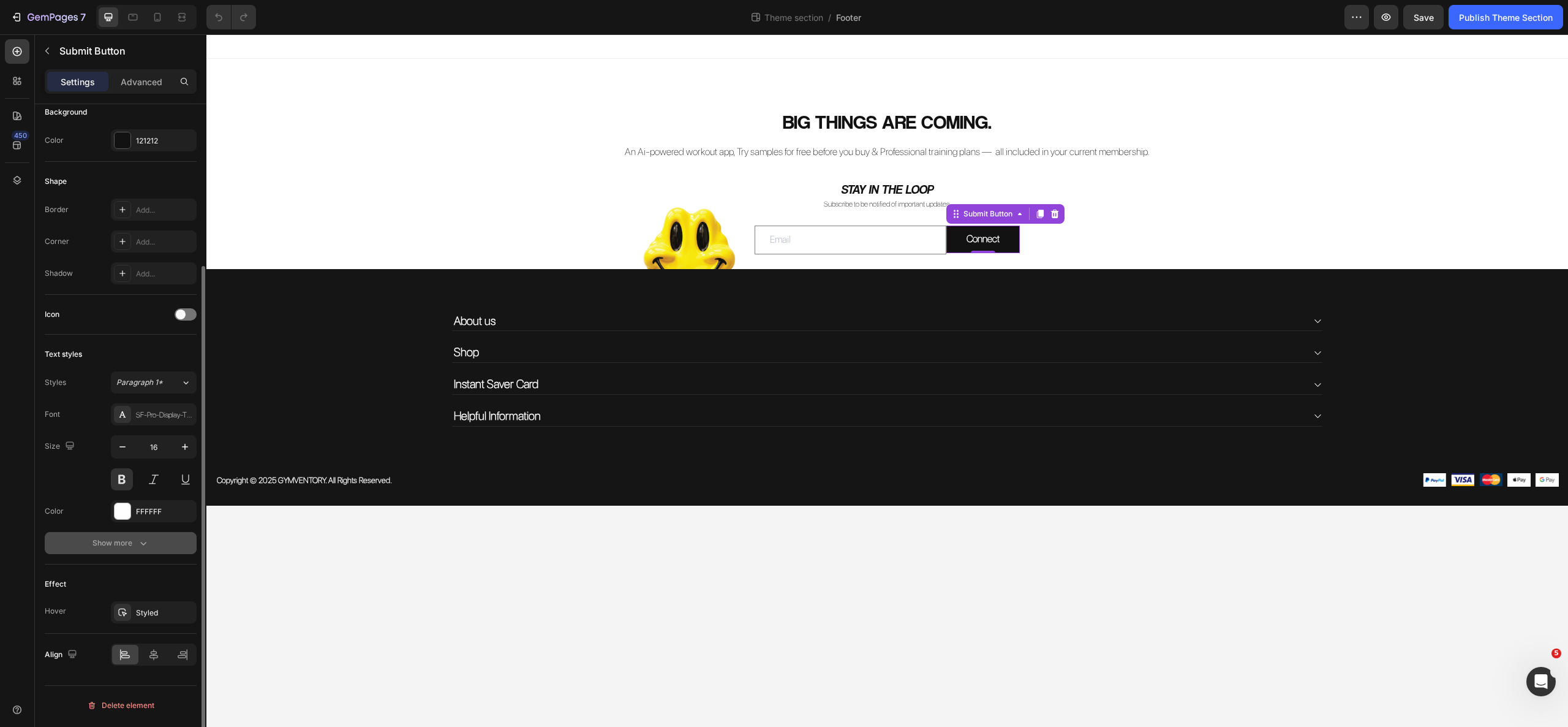
click at [133, 546] on div "Show more" at bounding box center [121, 542] width 57 height 12
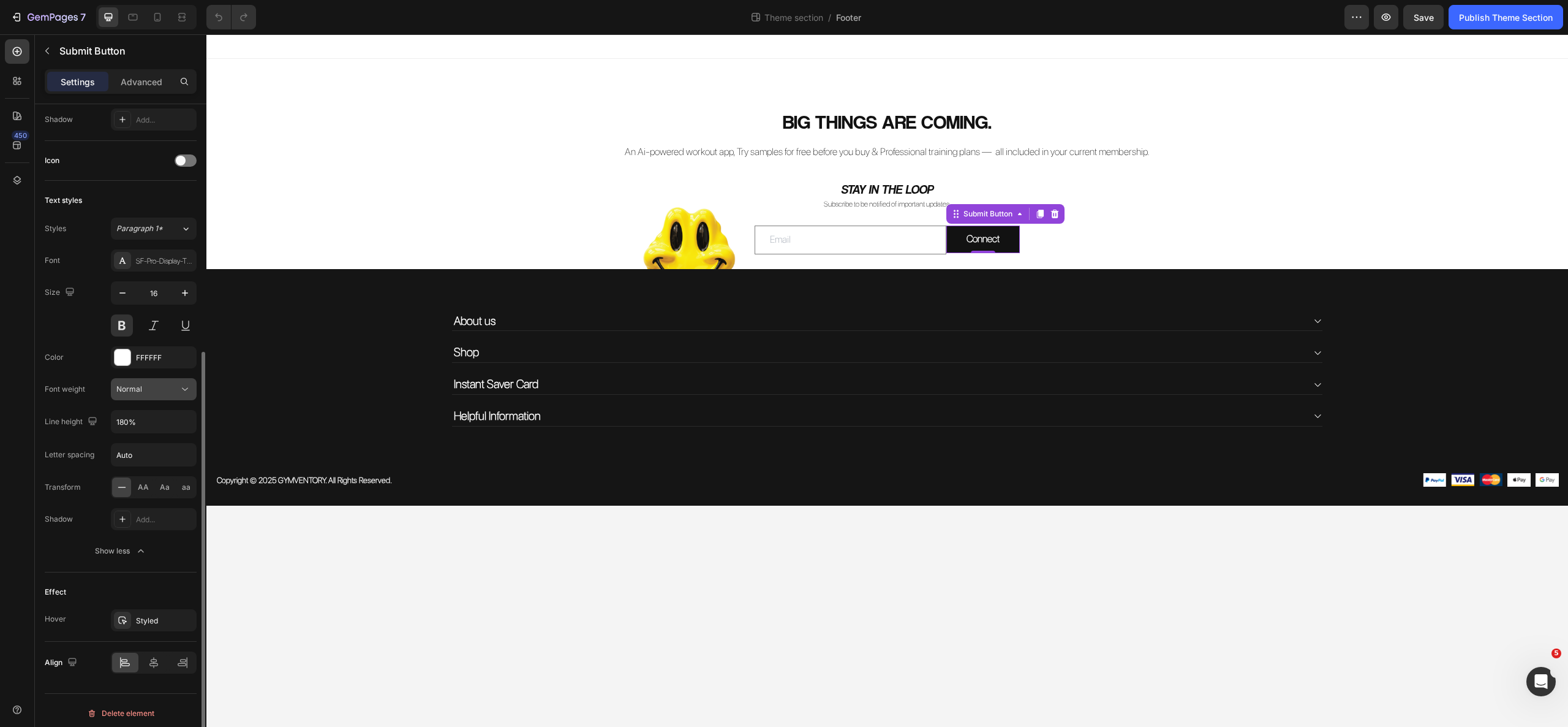
scroll to position [376, 0]
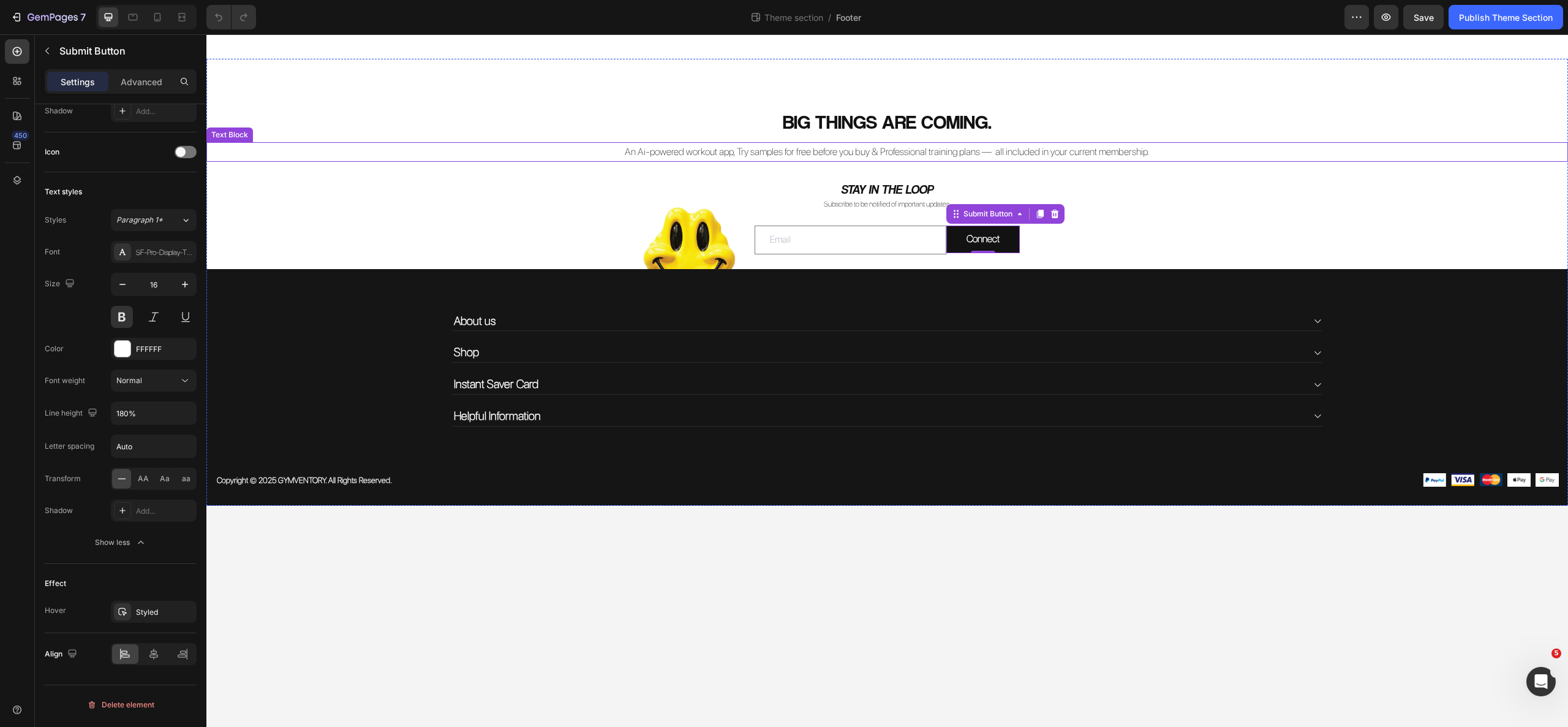
click at [1313, 159] on p "An Ai-powered workout app, Try samples for free before you buy & Professional t…" at bounding box center [887, 151] width 1360 height 18
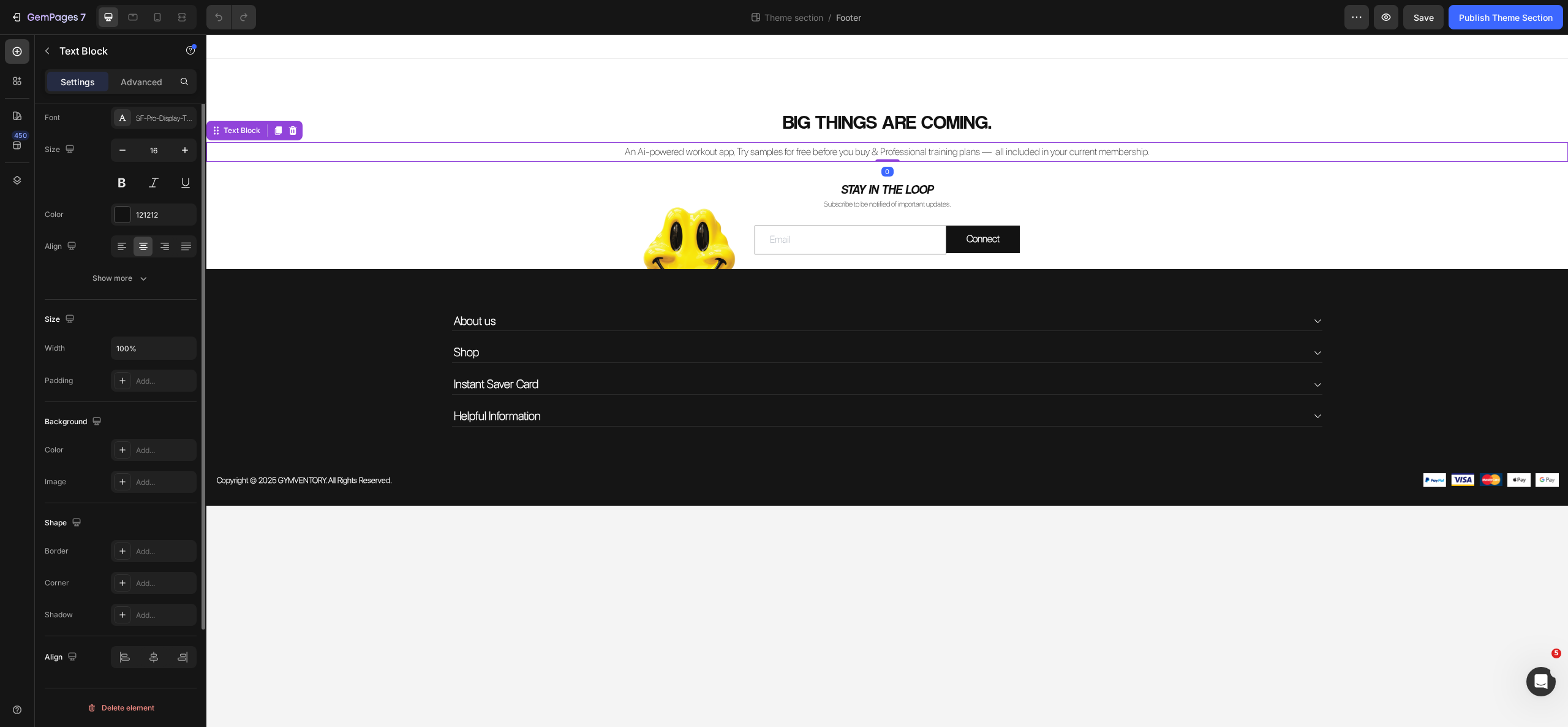
scroll to position [0, 0]
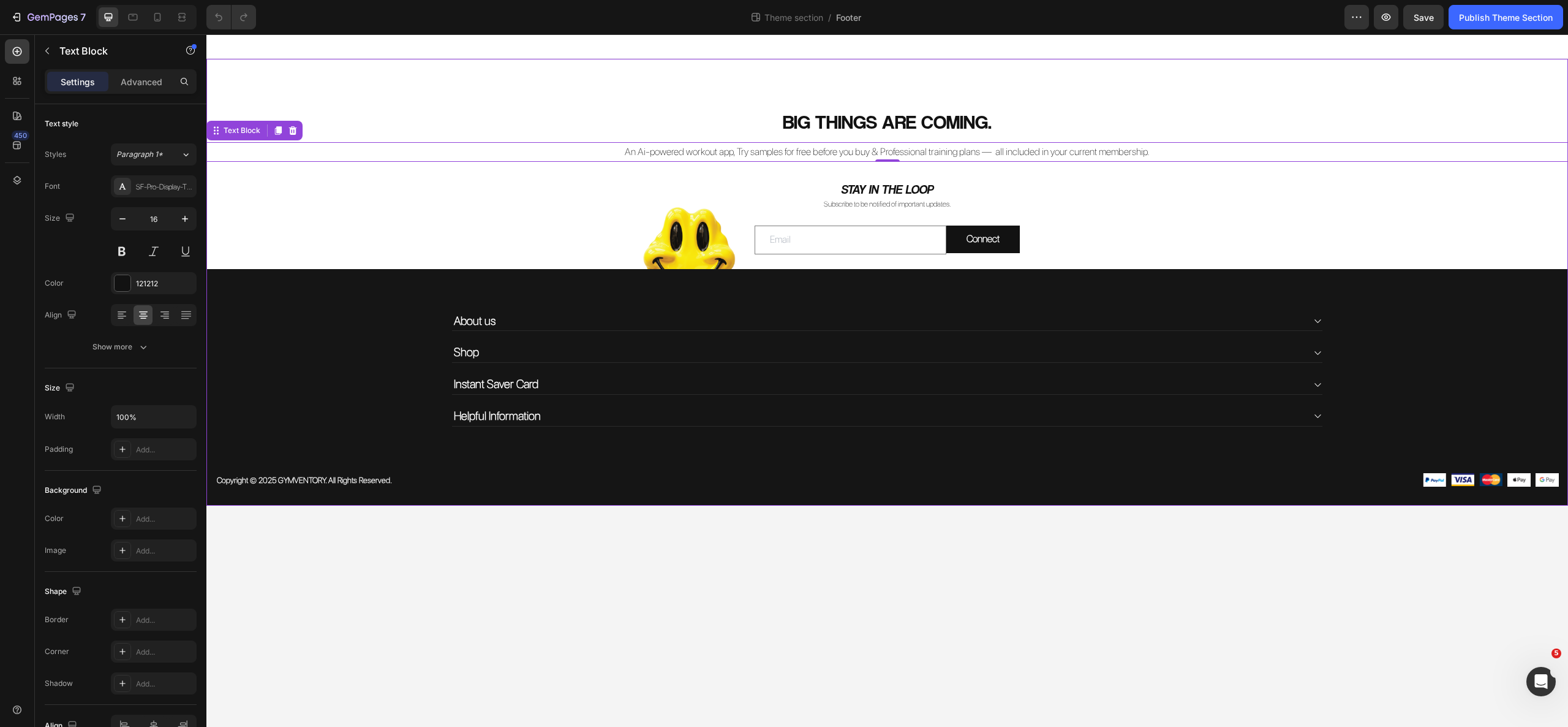
click at [1412, 214] on div "BIG THINGS ARE COMING. Heading An Ai-powered workout app, Try samples for free …" at bounding box center [887, 306] width 1361 height 398
